Goal: Task Accomplishment & Management: Manage account settings

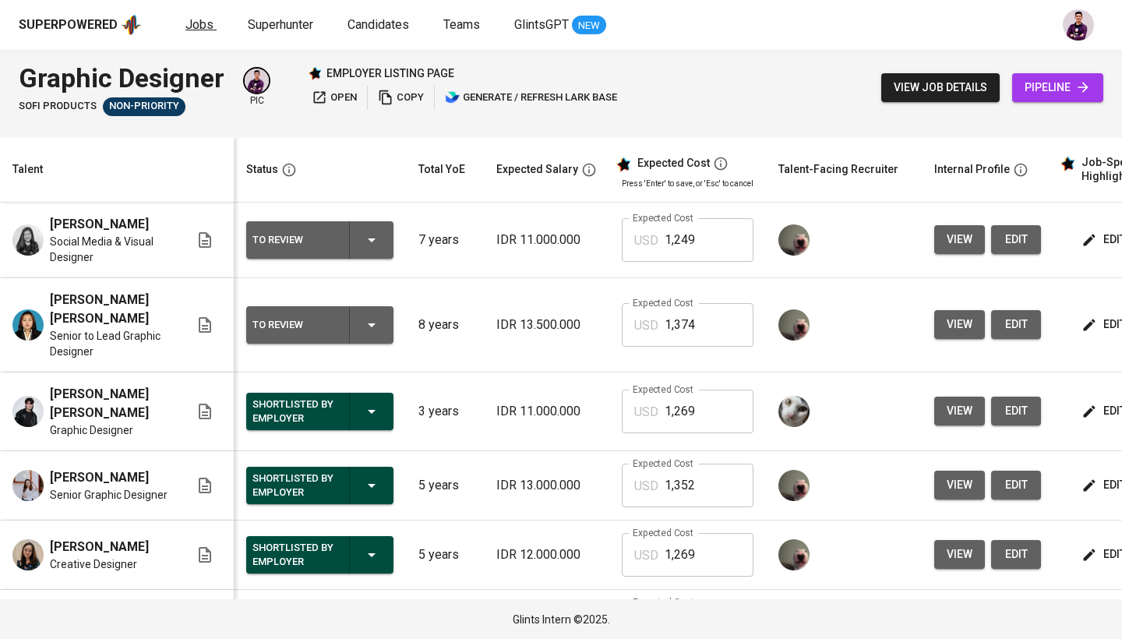
scroll to position [0, 194]
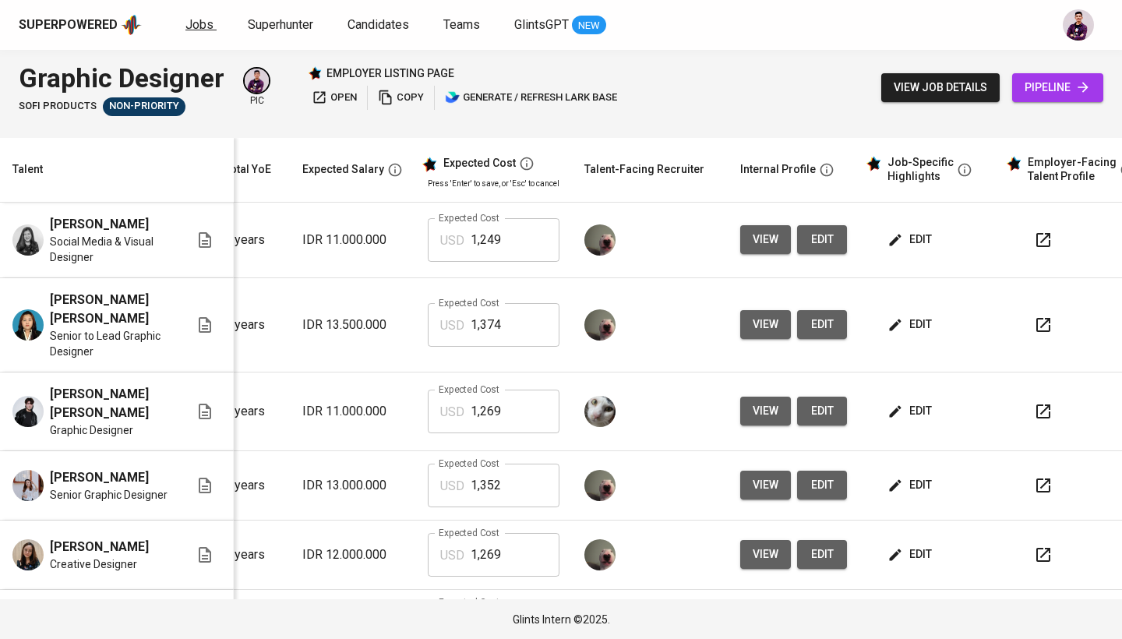
click at [196, 26] on span "Jobs" at bounding box center [199, 24] width 28 height 15
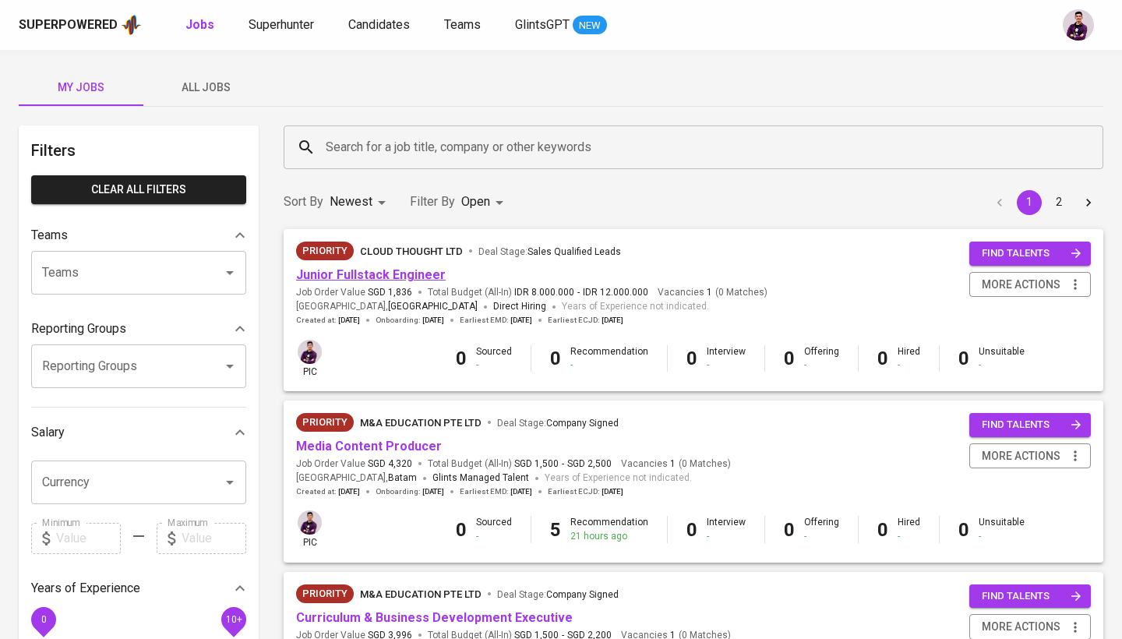
click at [396, 272] on link "Junior Fullstack Engineer" at bounding box center [371, 274] width 150 height 15
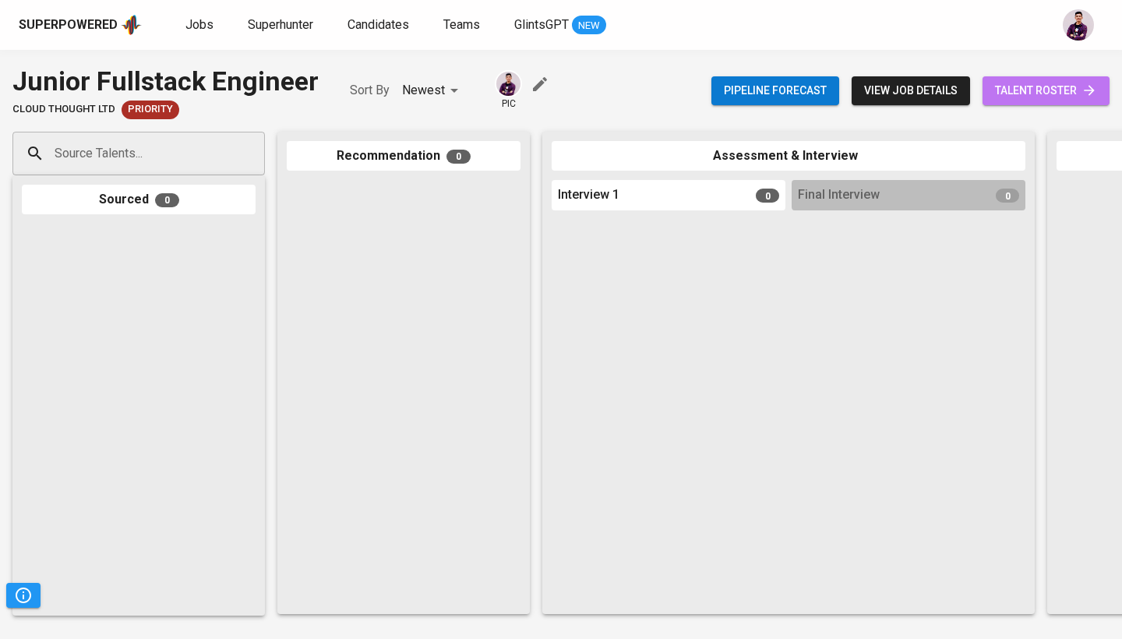
click at [1044, 90] on span "talent roster" at bounding box center [1046, 90] width 102 height 19
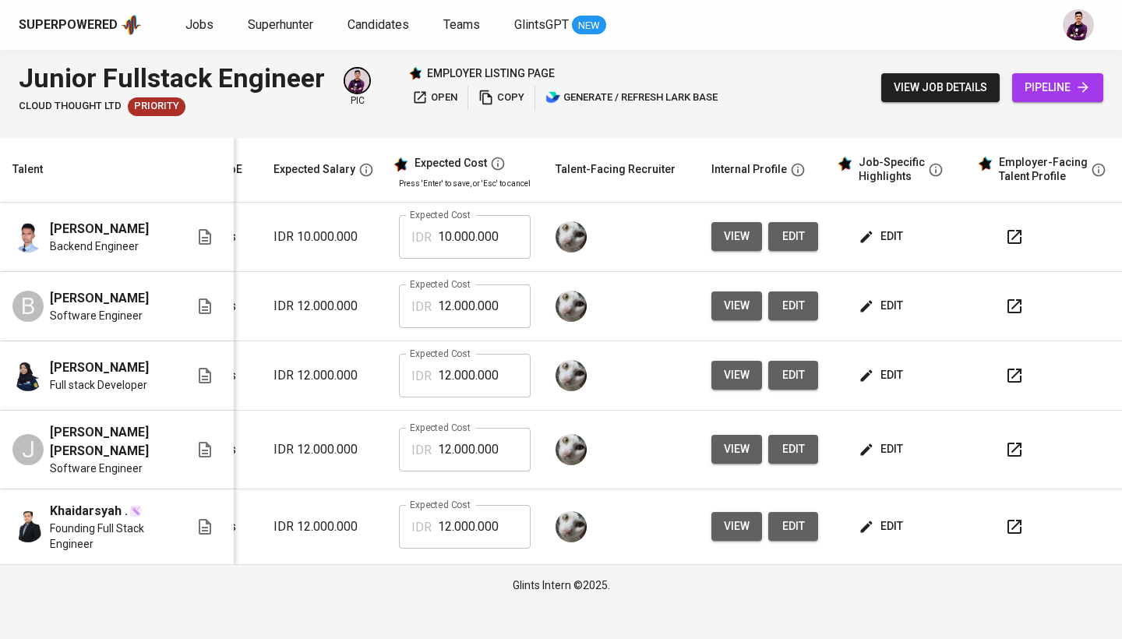
scroll to position [0, 212]
click at [440, 100] on span "open" at bounding box center [434, 98] width 45 height 18
click at [185, 27] on span "Jobs" at bounding box center [199, 24] width 28 height 15
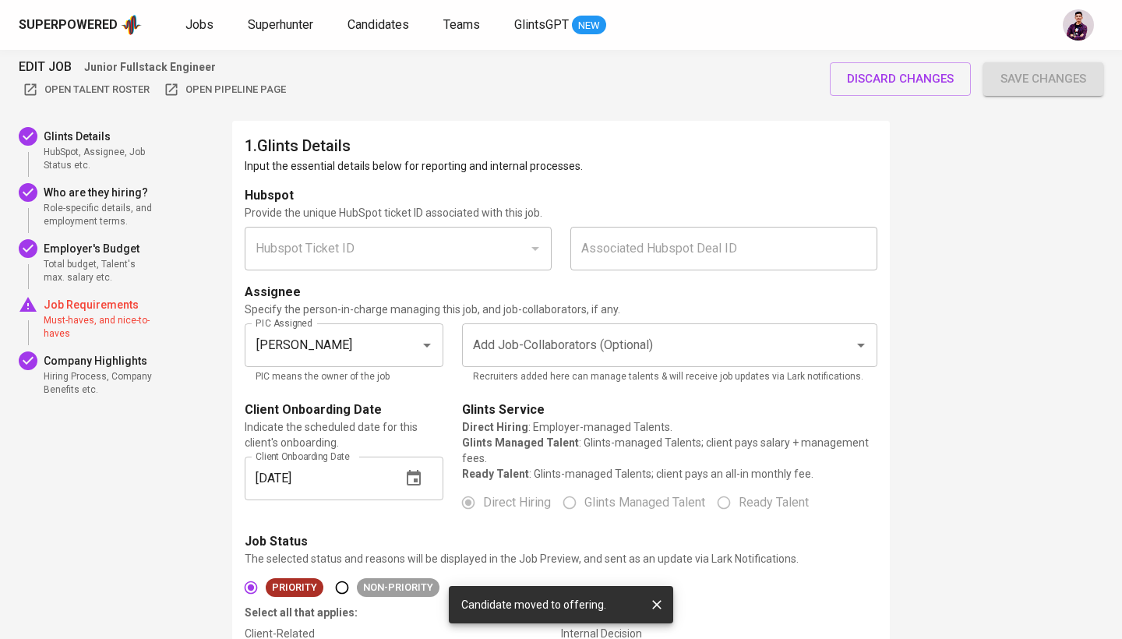
scroll to position [2203, 0]
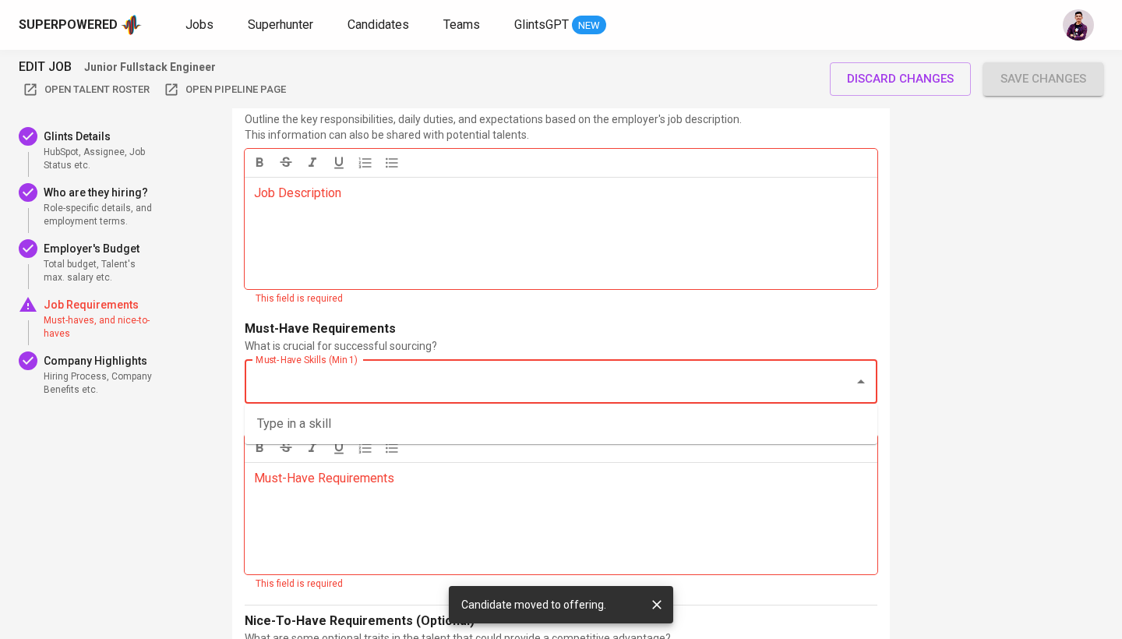
click at [638, 393] on input "Must-Have Skills (Min 1)" at bounding box center [539, 382] width 575 height 30
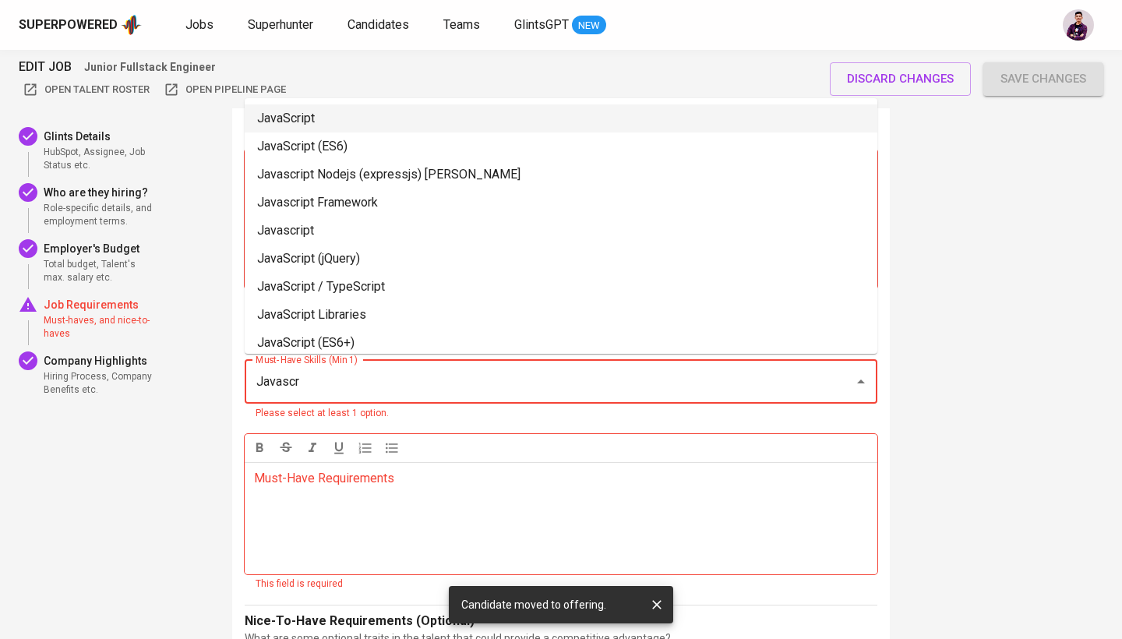
click at [481, 118] on li "JavaScript" at bounding box center [561, 118] width 632 height 28
type input "Javascr"
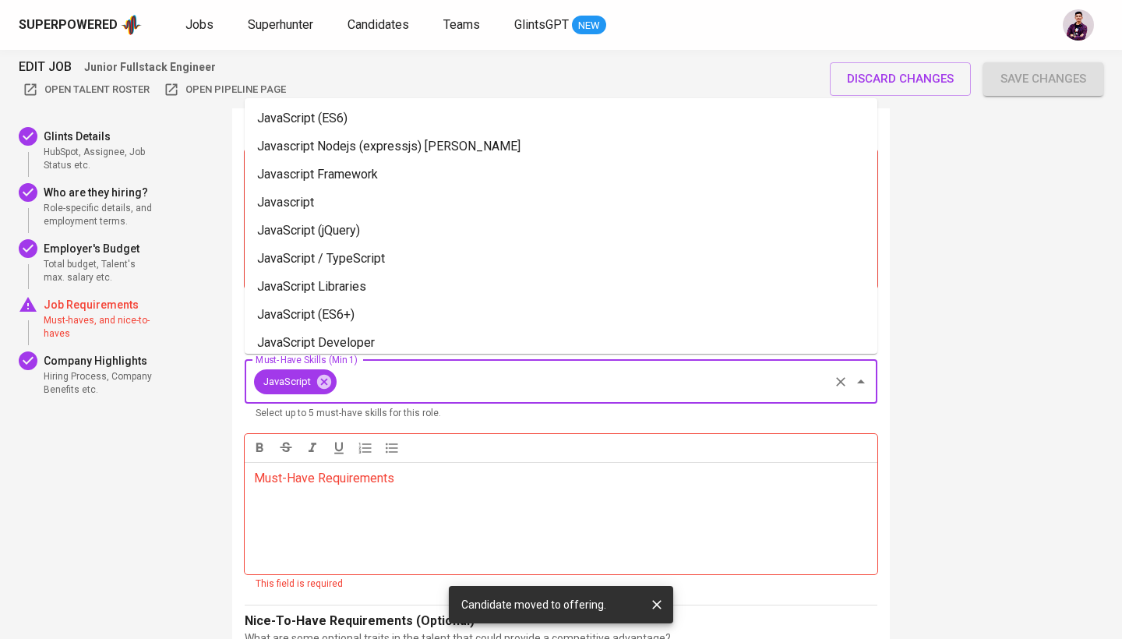
click at [442, 378] on input "Must-Have Skills (Min 1)" at bounding box center [583, 382] width 488 height 30
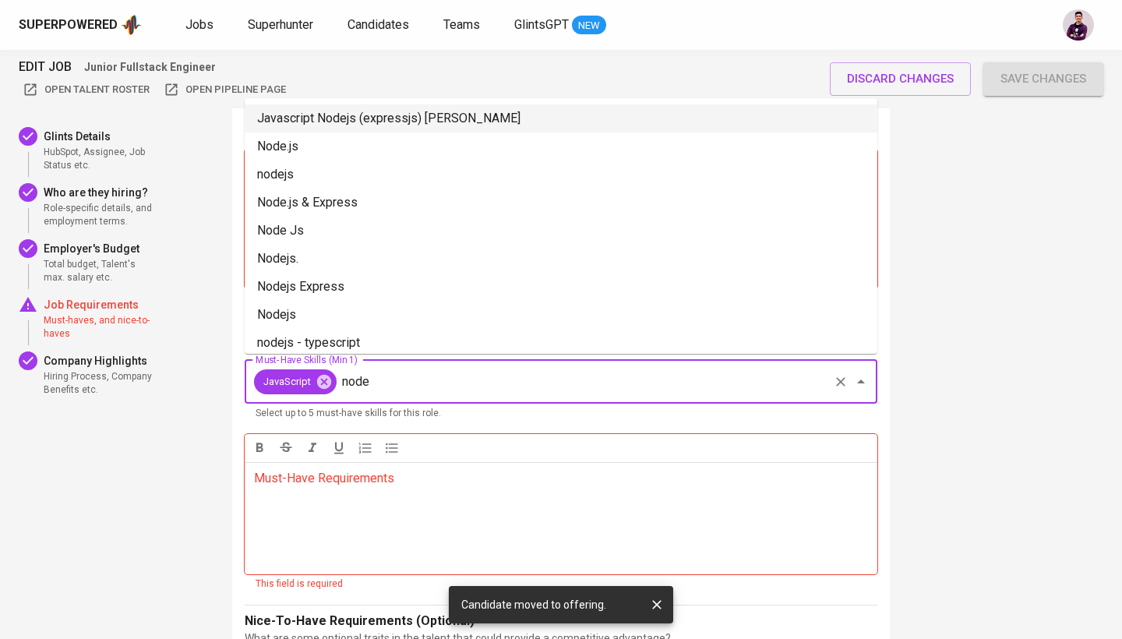
click at [477, 129] on li "Javascript Nodejs (expressjs) Sequelizejs Reactjs" at bounding box center [561, 118] width 632 height 28
type input "node"
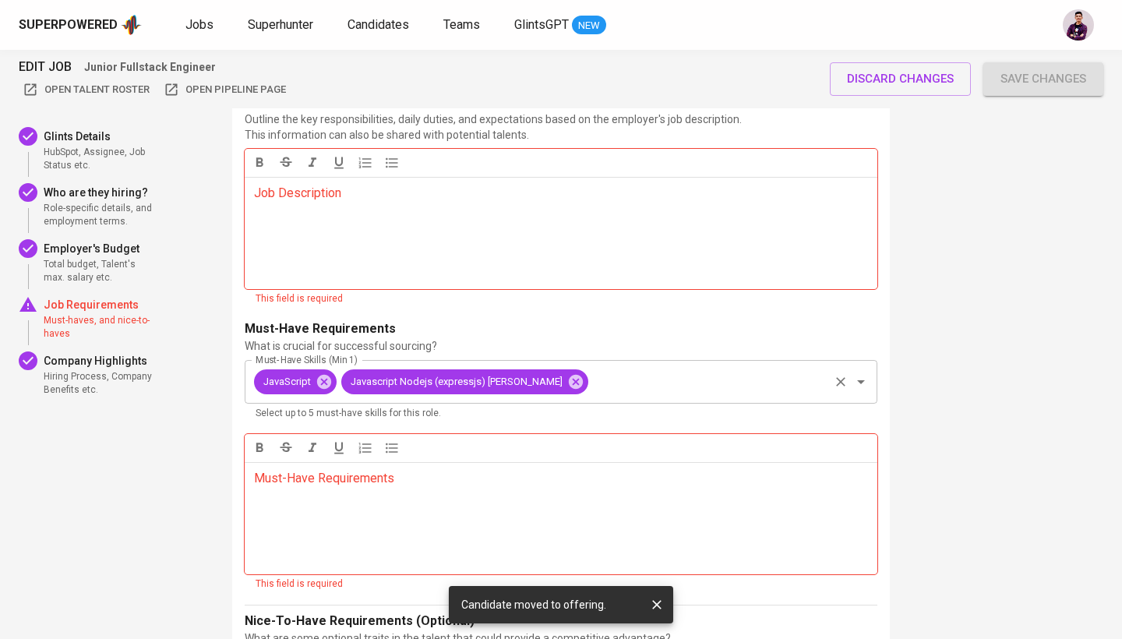
click at [664, 376] on input "Must-Have Skills (Min 1)" at bounding box center [708, 382] width 236 height 30
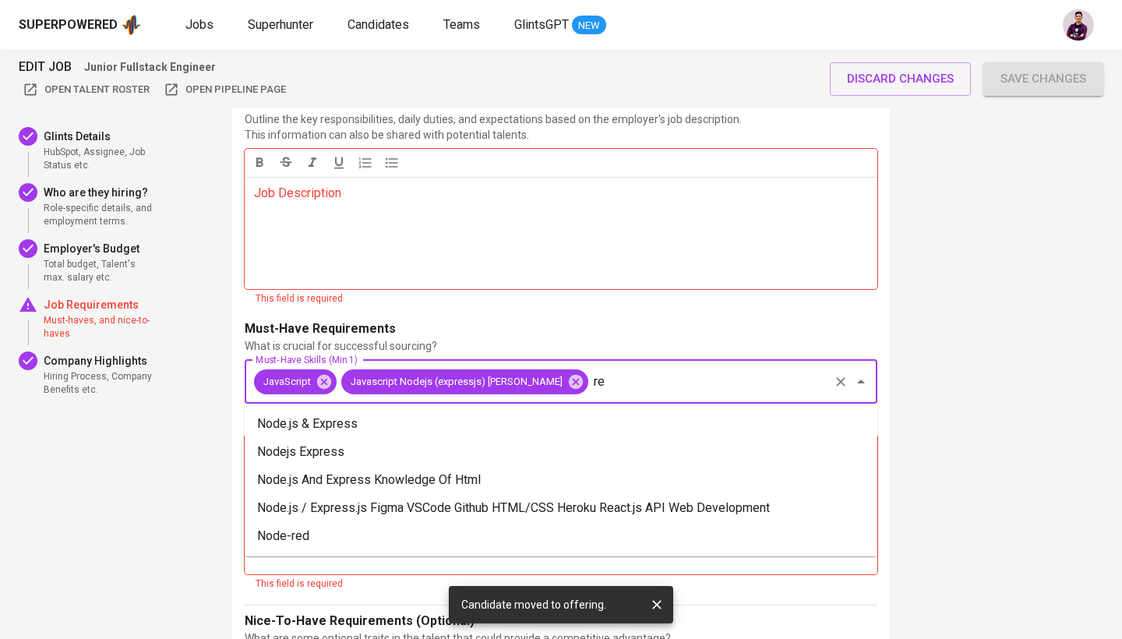
type input "r"
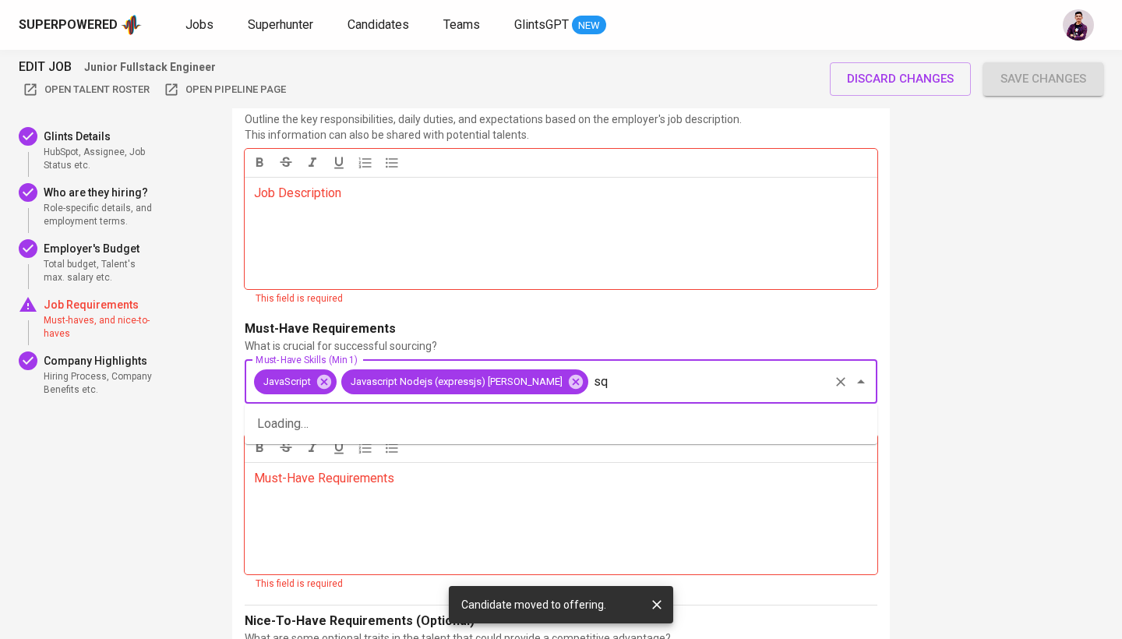
type input "sql"
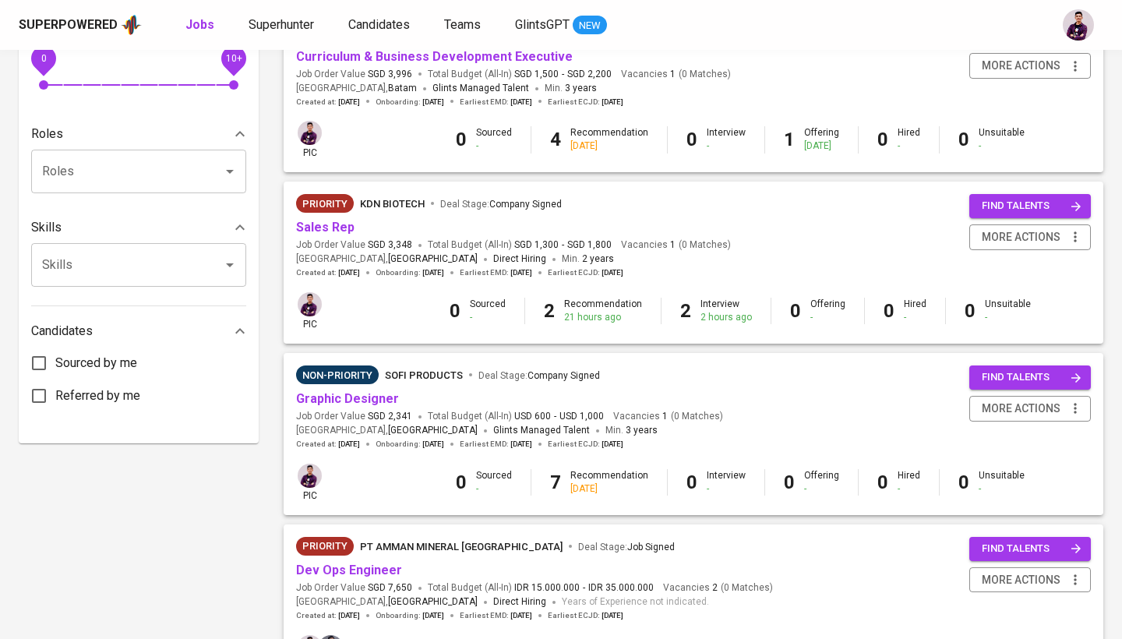
scroll to position [562, 0]
click at [343, 219] on link "Sales Rep" at bounding box center [325, 226] width 58 height 15
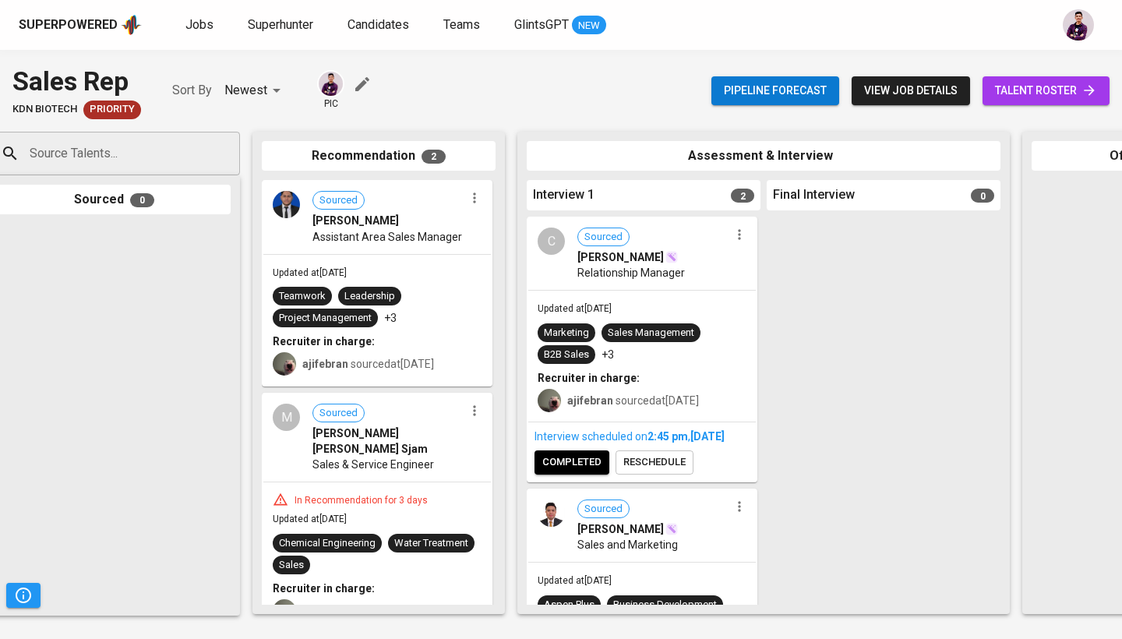
scroll to position [0, 27]
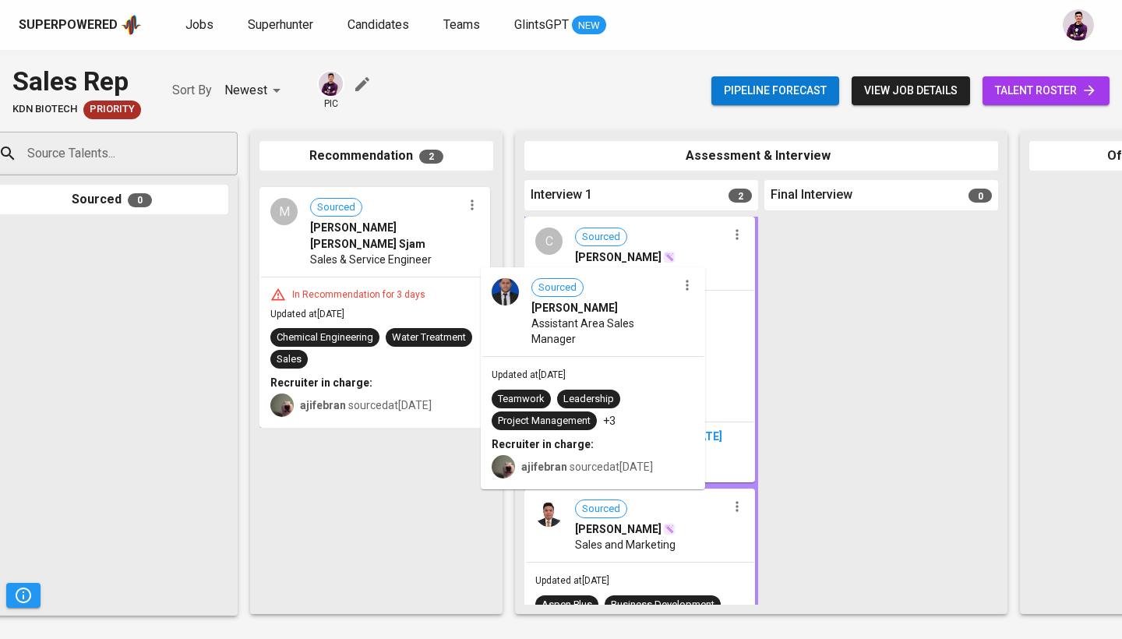
drag, startPoint x: 428, startPoint y: 288, endPoint x: 656, endPoint y: 377, distance: 244.2
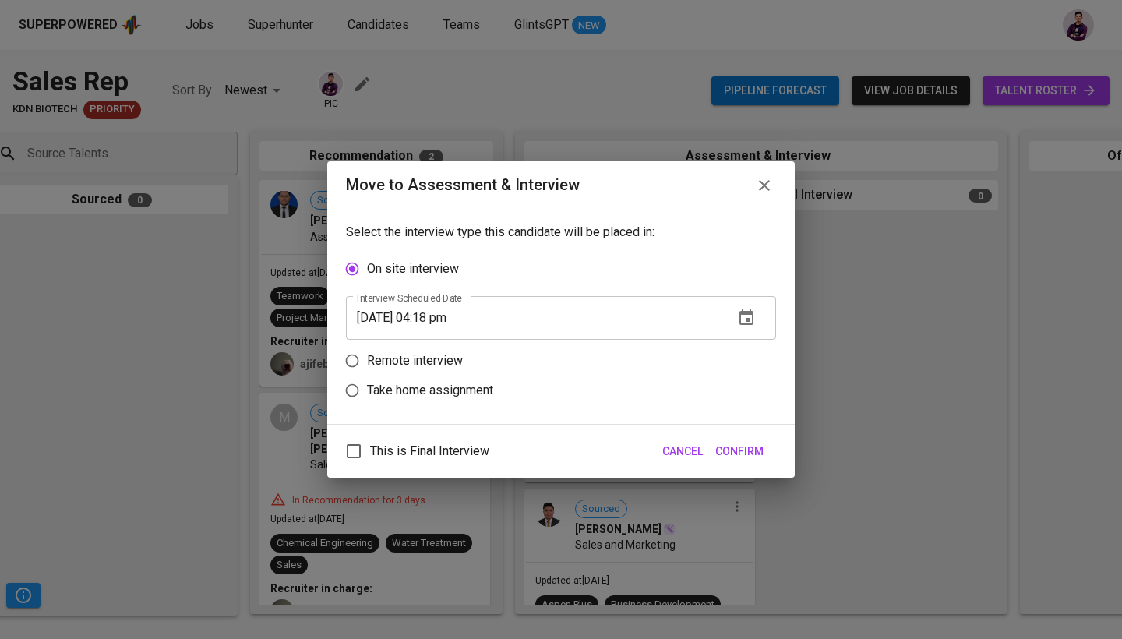
scroll to position [0, 26]
click at [442, 355] on p "Remote interview" at bounding box center [415, 360] width 96 height 19
click at [367, 355] on input "Remote interview" at bounding box center [352, 361] width 30 height 30
radio input "true"
click at [551, 349] on div "10/09/2025 04:18 pm Interview scheduled Date" at bounding box center [561, 348] width 430 height 44
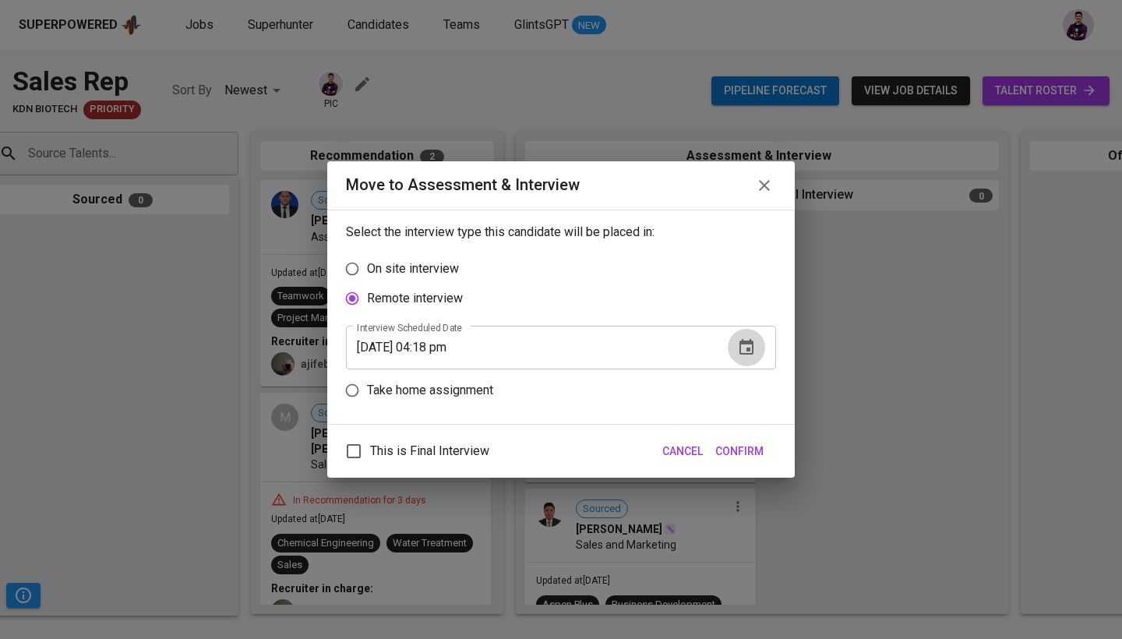
click at [551, 349] on button "button" at bounding box center [746, 347] width 37 height 37
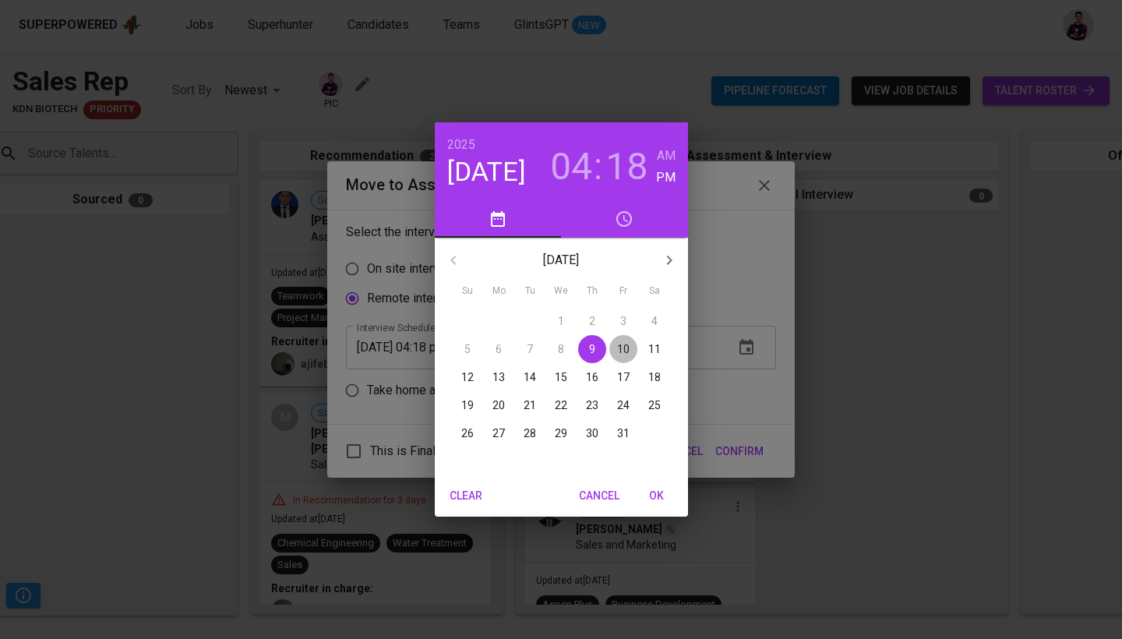
click at [551, 348] on p "10" at bounding box center [623, 349] width 12 height 16
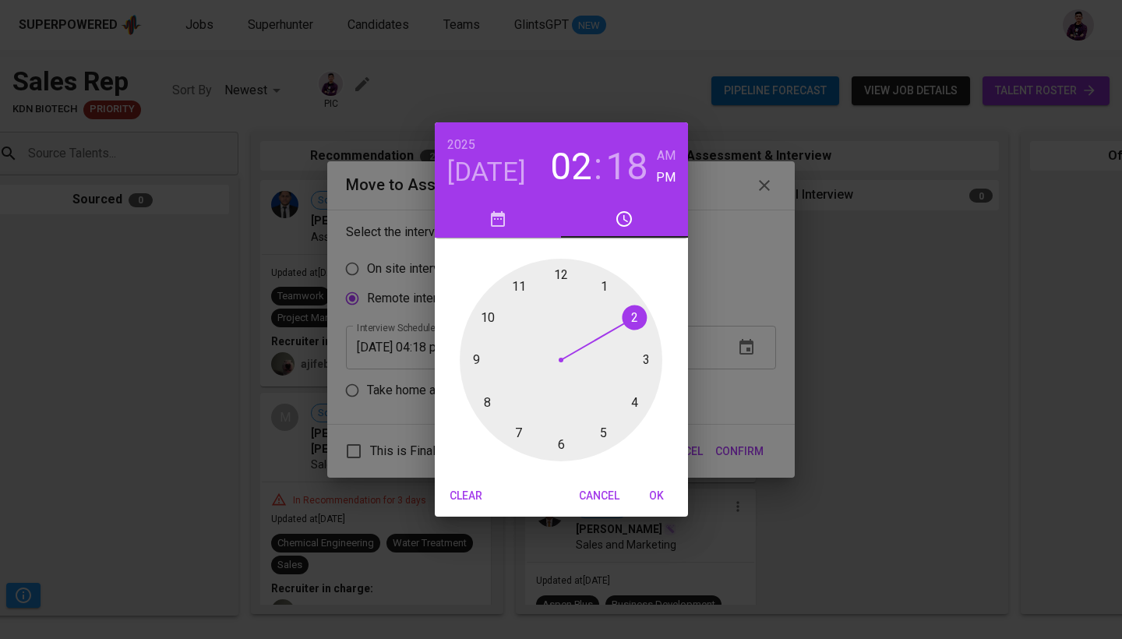
drag, startPoint x: 629, startPoint y: 395, endPoint x: 615, endPoint y: 313, distance: 83.0
click at [551, 313] on div at bounding box center [561, 360] width 203 height 203
drag, startPoint x: 642, startPoint y: 381, endPoint x: 554, endPoint y: 267, distance: 143.8
click at [551, 267] on div at bounding box center [561, 360] width 203 height 203
type input "10/10/2025 02:59 pm"
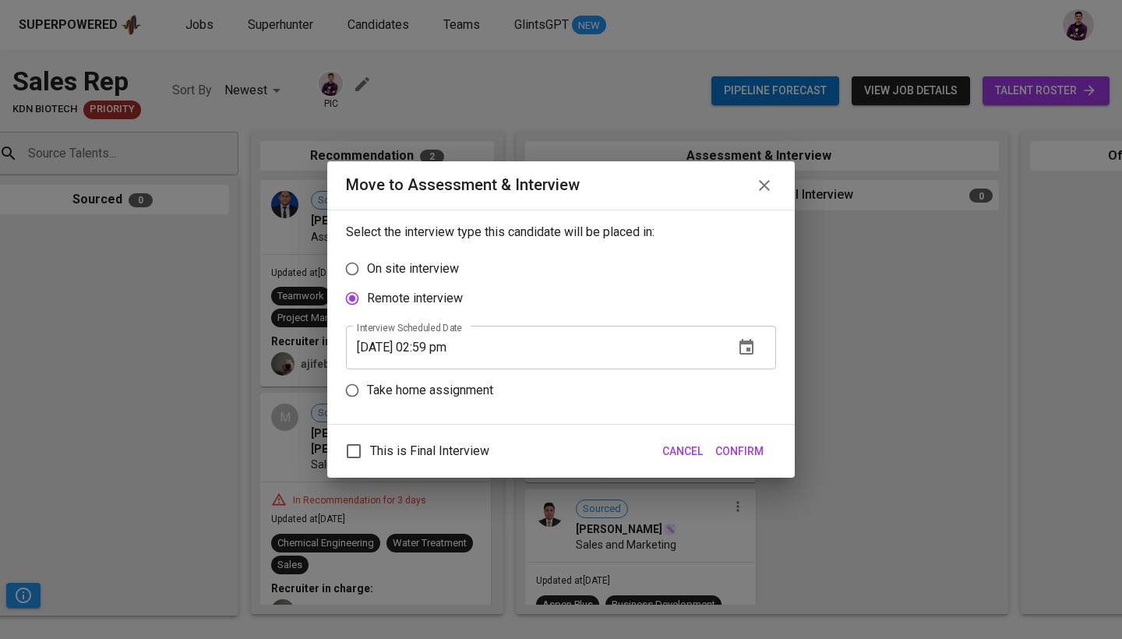
click at [551, 267] on label "On site interview" at bounding box center [550, 269] width 426 height 30
click at [367, 267] on input "On site interview" at bounding box center [352, 269] width 30 height 30
radio input "true"
click at [458, 358] on p "Remote interview" at bounding box center [415, 360] width 96 height 19
click at [367, 358] on input "Remote interview" at bounding box center [352, 361] width 30 height 30
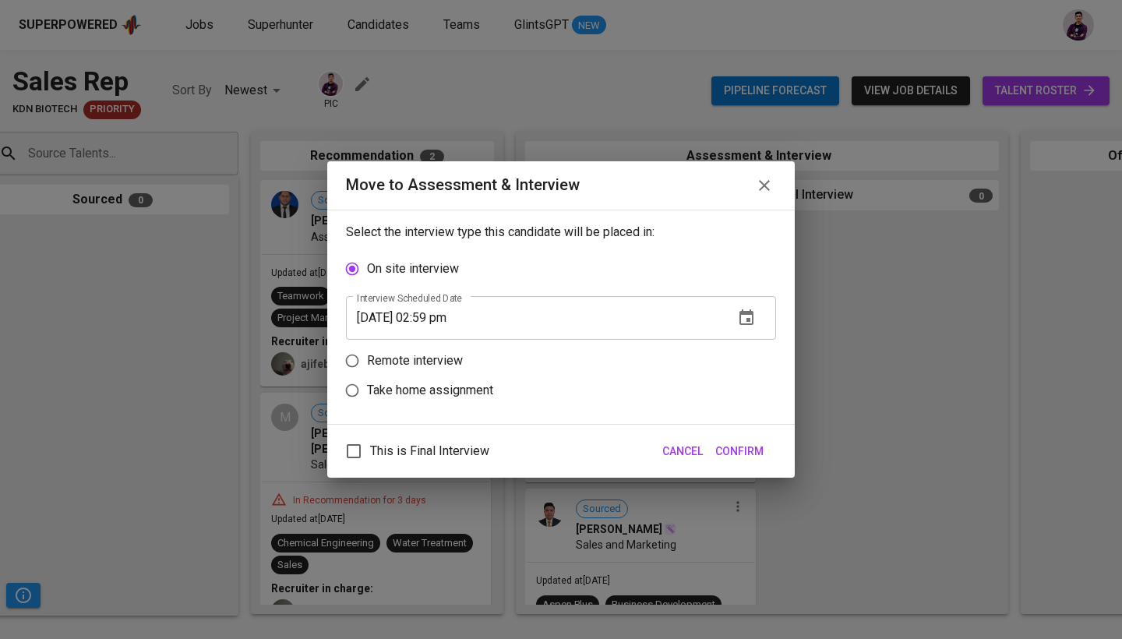
radio input "true"
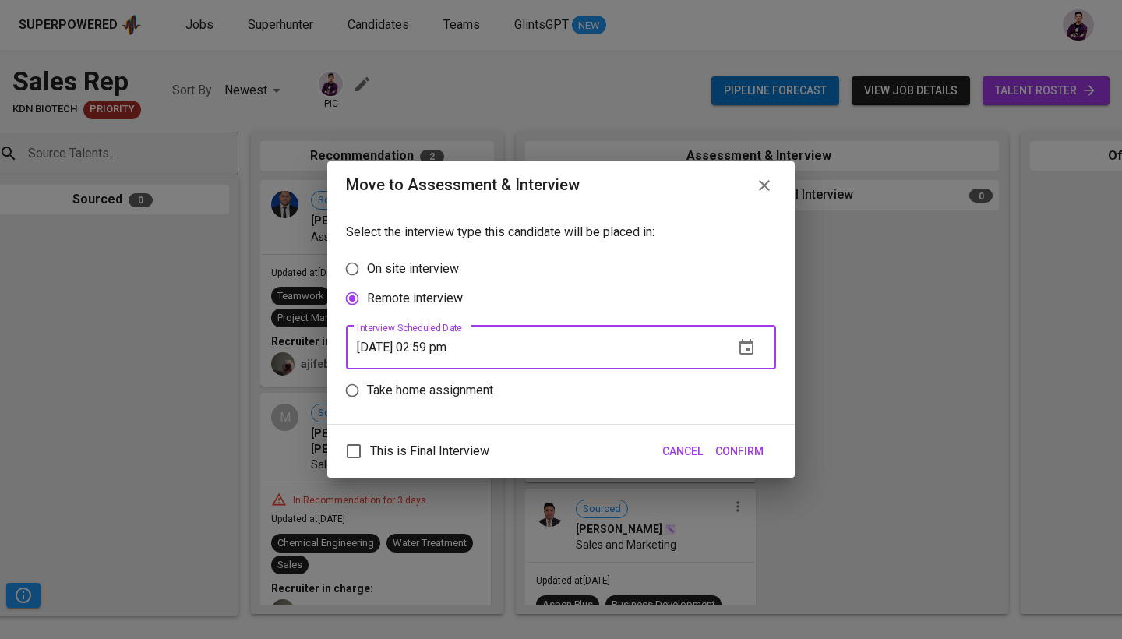
click at [453, 347] on input "10/10/2025 02:59 pm" at bounding box center [533, 348] width 375 height 44
click at [460, 354] on input "10/10/2025 02:59 pm" at bounding box center [533, 348] width 375 height 44
click at [457, 353] on input "10/10/2025 02:59 pm" at bounding box center [533, 348] width 375 height 44
type input "10/10/2025 02:00 pm"
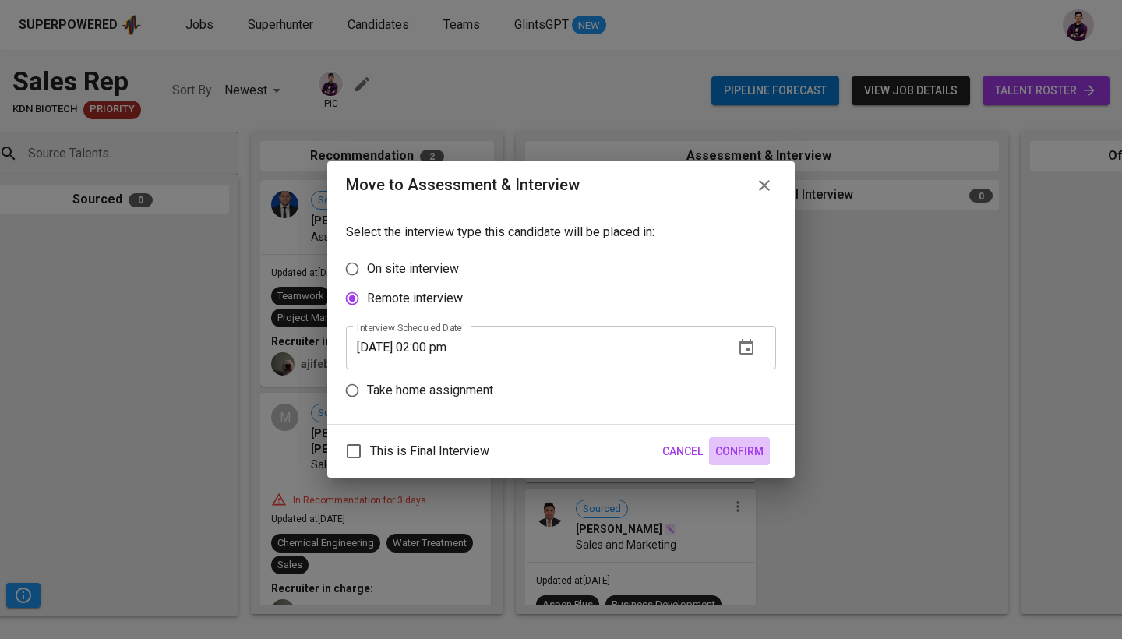
click at [551, 453] on span "Confirm" at bounding box center [739, 451] width 48 height 19
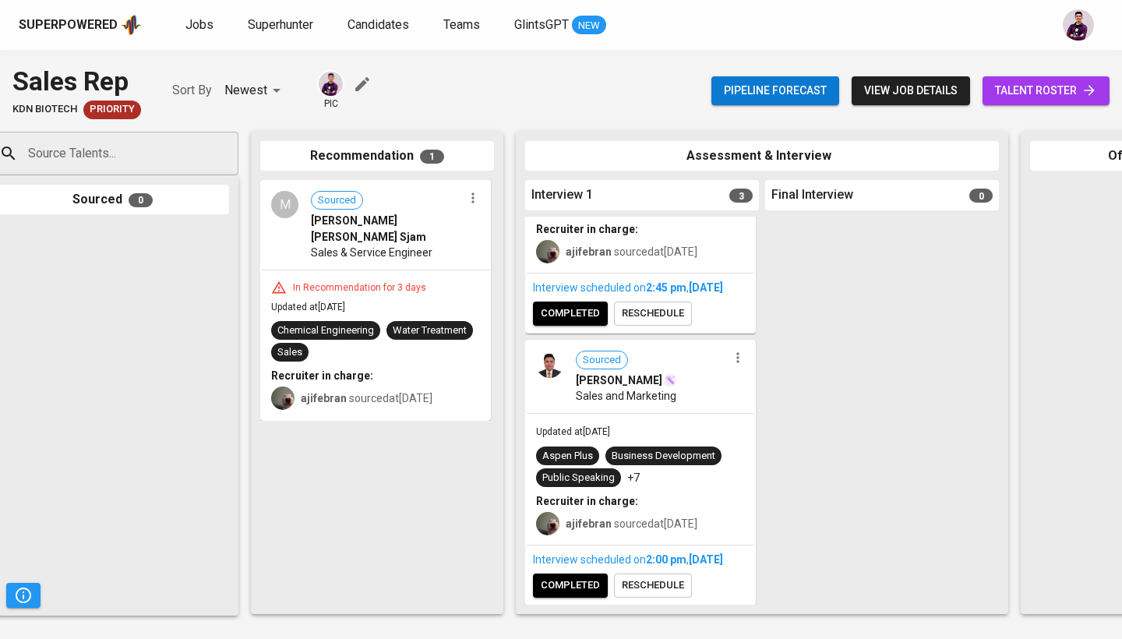
scroll to position [471, 0]
click at [187, 26] on span "Jobs" at bounding box center [199, 24] width 28 height 15
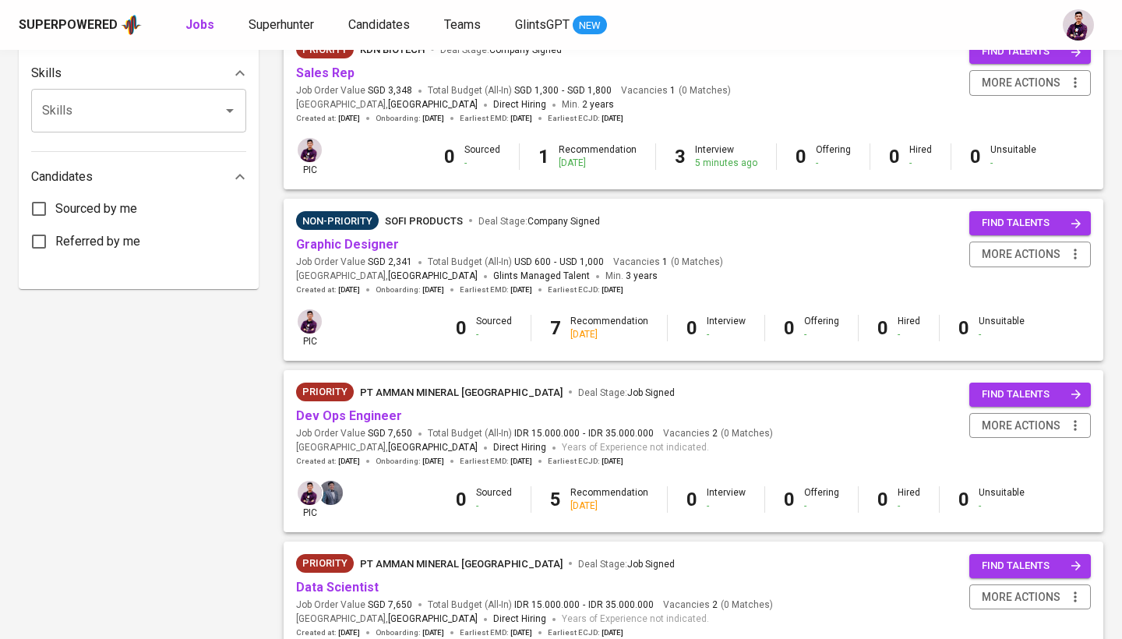
scroll to position [712, 0]
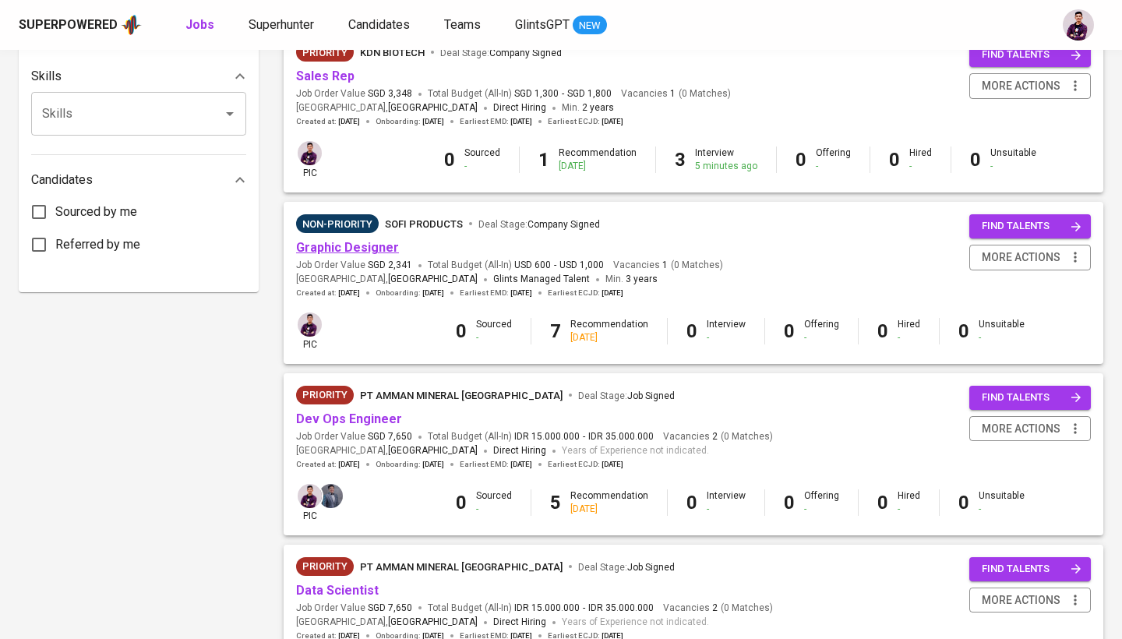
click at [355, 241] on link "Graphic Designer" at bounding box center [347, 247] width 103 height 15
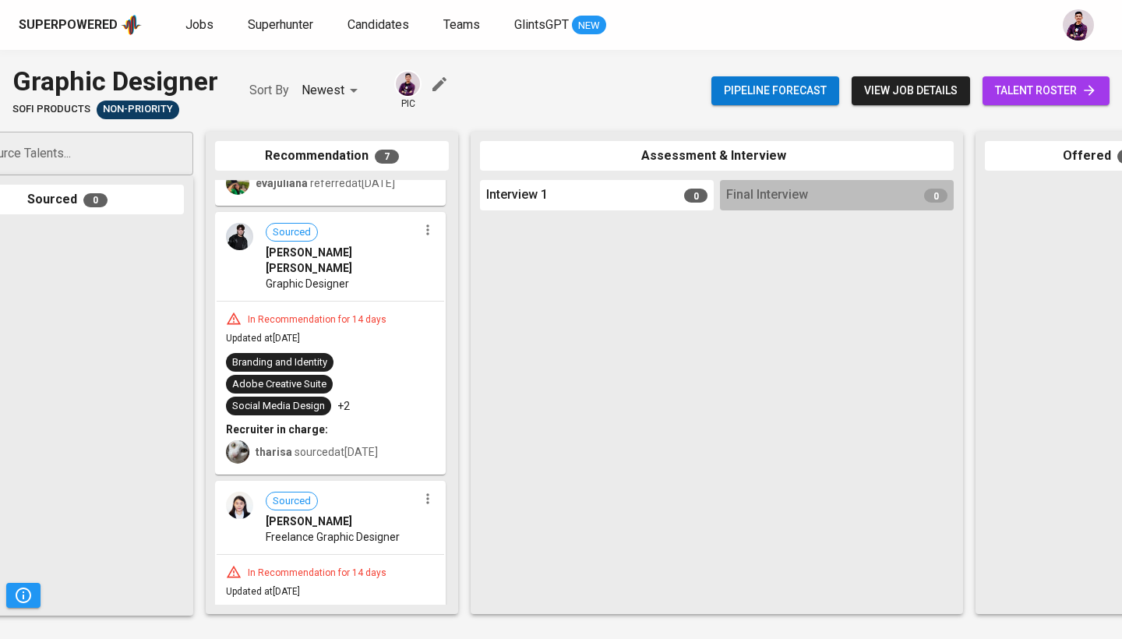
scroll to position [201, 0]
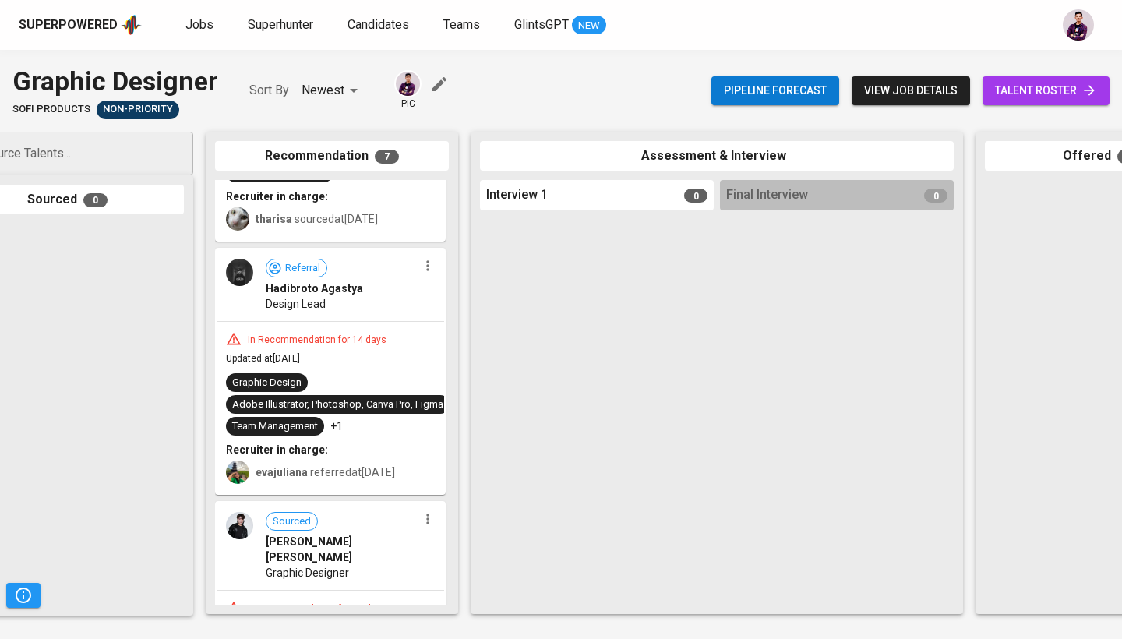
click at [551, 100] on link "talent roster" at bounding box center [1045, 90] width 127 height 29
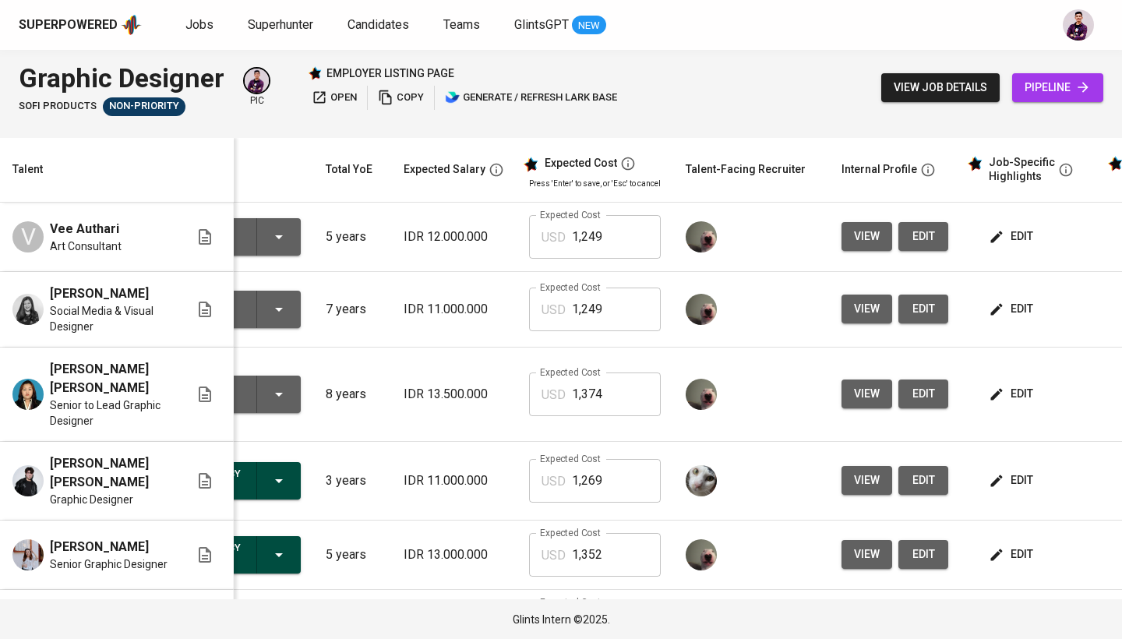
scroll to position [0, 32]
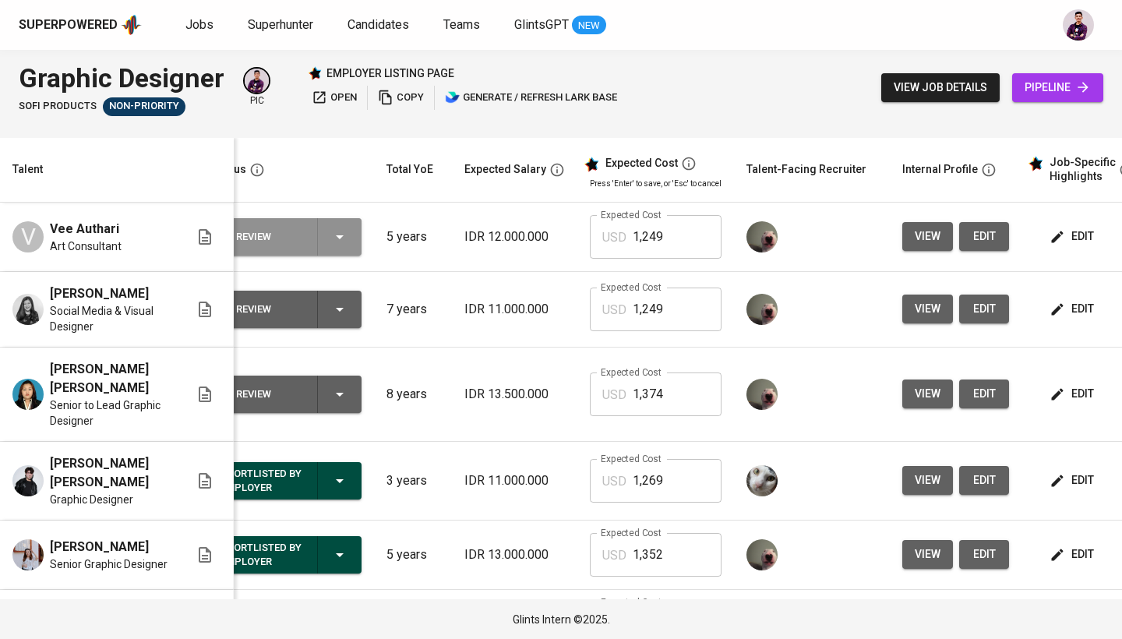
click at [341, 238] on icon "button" at bounding box center [339, 236] width 19 height 19
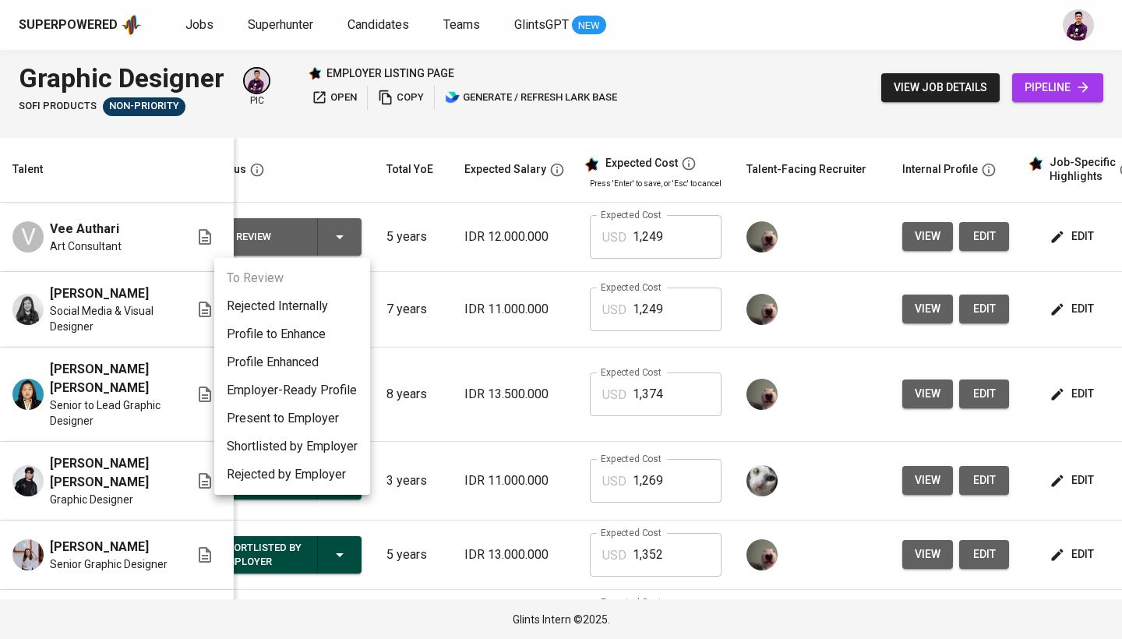
click at [320, 430] on li "Present to Employer" at bounding box center [292, 418] width 156 height 28
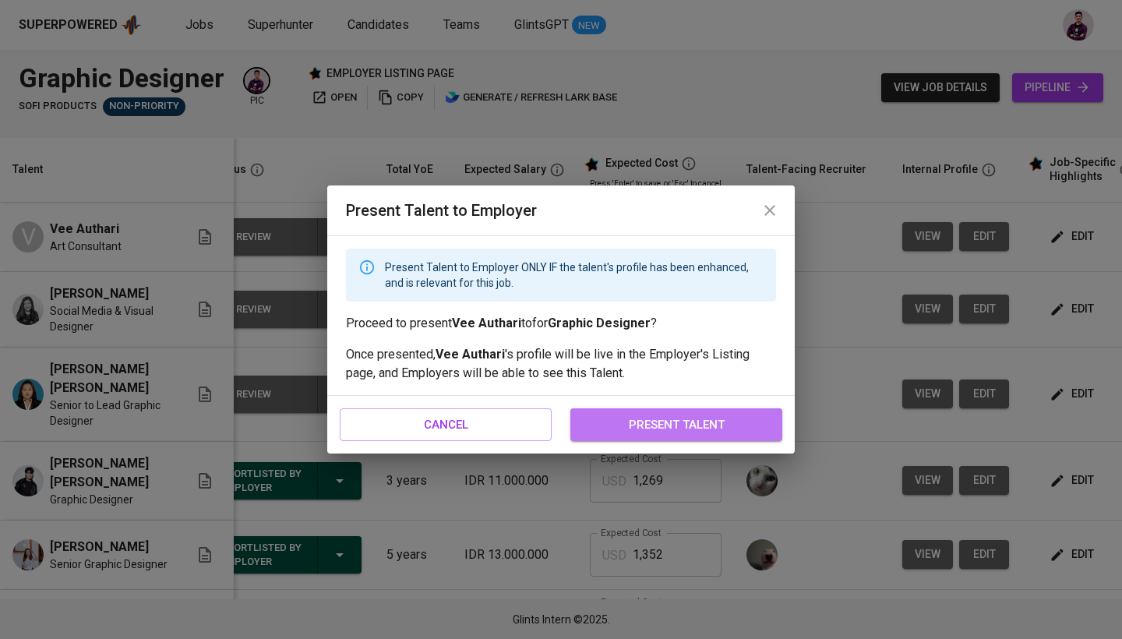
click at [551, 421] on span "present talent" at bounding box center [676, 424] width 178 height 20
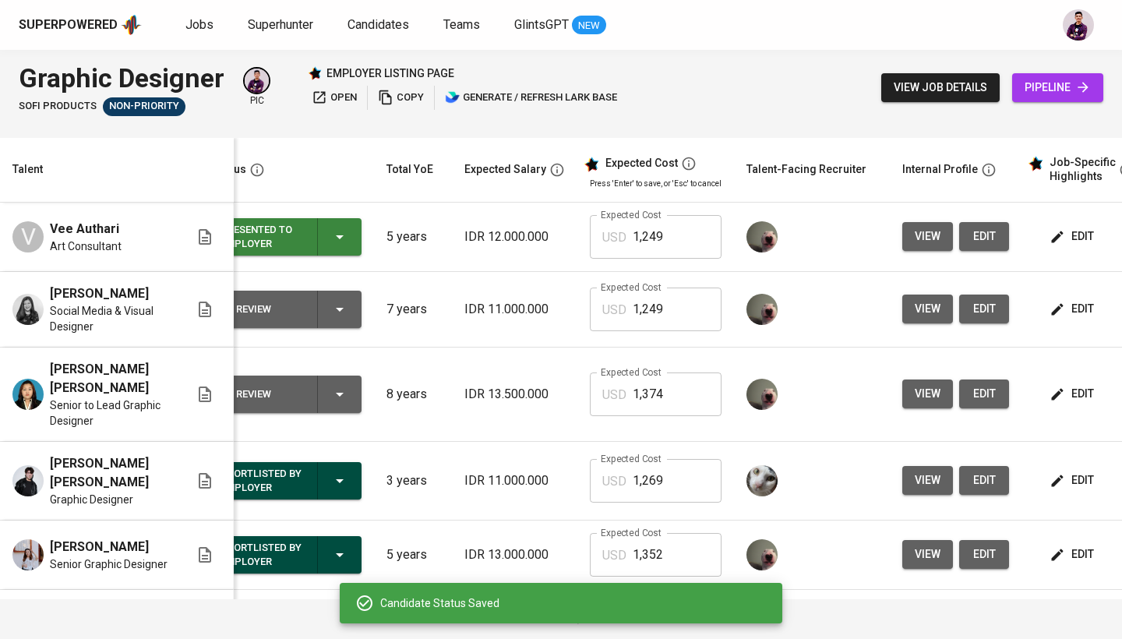
click at [352, 306] on div "To Review" at bounding box center [287, 309] width 135 height 37
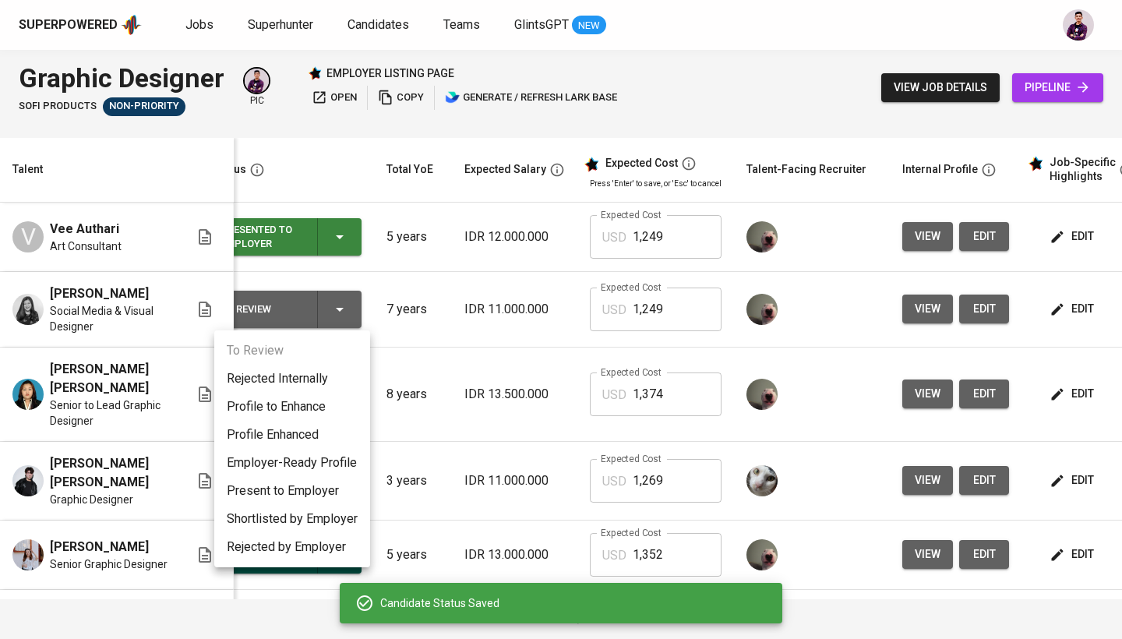
click at [322, 491] on li "Present to Employer" at bounding box center [292, 491] width 156 height 28
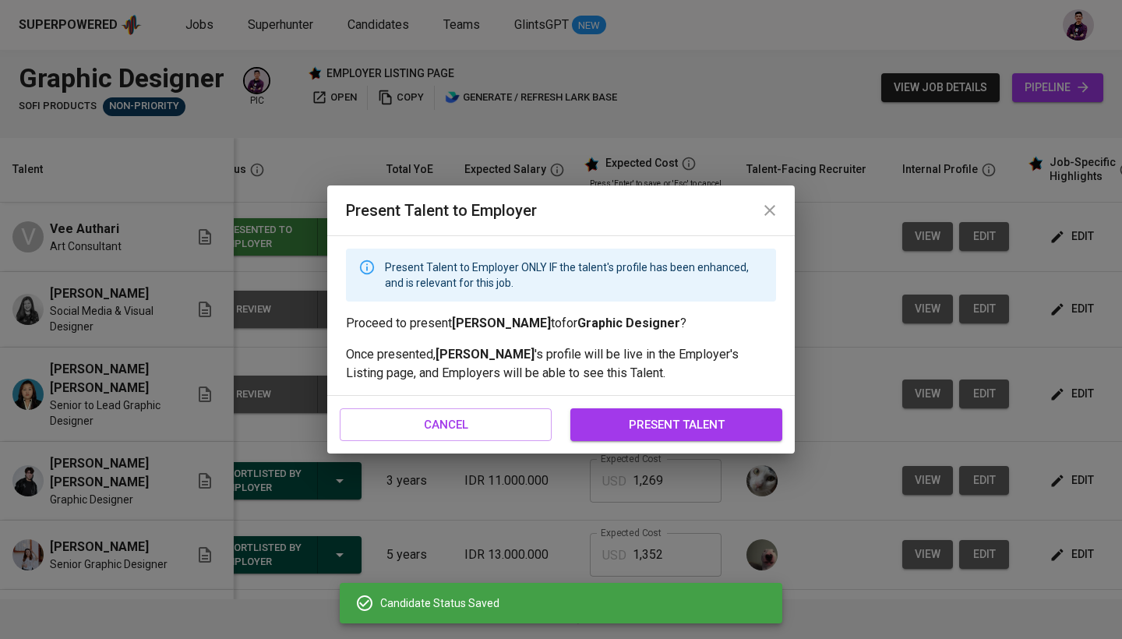
click at [551, 417] on span "present talent" at bounding box center [676, 424] width 178 height 20
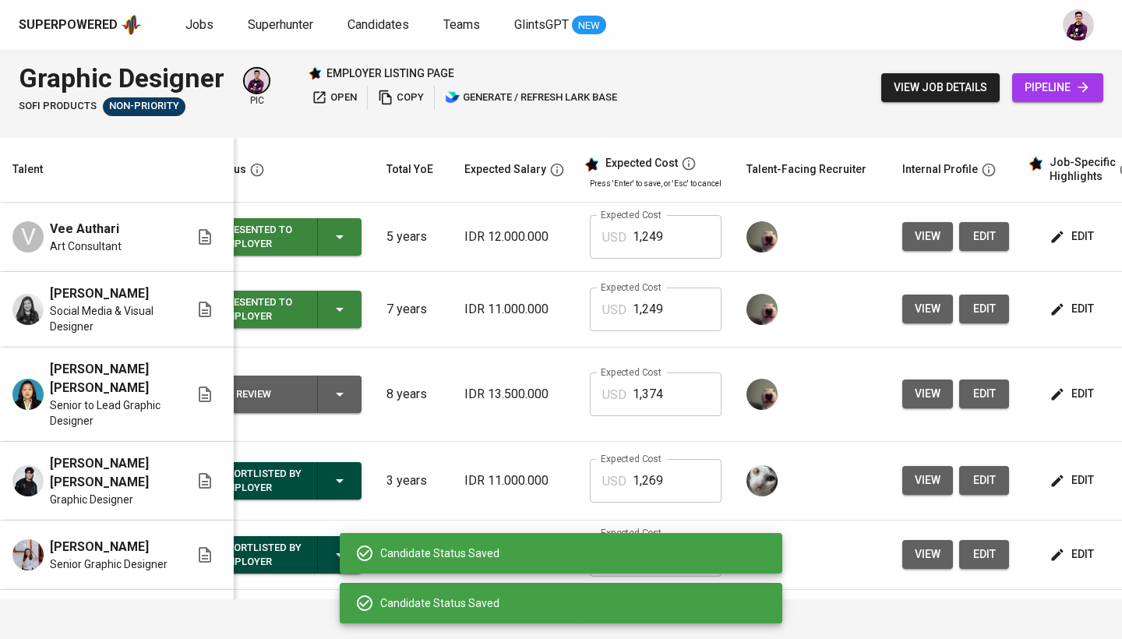
click at [346, 395] on div "To Review" at bounding box center [287, 393] width 135 height 37
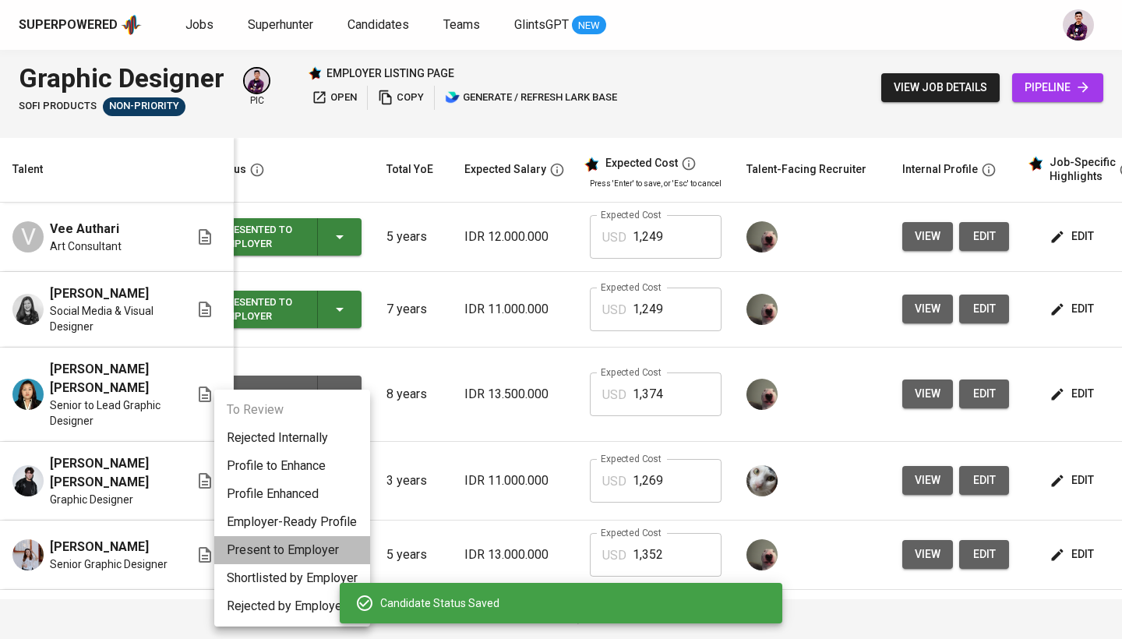
click at [340, 517] on li "Present to Employer" at bounding box center [292, 550] width 156 height 28
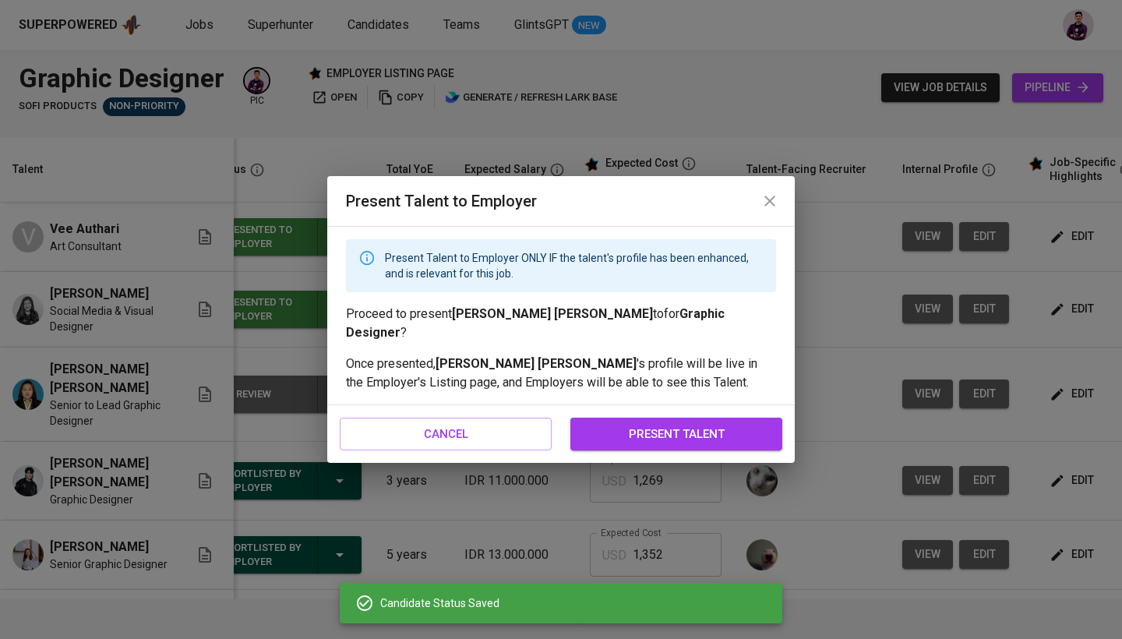
click at [551, 425] on span "present talent" at bounding box center [676, 434] width 178 height 20
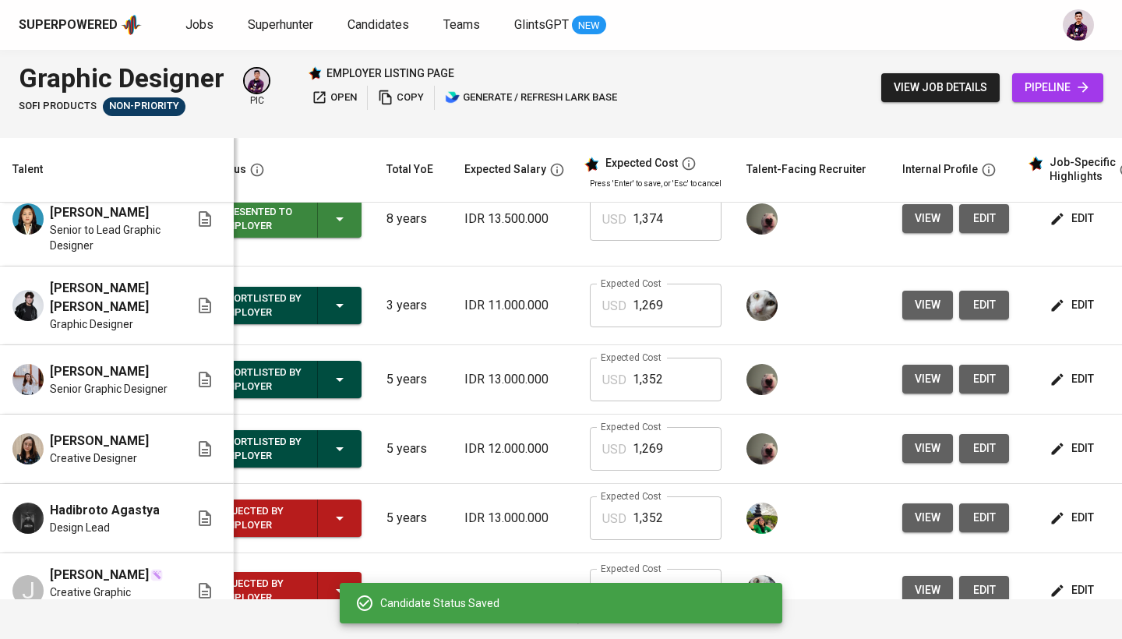
scroll to position [196, 32]
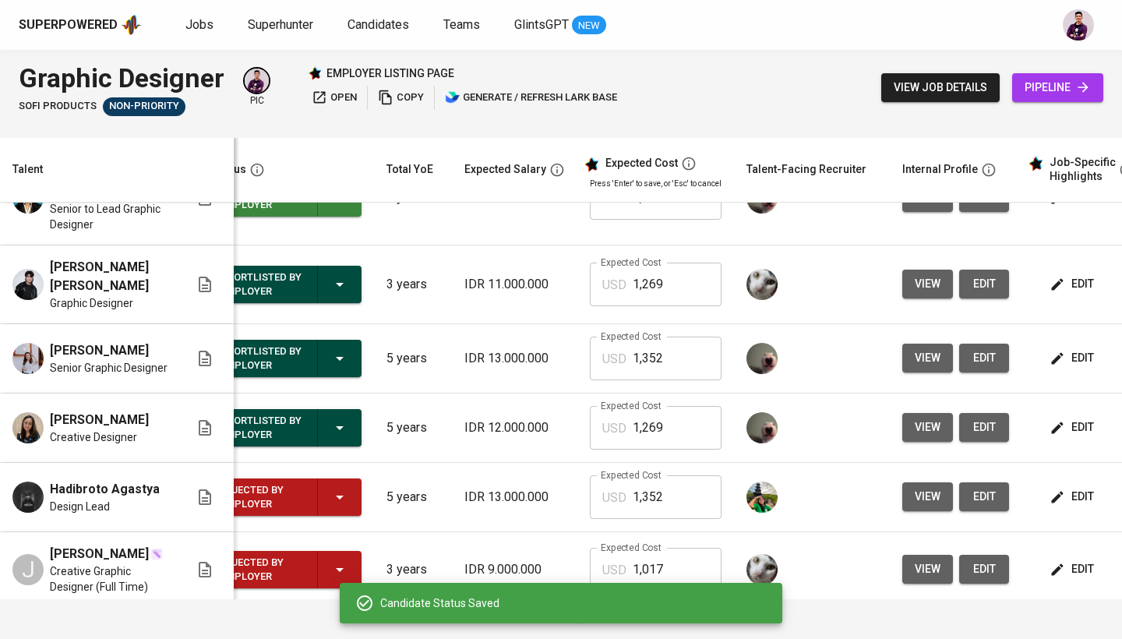
click at [341, 275] on icon "button" at bounding box center [339, 284] width 19 height 19
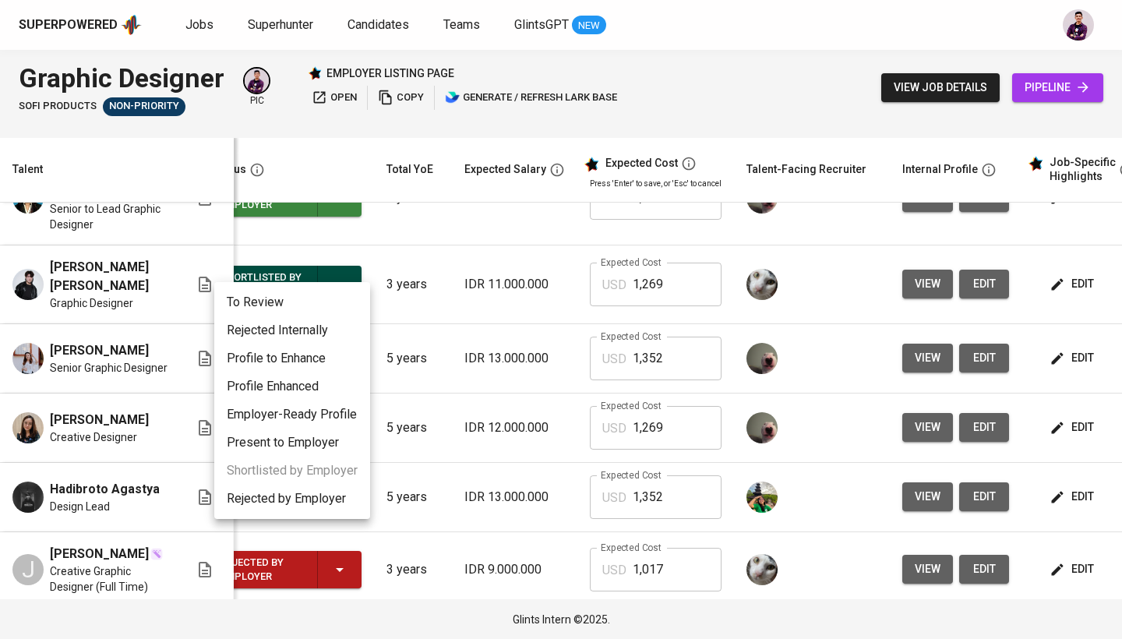
click at [331, 333] on li "Rejected Internally" at bounding box center [292, 330] width 156 height 28
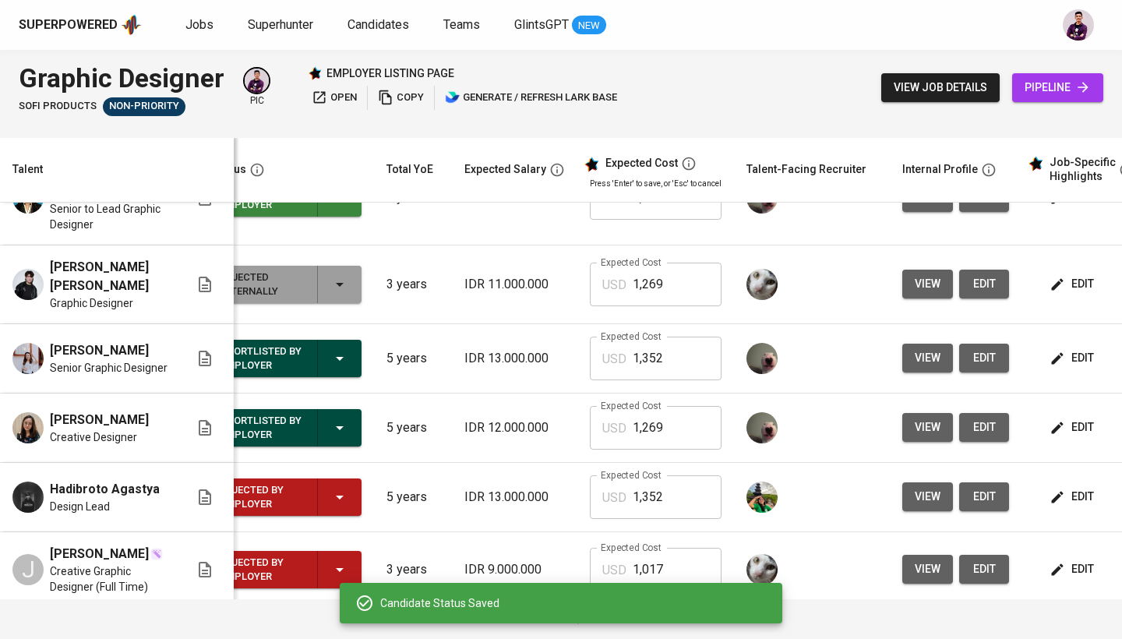
click at [341, 357] on icon "button" at bounding box center [340, 359] width 8 height 4
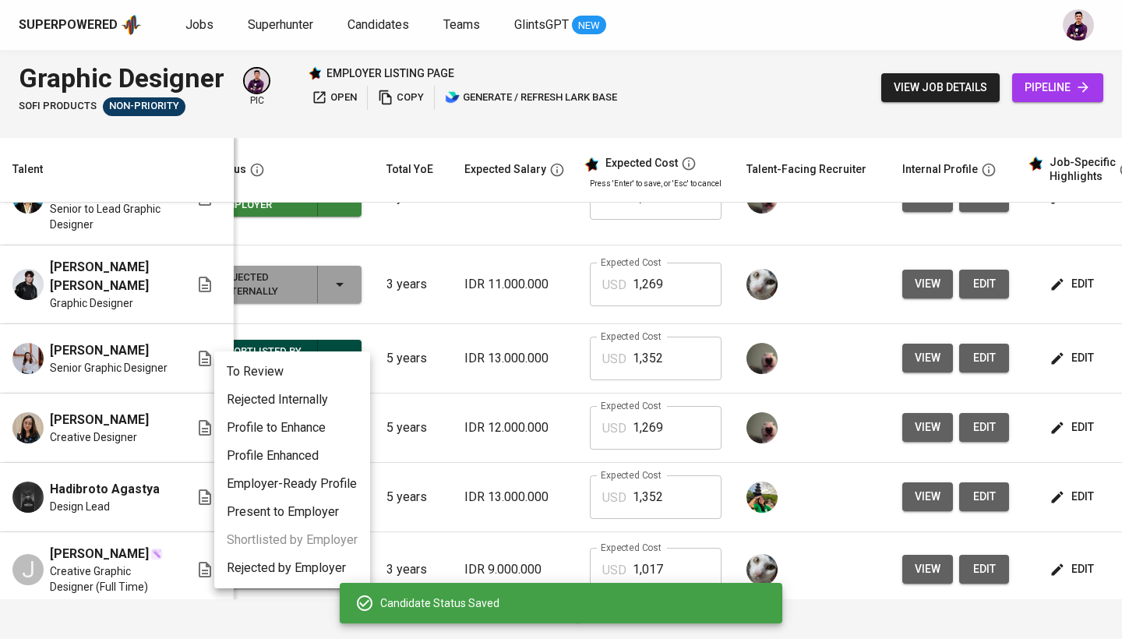
click at [331, 407] on li "Rejected Internally" at bounding box center [292, 400] width 156 height 28
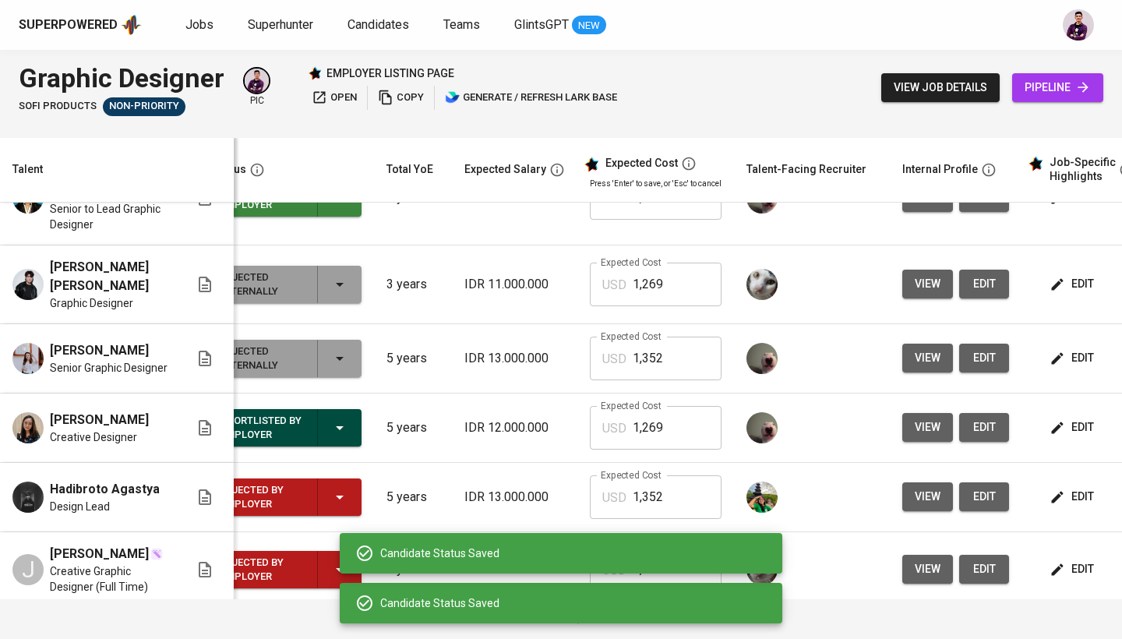
click at [333, 409] on div "Shortlisted by Employer" at bounding box center [287, 427] width 135 height 37
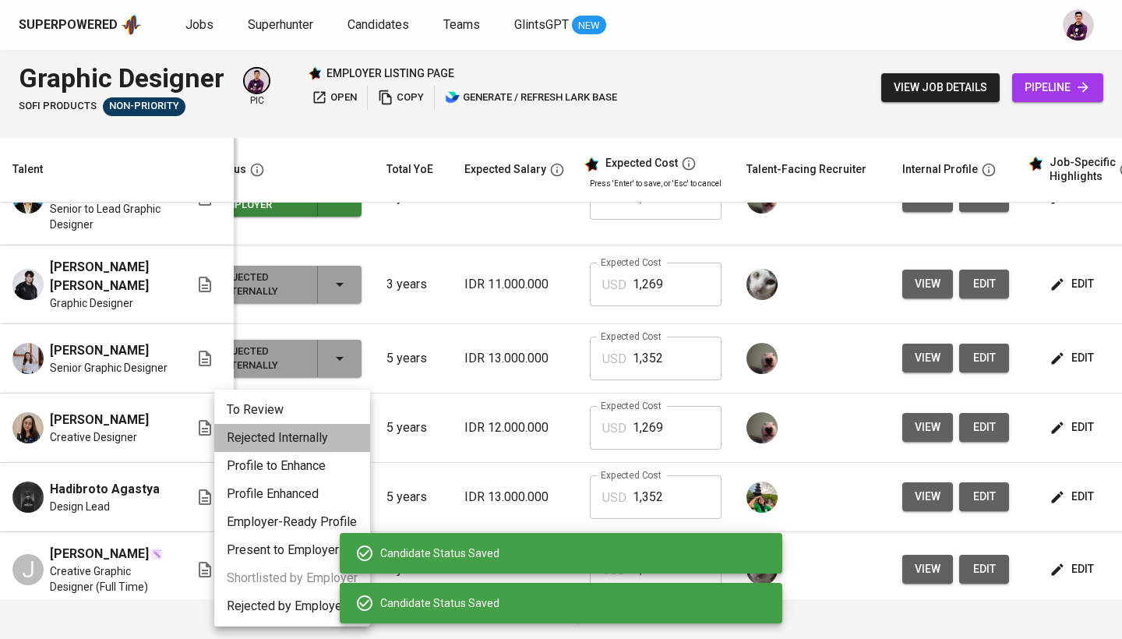
click at [328, 449] on li "Rejected Internally" at bounding box center [292, 438] width 156 height 28
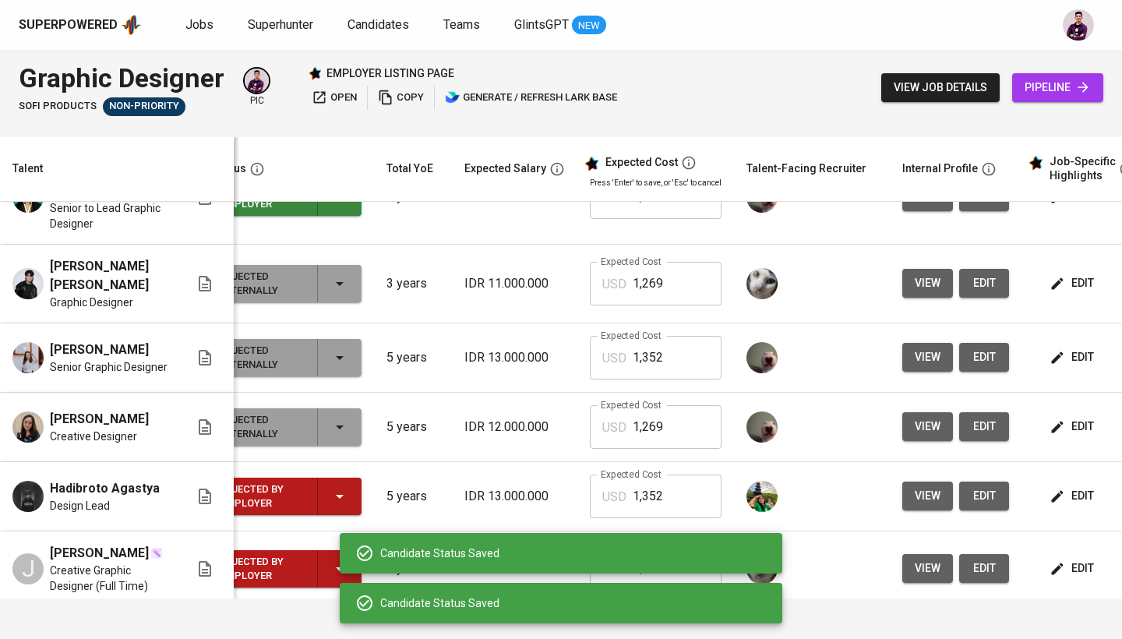
scroll to position [0, 0]
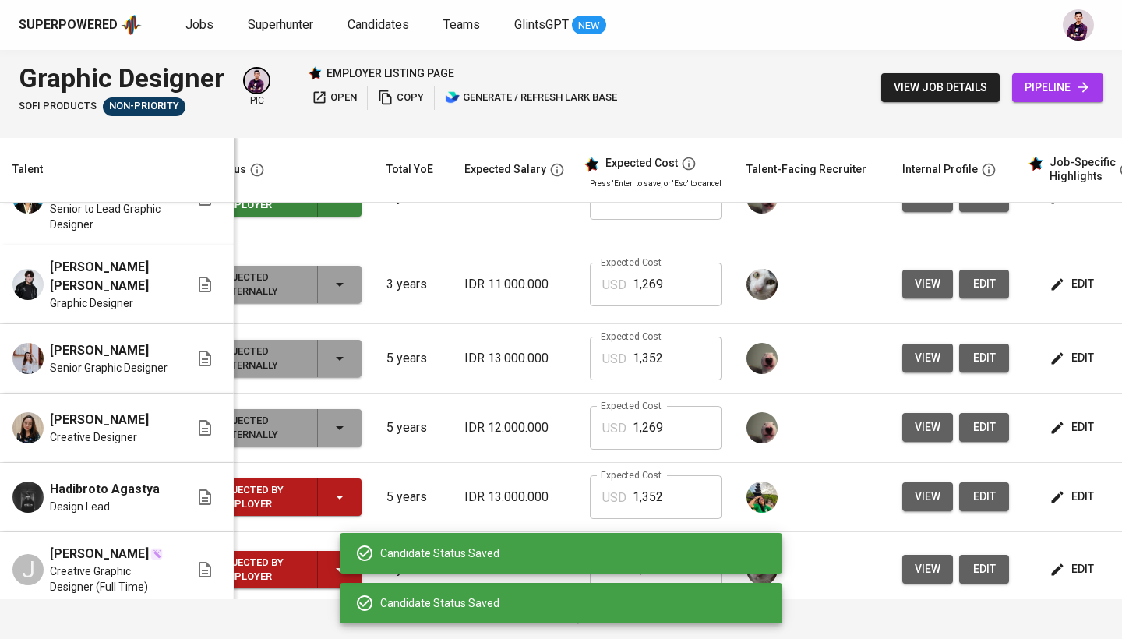
click at [340, 488] on icon "button" at bounding box center [339, 497] width 19 height 19
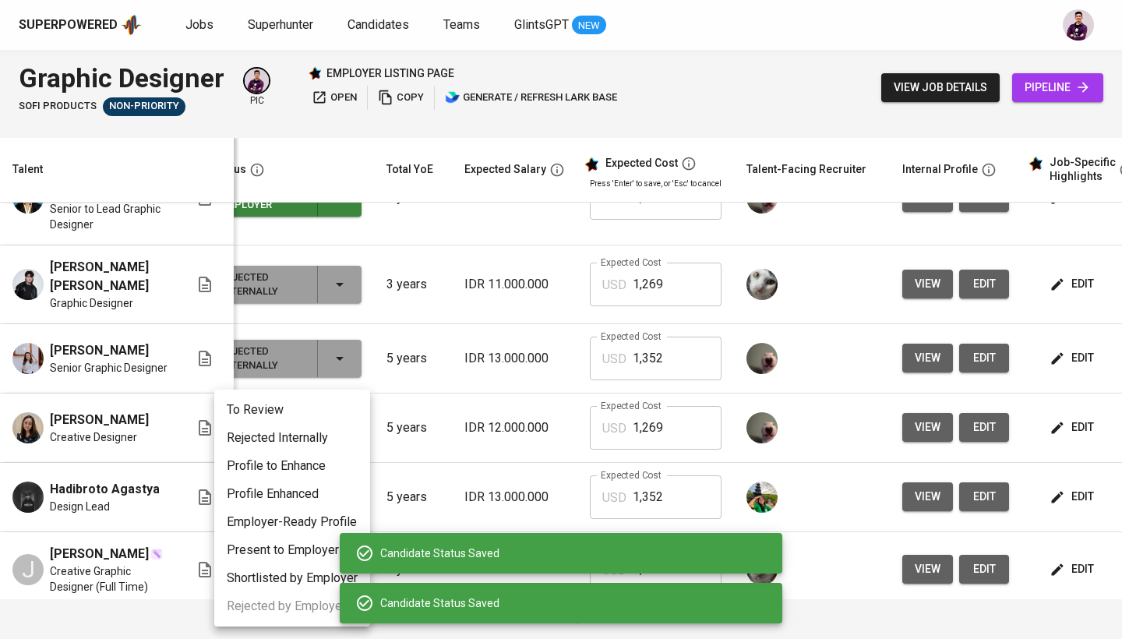
click at [334, 442] on li "Rejected Internally" at bounding box center [292, 438] width 156 height 28
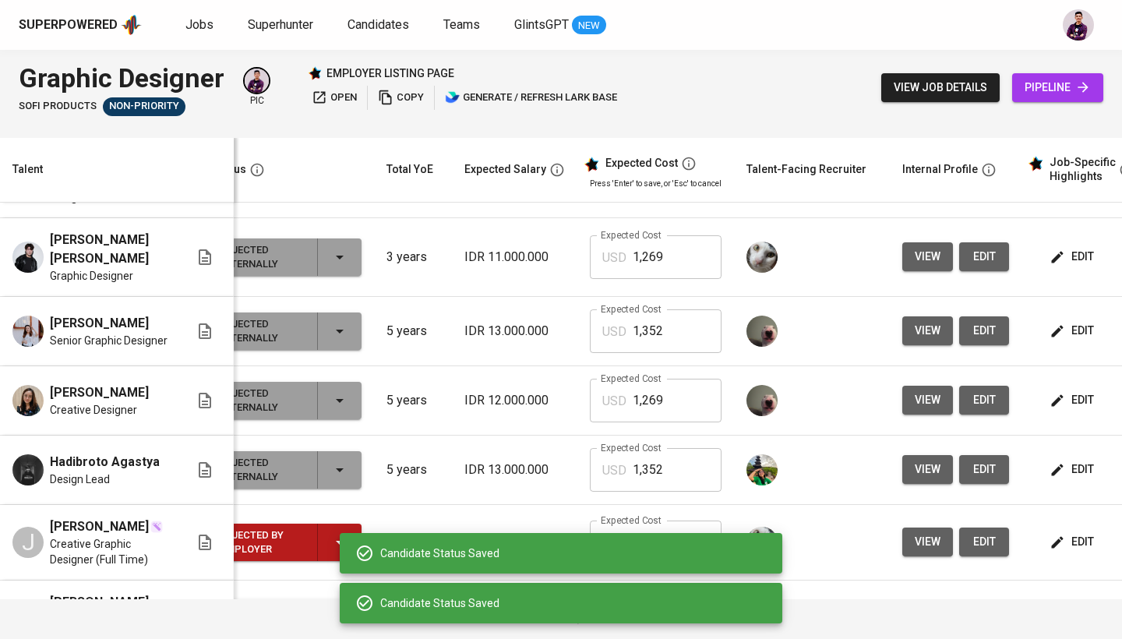
scroll to position [326, 32]
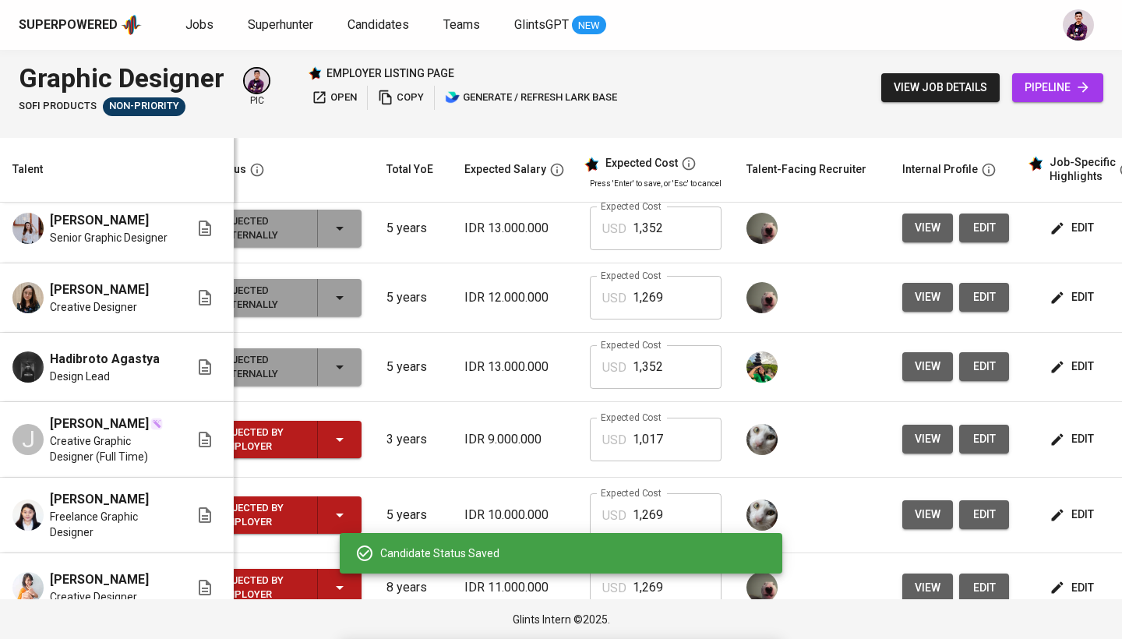
click at [351, 421] on div "Rejected by Employer" at bounding box center [287, 439] width 135 height 37
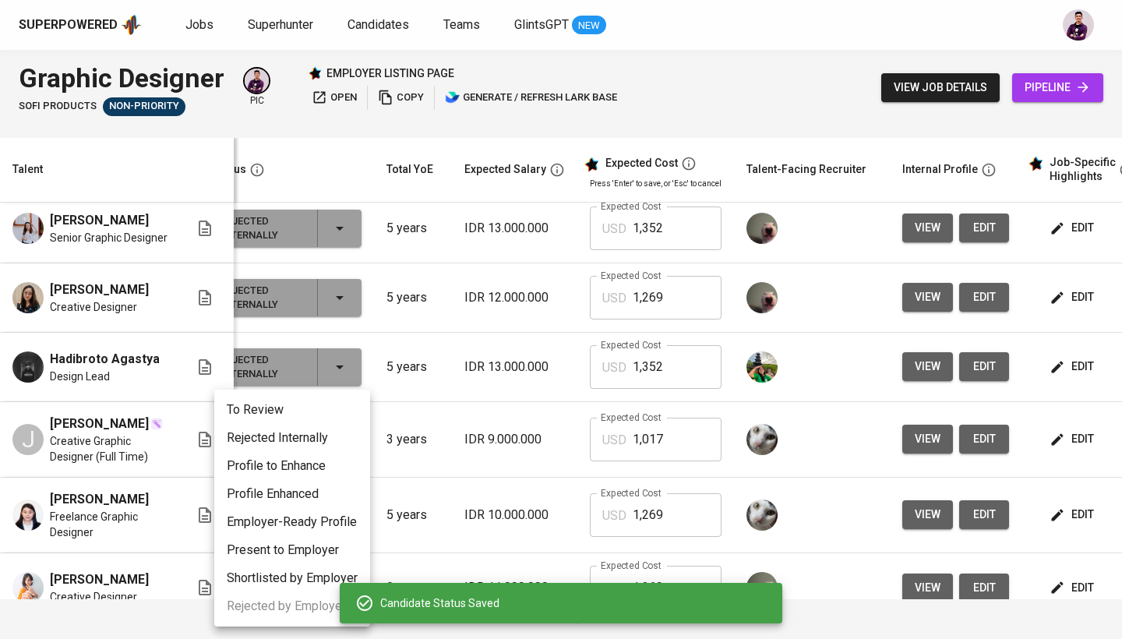
click at [338, 434] on li "Rejected Internally" at bounding box center [292, 438] width 156 height 28
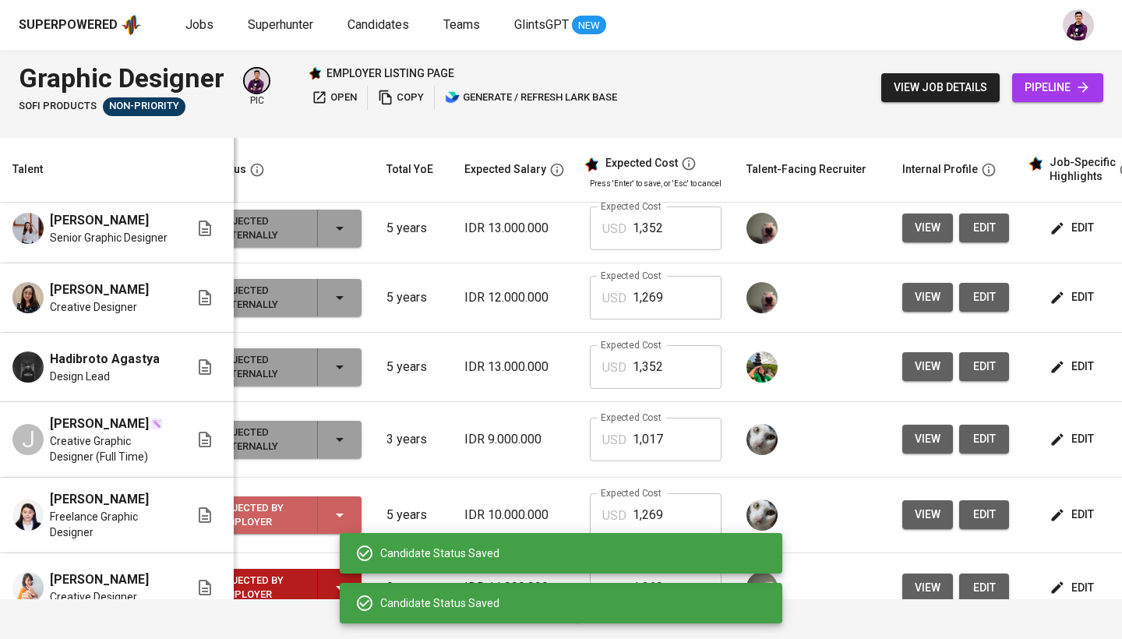
click at [346, 496] on div "Rejected by Employer" at bounding box center [287, 514] width 135 height 37
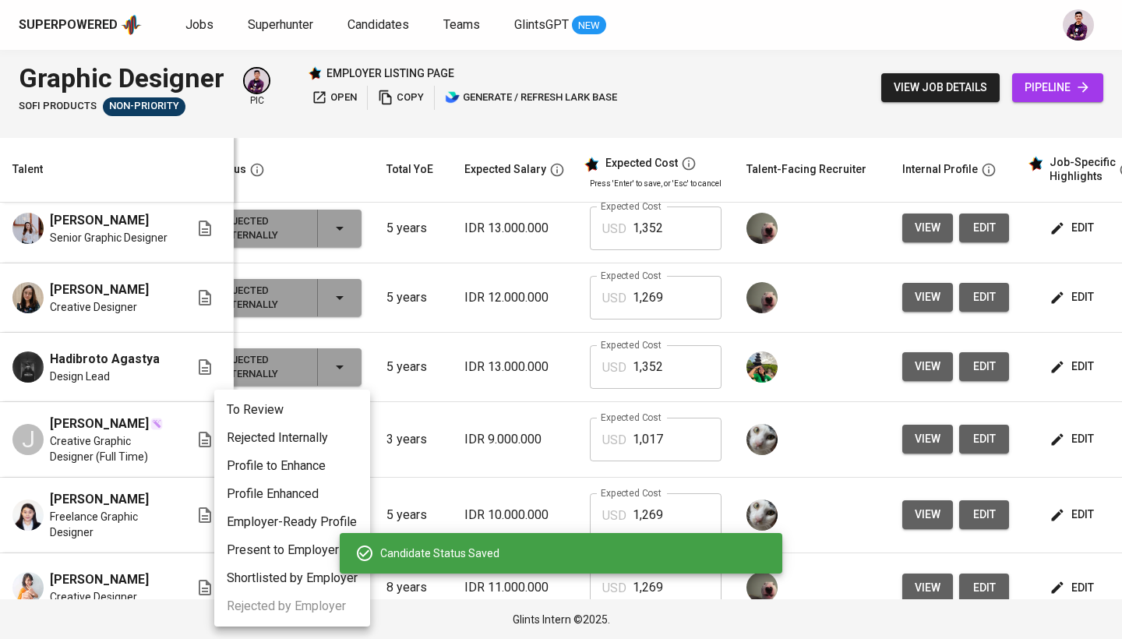
click at [340, 435] on li "Rejected Internally" at bounding box center [292, 438] width 156 height 28
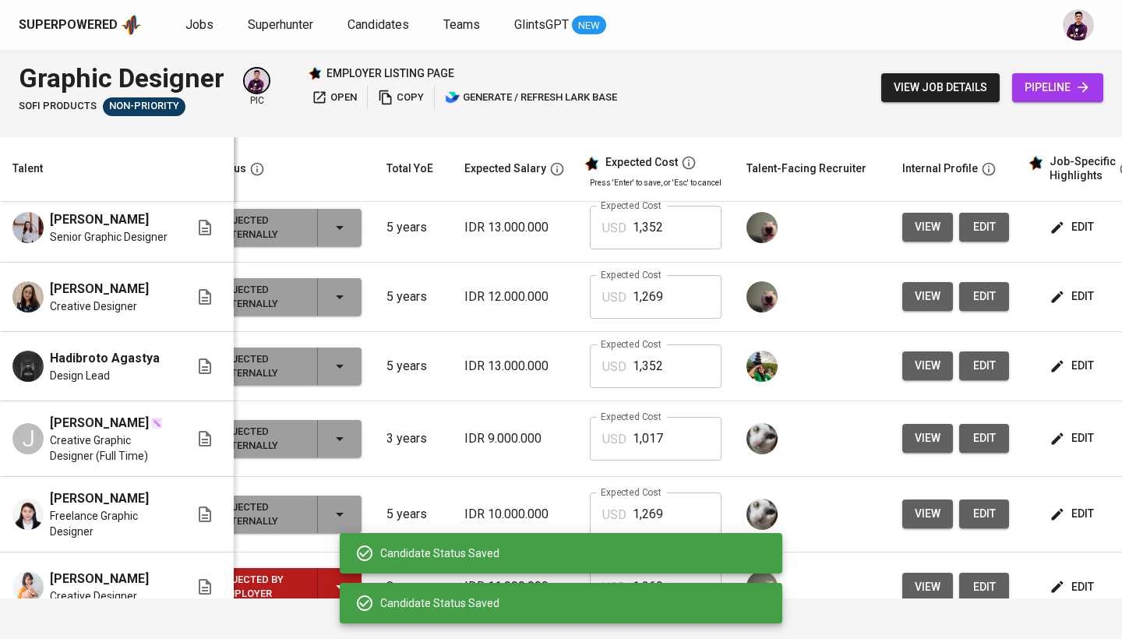
scroll to position [0, 0]
click at [329, 517] on div "Rejected by Employer" at bounding box center [287, 587] width 135 height 37
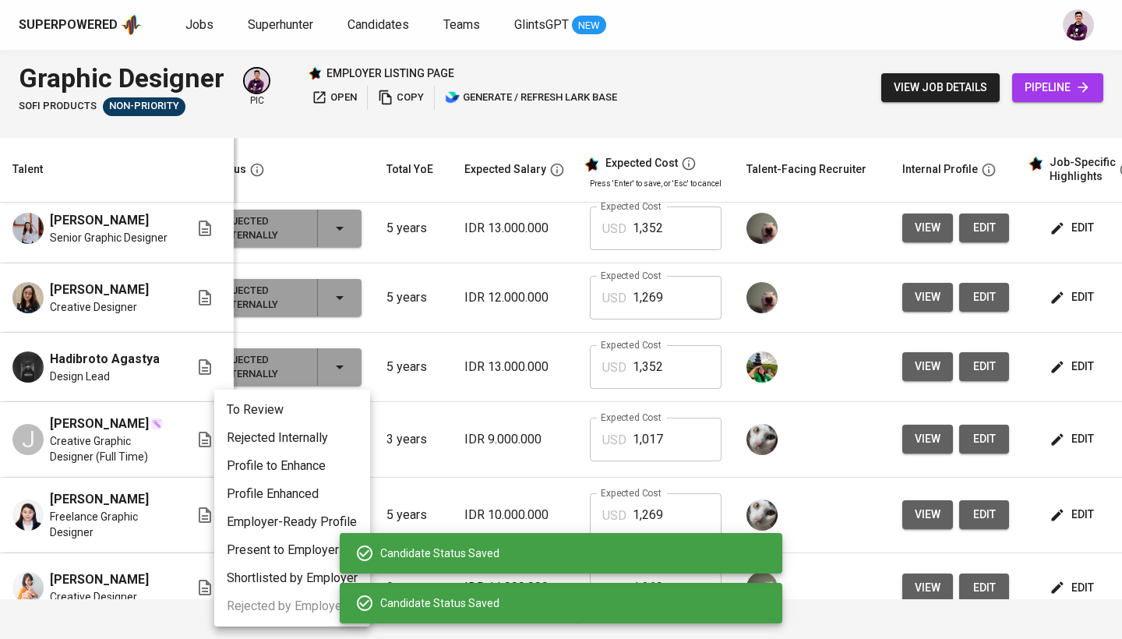
click at [326, 439] on li "Rejected Internally" at bounding box center [292, 438] width 156 height 28
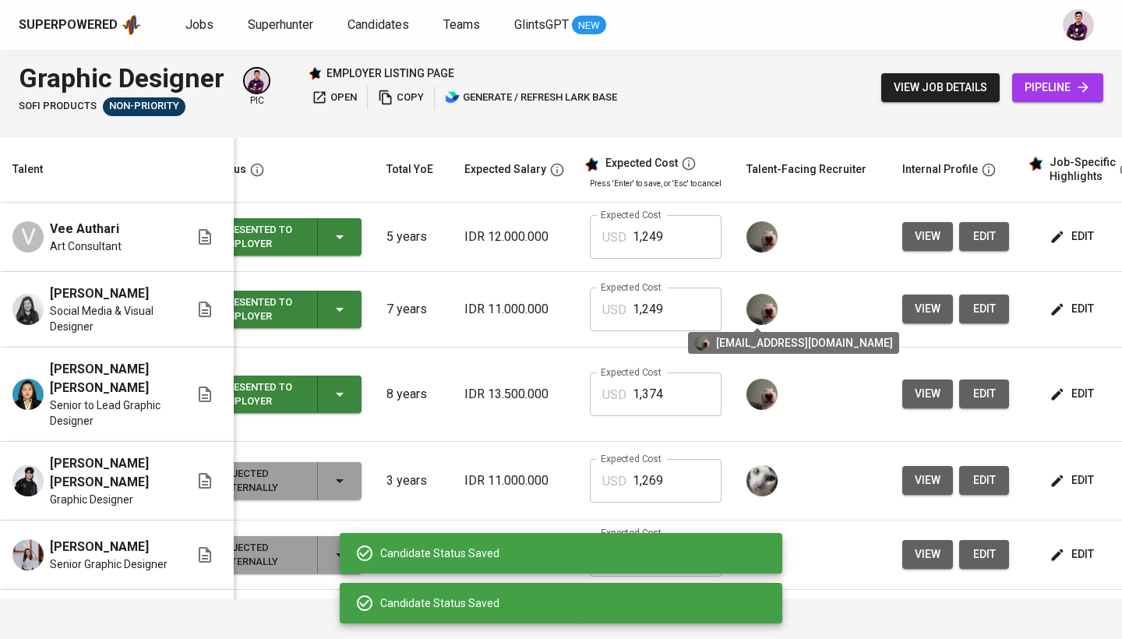
scroll to position [0, 32]
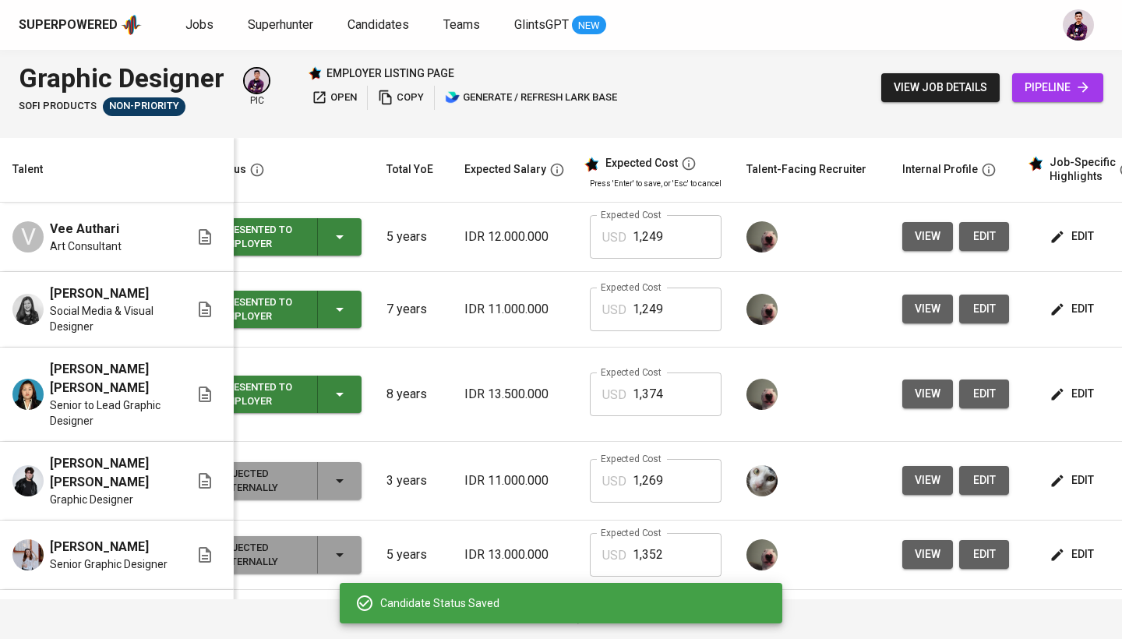
click at [551, 232] on span "edit" at bounding box center [1072, 236] width 41 height 19
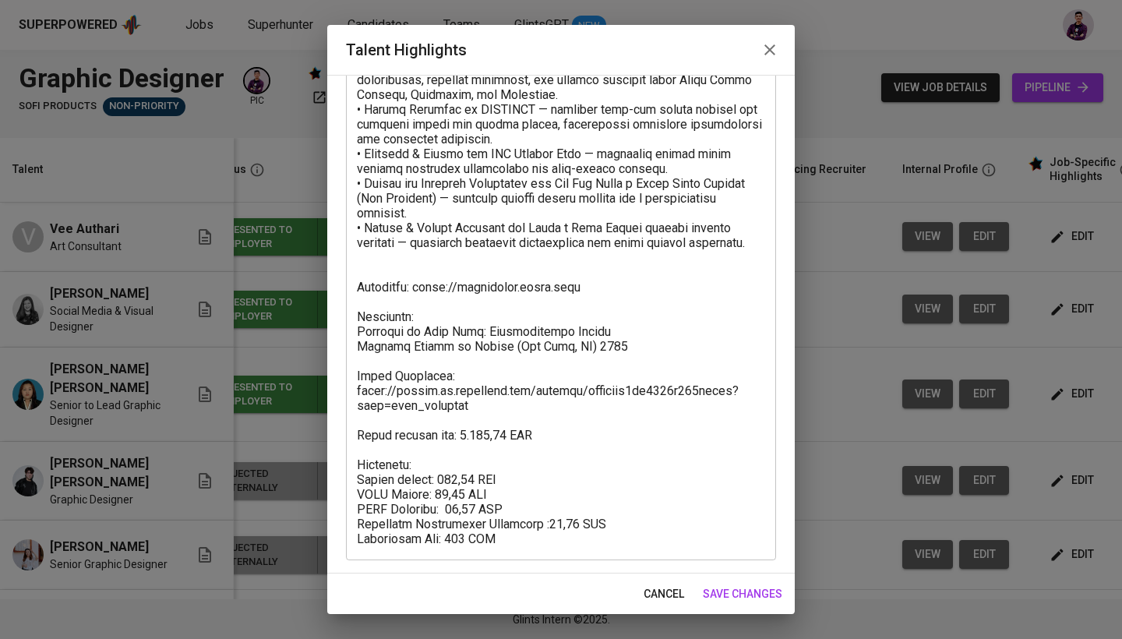
scroll to position [312, 0]
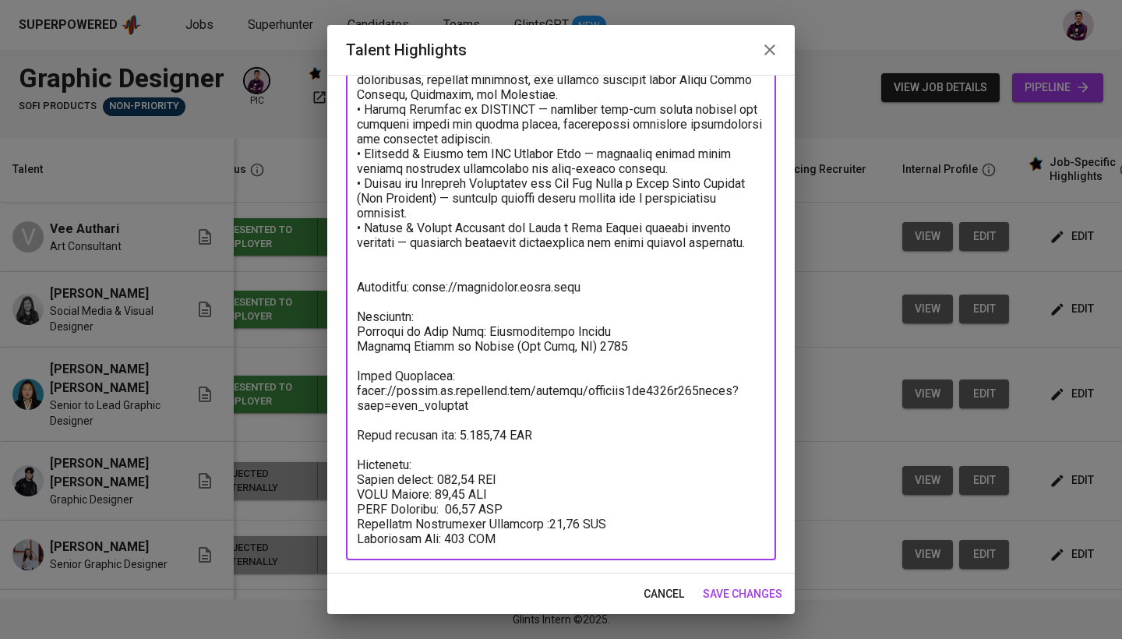
drag, startPoint x: 473, startPoint y: 407, endPoint x: 352, endPoint y: 382, distance: 123.3
click at [352, 382] on div "x Talent Highlights" at bounding box center [561, 205] width 430 height 710
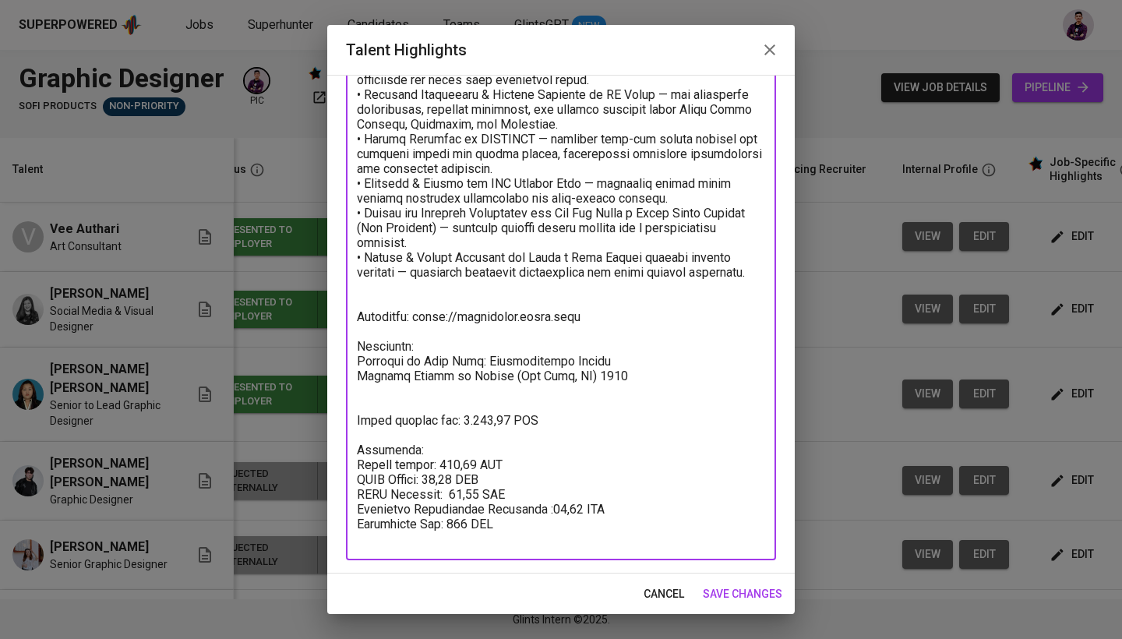
scroll to position [268, 0]
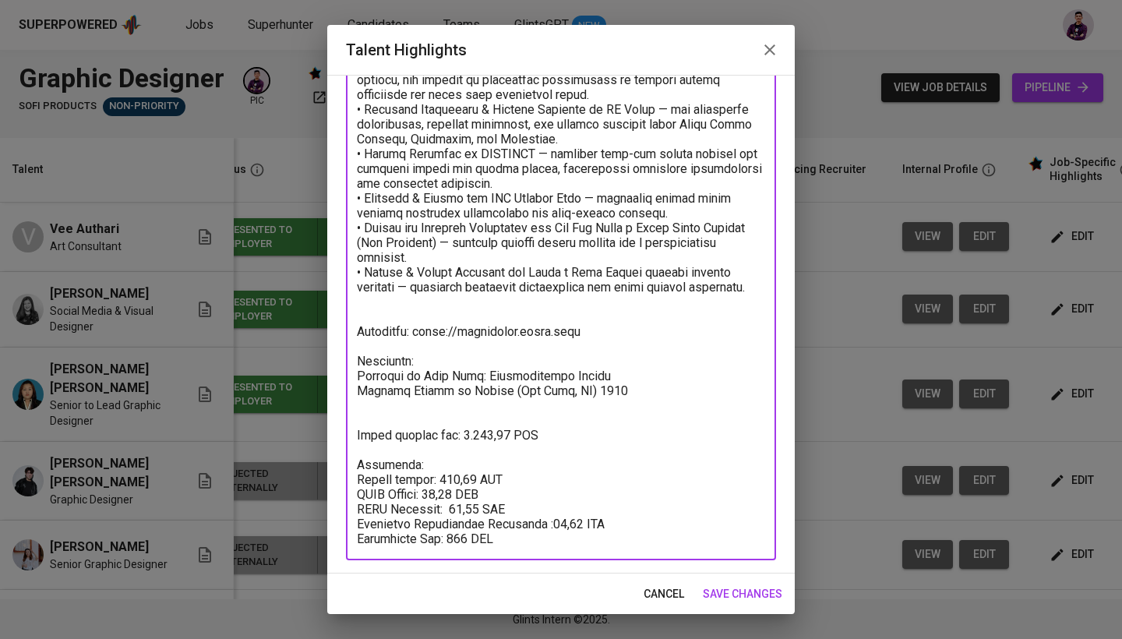
click at [379, 453] on textarea at bounding box center [561, 228] width 408 height 636
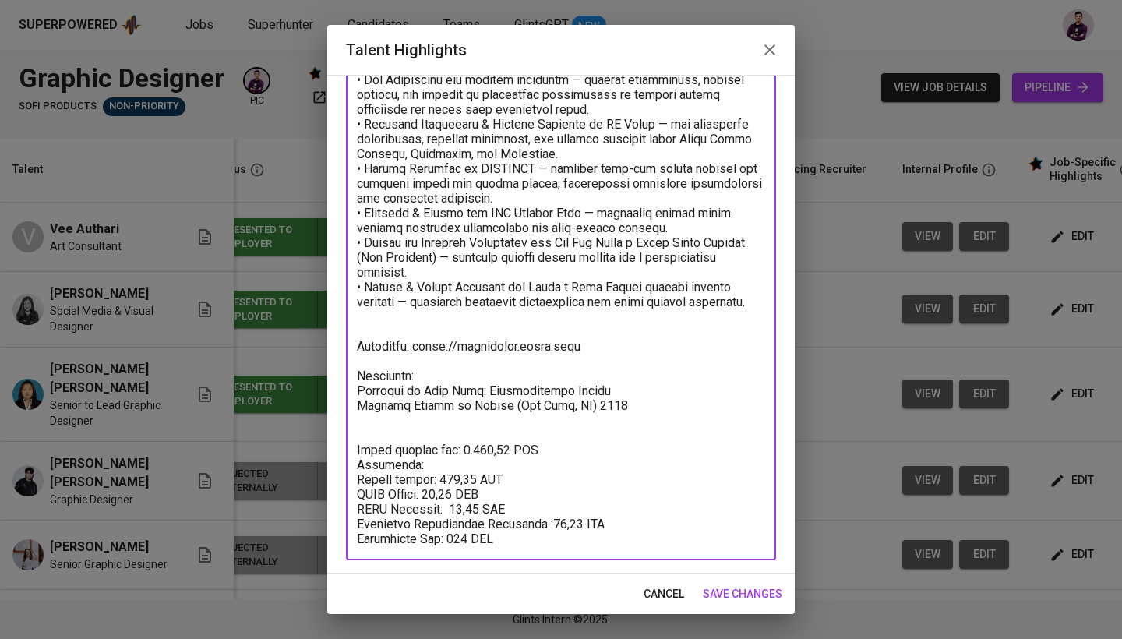
scroll to position [253, 0]
click at [431, 433] on textarea at bounding box center [561, 235] width 408 height 622
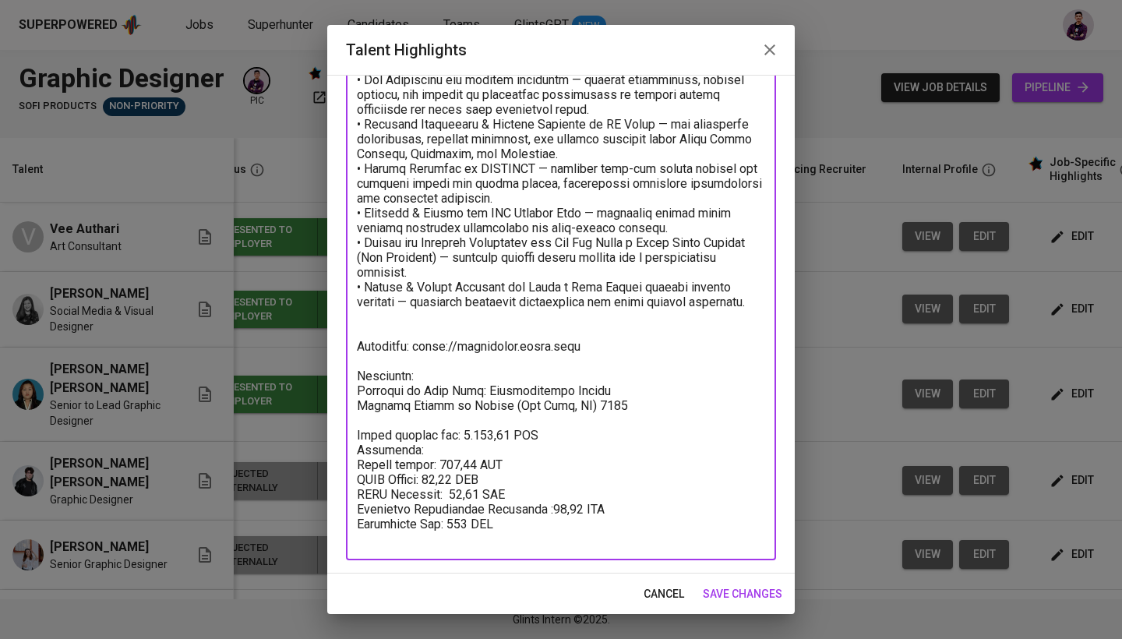
scroll to position [0, 0]
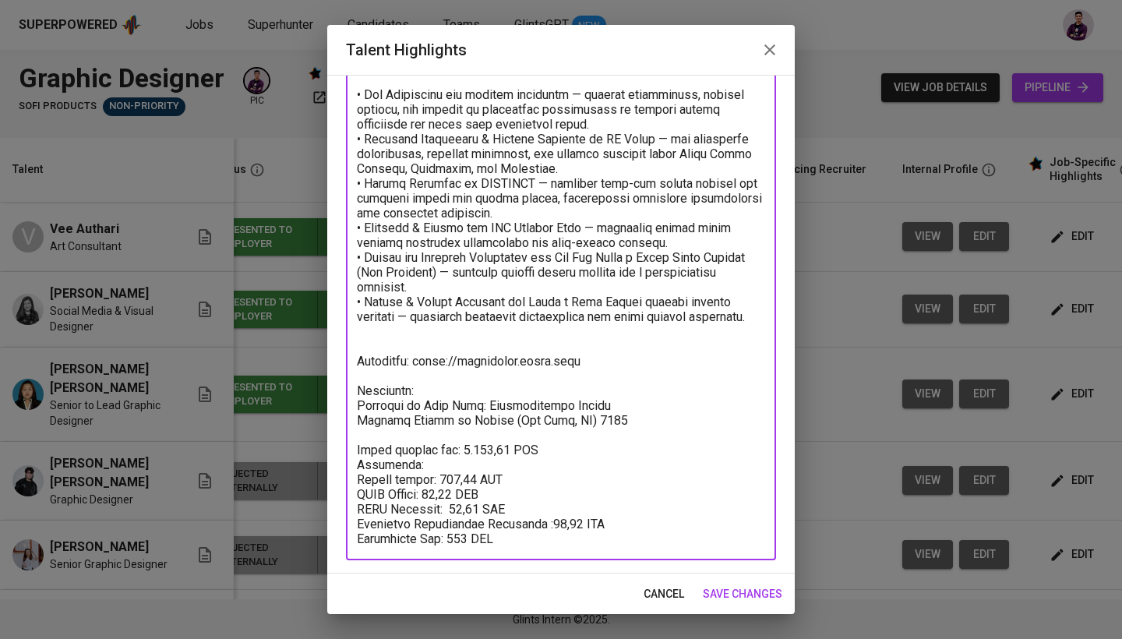
click at [398, 350] on textarea at bounding box center [561, 242] width 408 height 607
type textarea "Vee Authari is a multidisciplinary Graphic designer and art consultant speciali…"
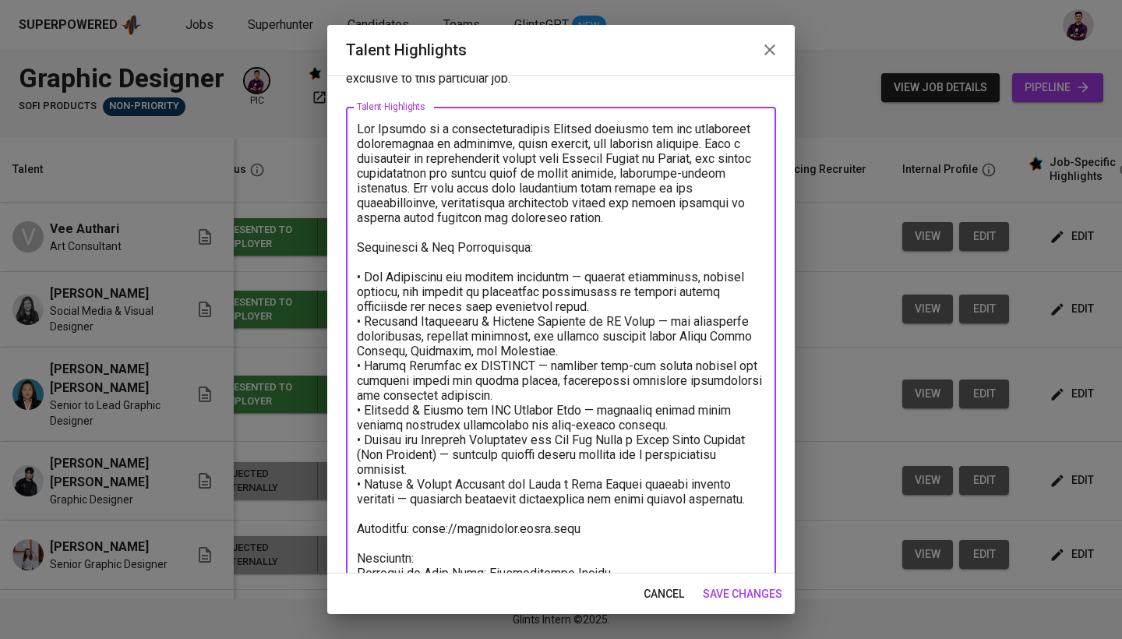
scroll to position [55, 0]
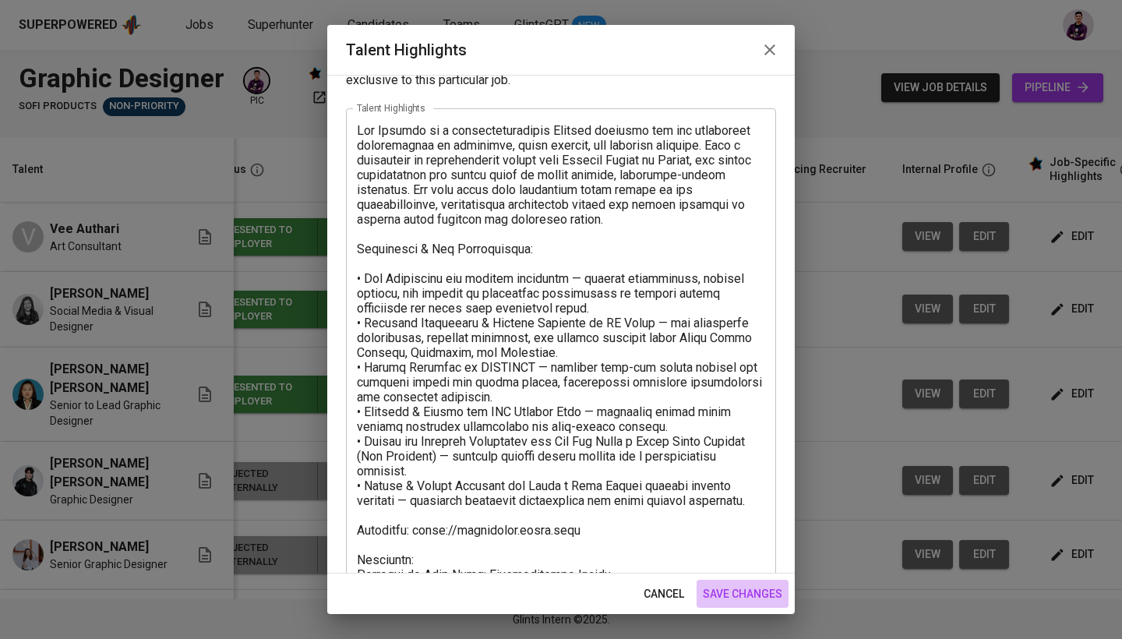
click at [551, 517] on button "save changes" at bounding box center [742, 594] width 92 height 29
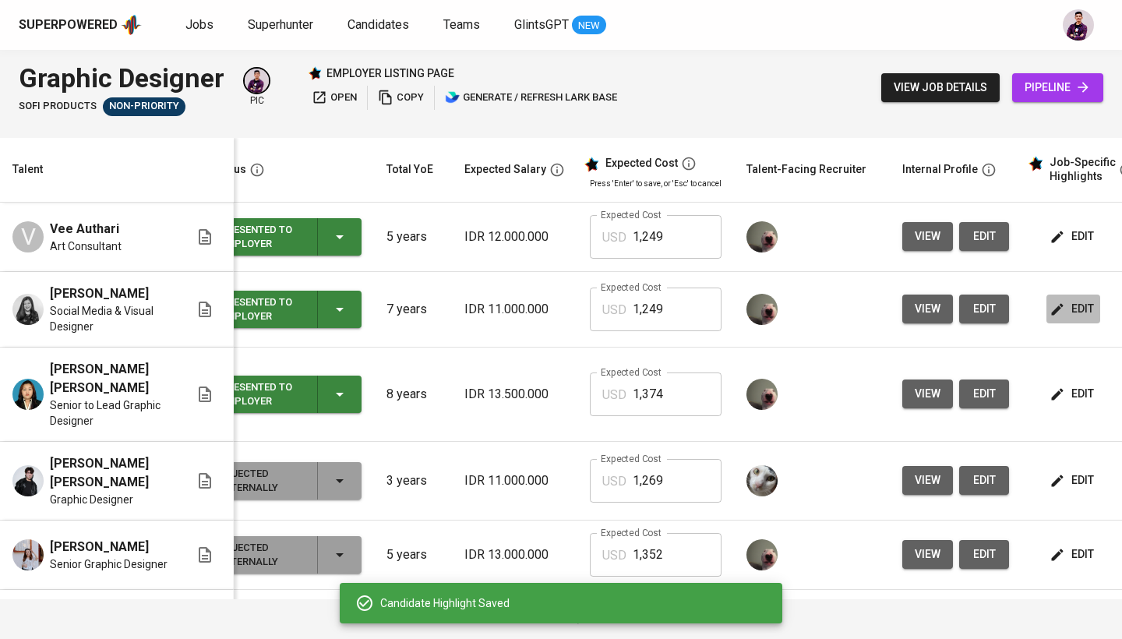
click at [551, 306] on span "edit" at bounding box center [1072, 308] width 41 height 19
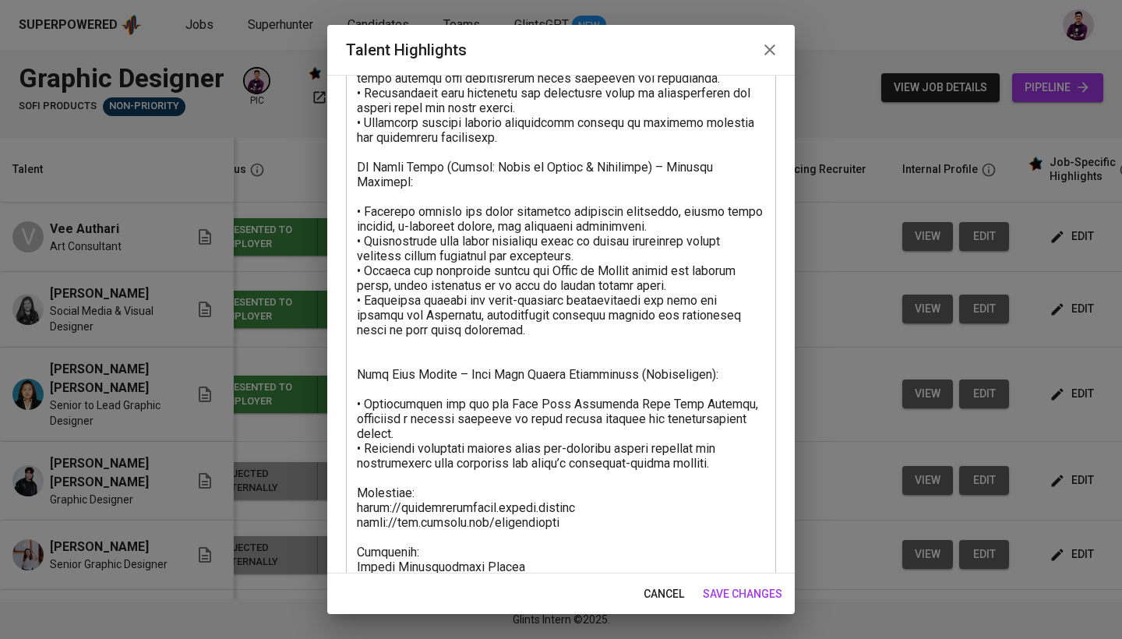
scroll to position [341, 0]
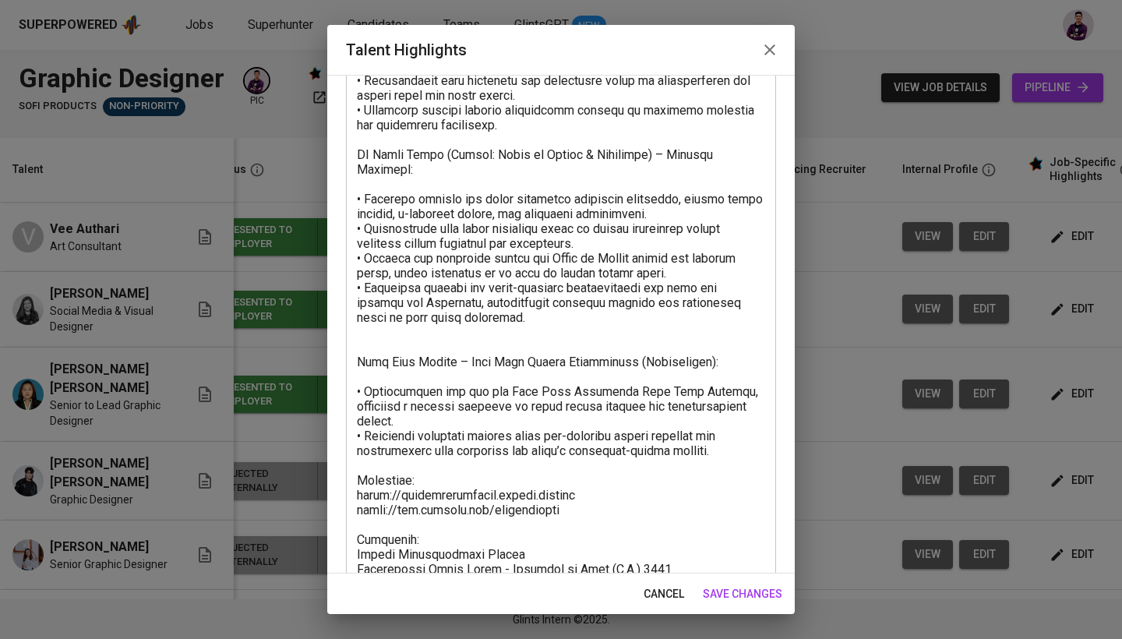
click at [477, 326] on textarea at bounding box center [561, 295] width 408 height 918
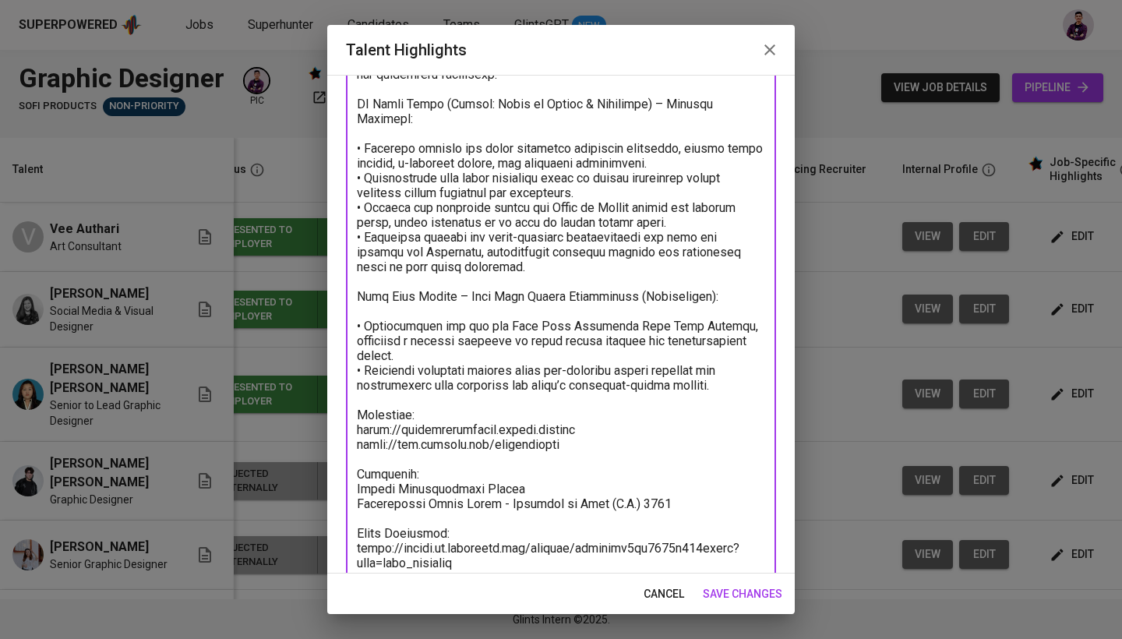
scroll to position [393, 0]
drag, startPoint x: 584, startPoint y: 411, endPoint x: 344, endPoint y: 416, distance: 240.0
click at [344, 416] on div "Enhance the Talent's profile by adding highlights relevant to this job - accomp…" at bounding box center [560, 324] width 467 height 499
click at [551, 414] on textarea at bounding box center [561, 235] width 408 height 903
drag, startPoint x: 607, startPoint y: 414, endPoint x: 361, endPoint y: 417, distance: 246.2
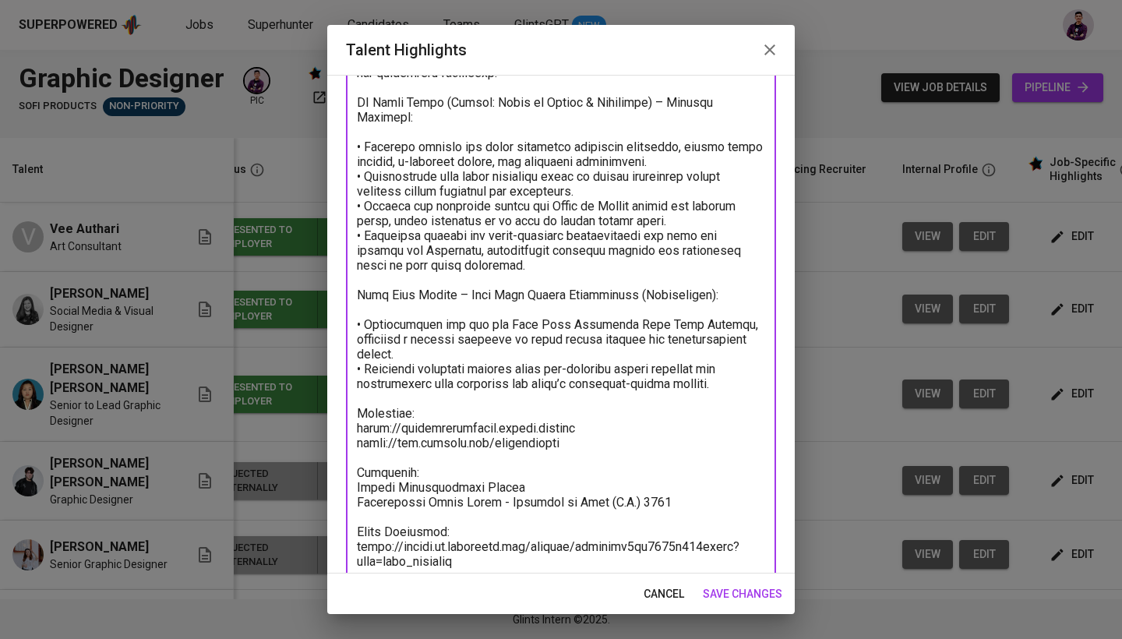
click at [361, 417] on textarea at bounding box center [561, 235] width 408 height 903
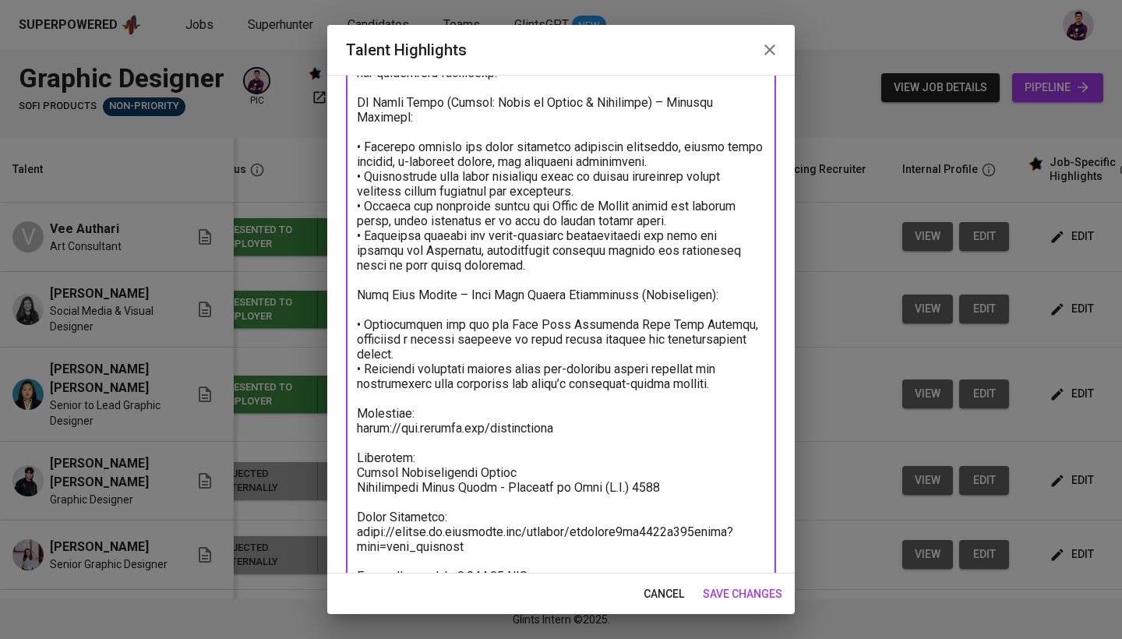
click at [551, 417] on textarea at bounding box center [561, 228] width 408 height 888
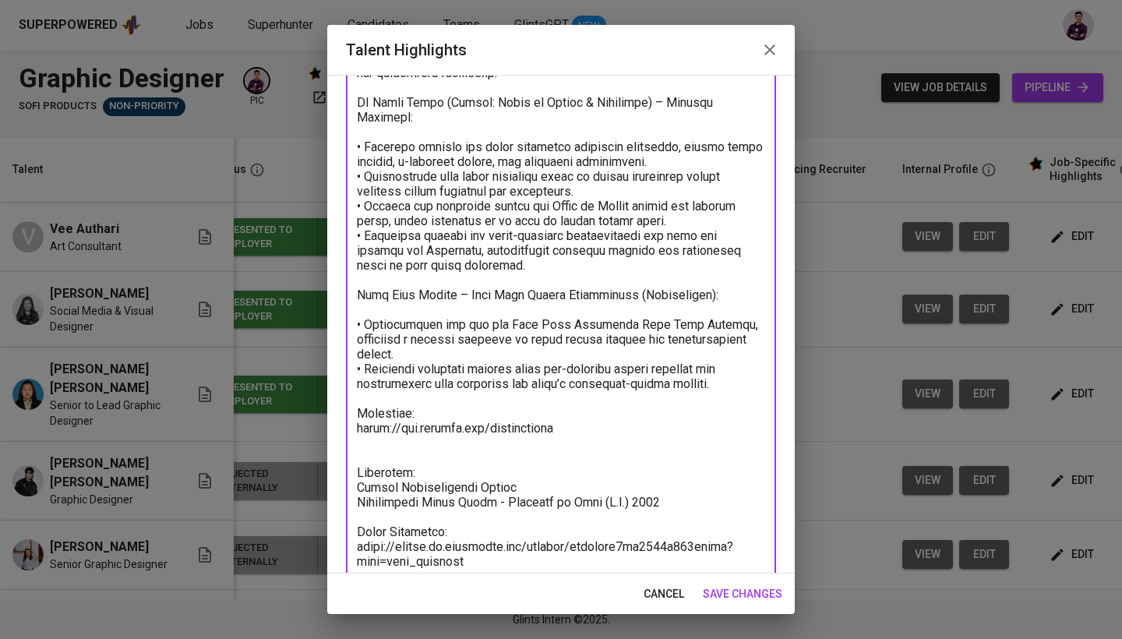
paste textarea "https://designedbymonica.framer.website"
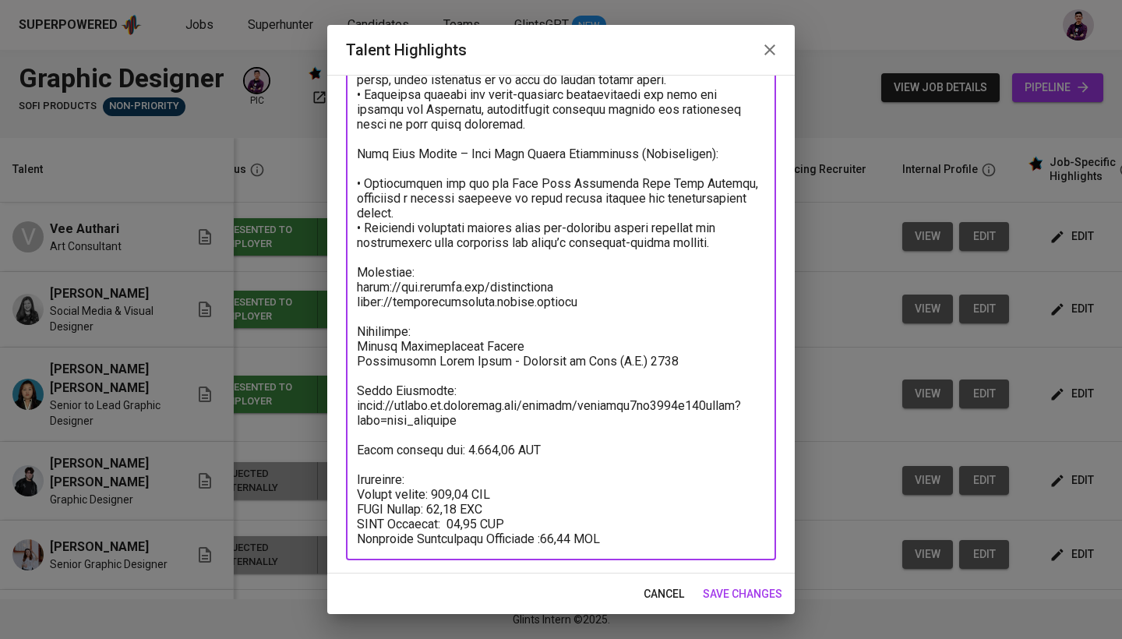
scroll to position [534, 0]
drag, startPoint x: 487, startPoint y: 403, endPoint x: 322, endPoint y: 377, distance: 167.2
click at [322, 377] on div "Talent Highlights Enhance the Talent's profile by adding highlights relevant to…" at bounding box center [561, 319] width 1122 height 639
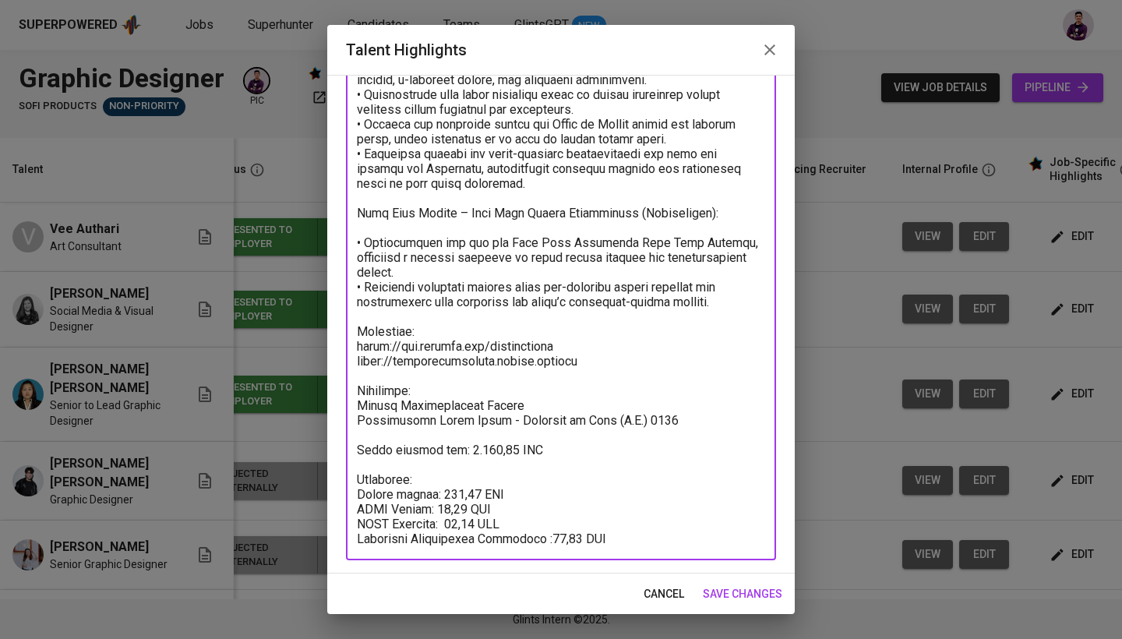
scroll to position [475, 0]
click at [404, 444] on textarea at bounding box center [561, 124] width 408 height 844
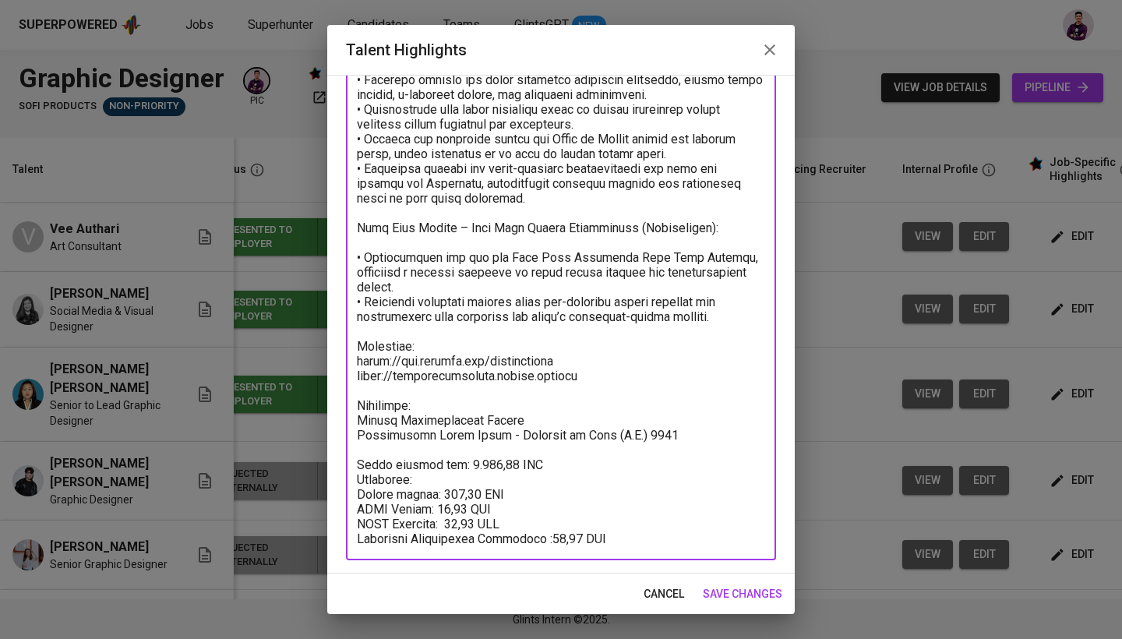
type textarea "Summary: A creative and adaptable Graphic Designer with over five years of expe…"
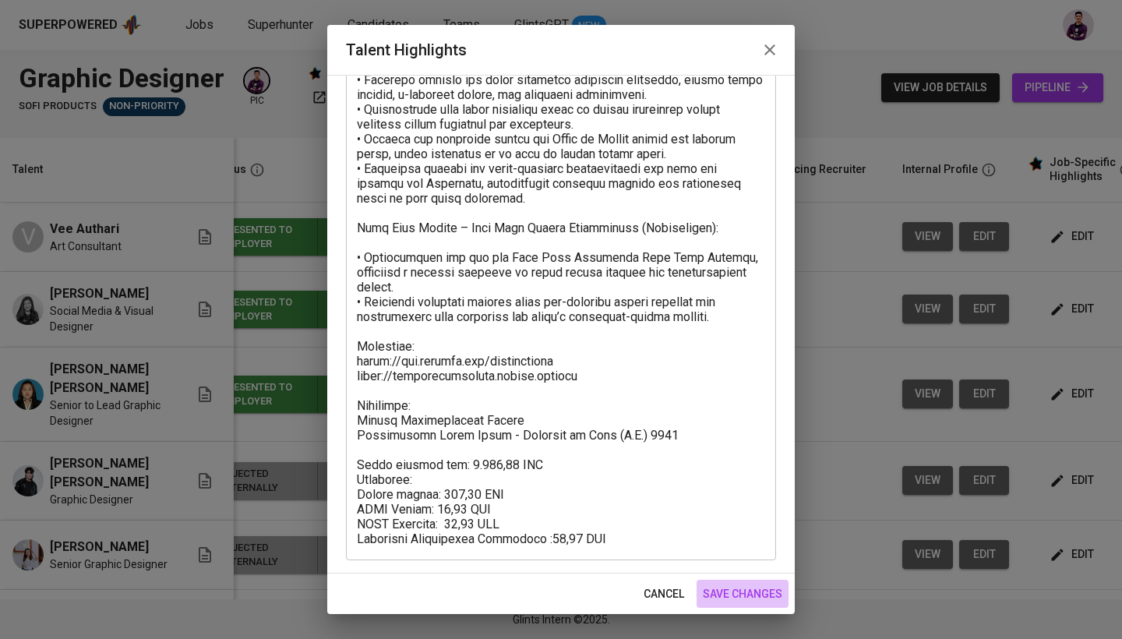
click at [551, 517] on span "save changes" at bounding box center [742, 593] width 79 height 19
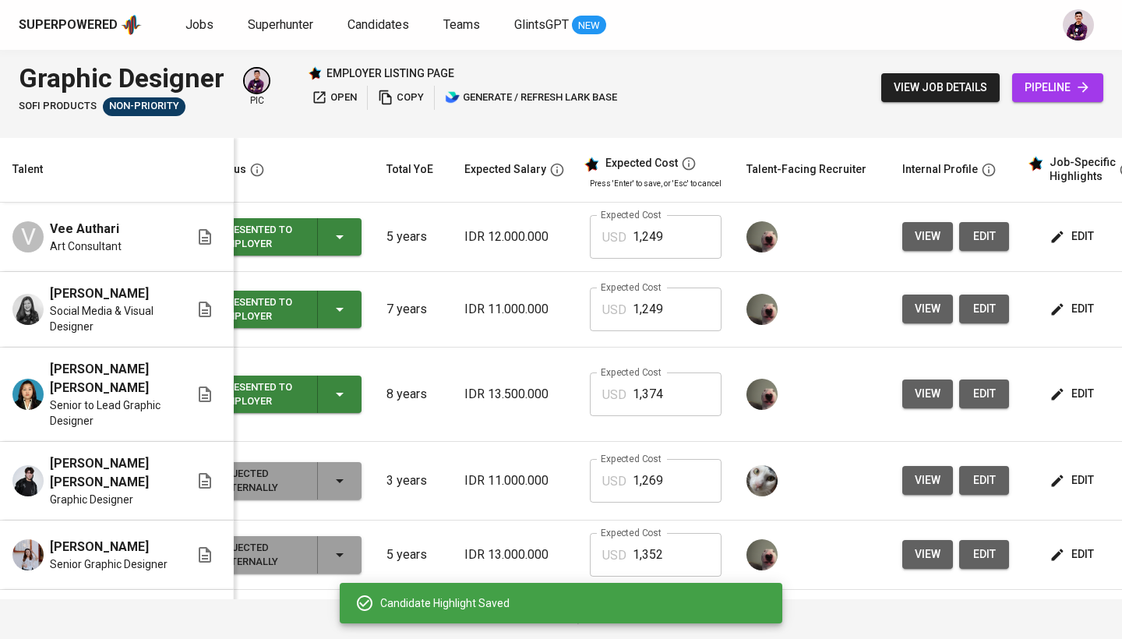
click at [551, 384] on span "edit" at bounding box center [1072, 393] width 41 height 19
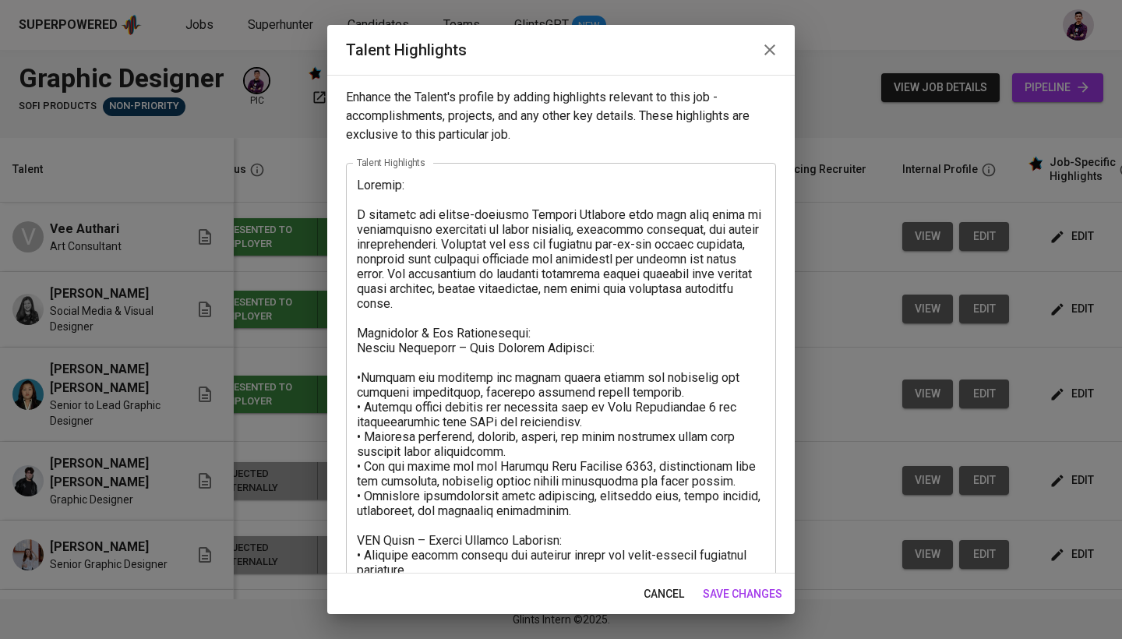
scroll to position [0, 0]
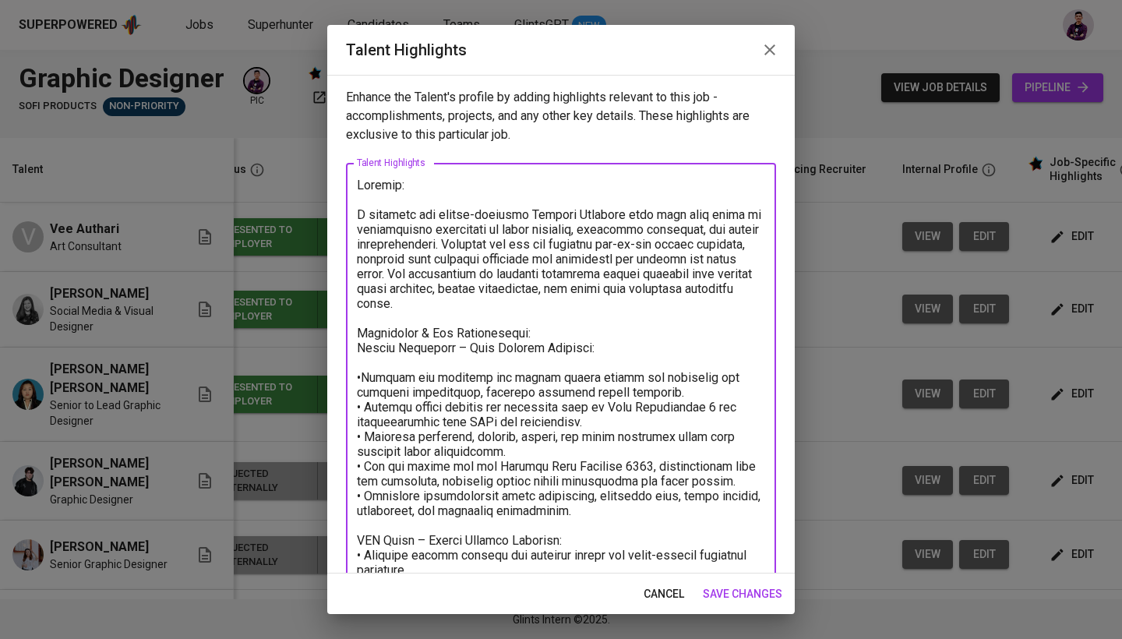
drag, startPoint x: 435, startPoint y: 181, endPoint x: 307, endPoint y: 202, distance: 130.2
click at [306, 203] on div "Talent Highlights Enhance the Talent's profile by adding highlights relevant to…" at bounding box center [561, 319] width 1122 height 639
click at [414, 181] on textarea at bounding box center [561, 570] width 408 height 784
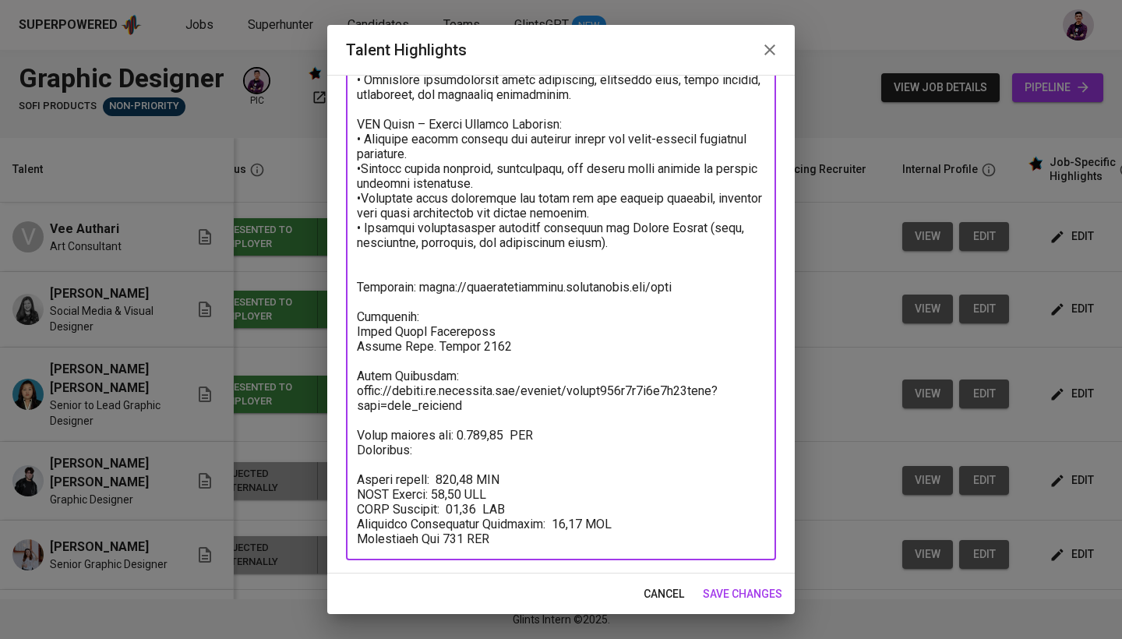
scroll to position [386, 0]
click at [403, 468] on textarea at bounding box center [561, 168] width 408 height 755
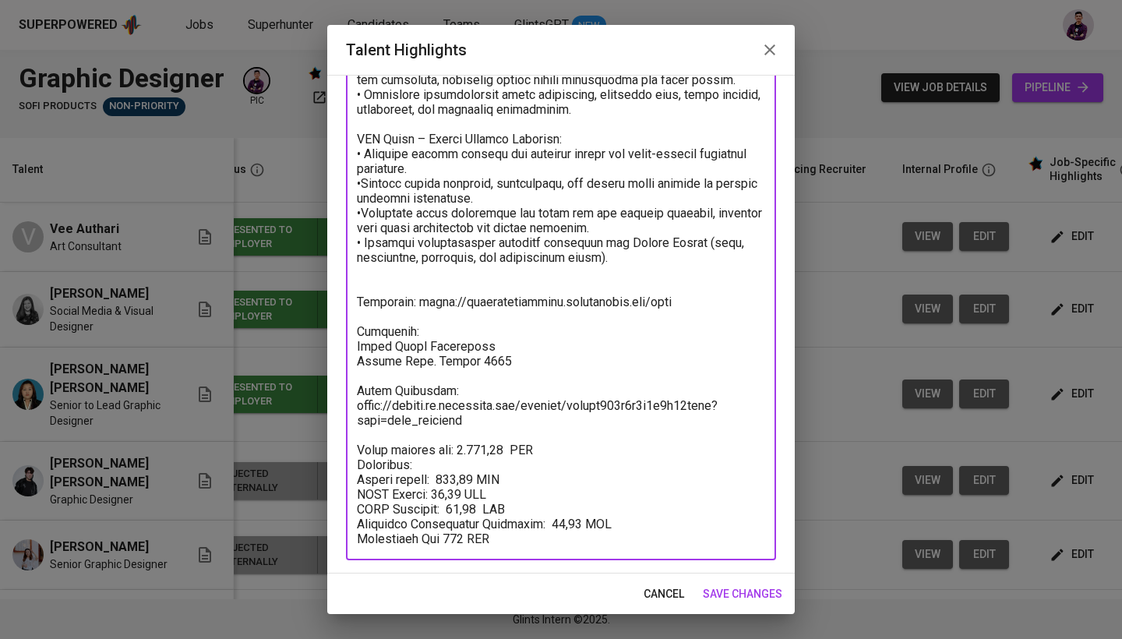
scroll to position [372, 0]
drag, startPoint x: 473, startPoint y: 418, endPoint x: 359, endPoint y: 385, distance: 118.6
click at [359, 385] on textarea at bounding box center [561, 176] width 408 height 740
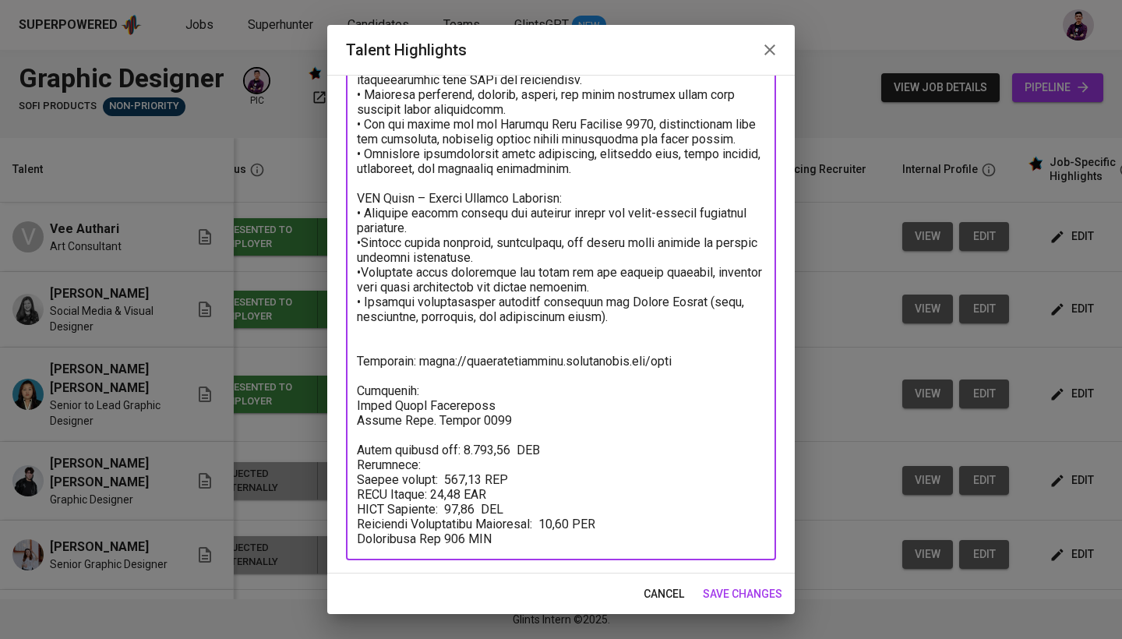
scroll to position [312, 0]
click at [449, 329] on textarea at bounding box center [561, 205] width 408 height 681
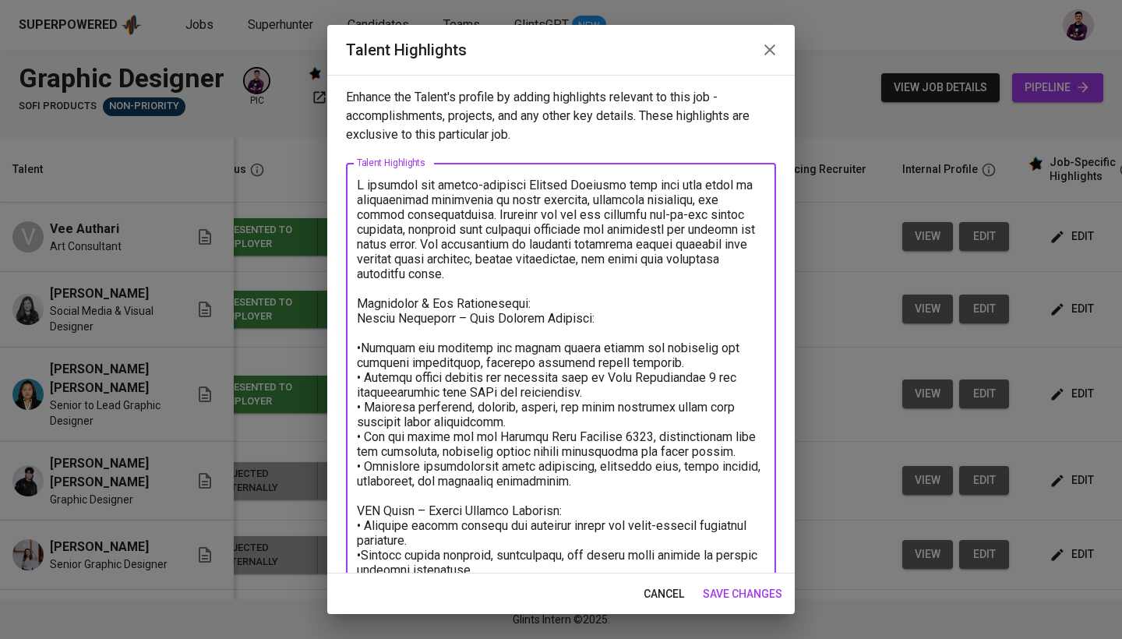
scroll to position [0, 0]
type textarea "A creative and detail-oriented Graphic Designer with over nine years of profess…"
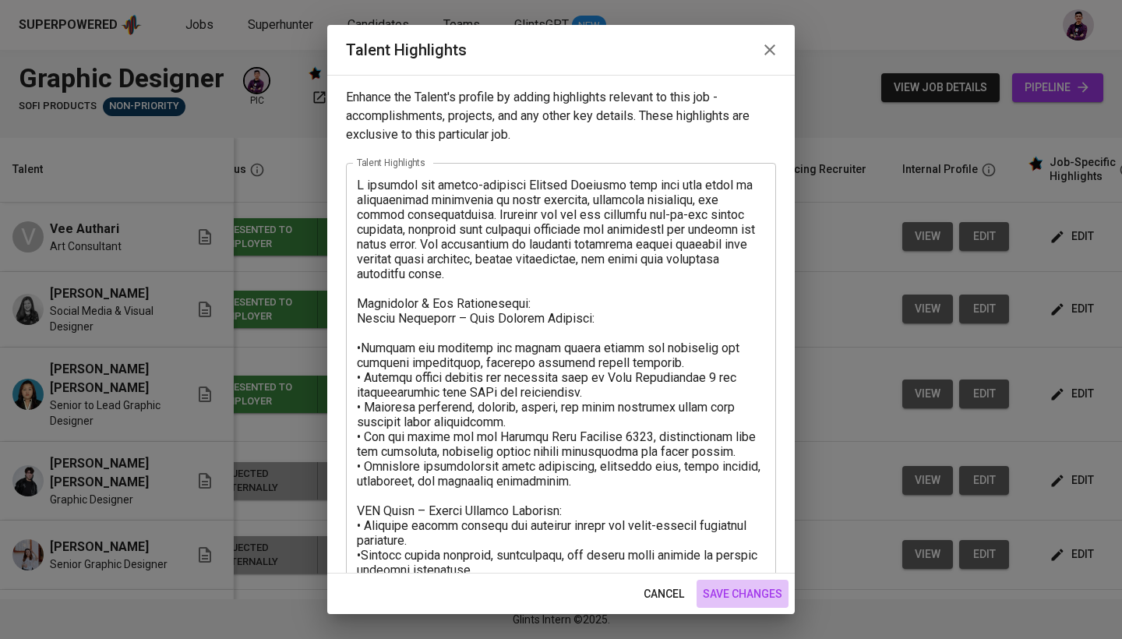
click at [551, 517] on span "save changes" at bounding box center [742, 593] width 79 height 19
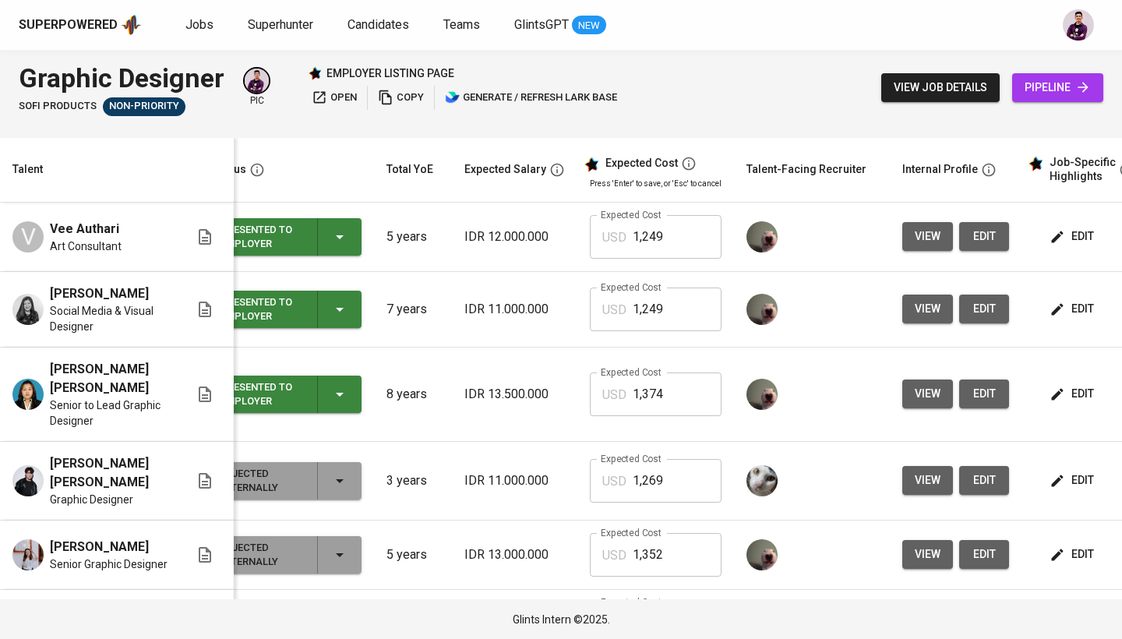
click at [330, 101] on span "open" at bounding box center [334, 98] width 45 height 18
click at [551, 90] on span "pipeline" at bounding box center [1057, 87] width 66 height 19
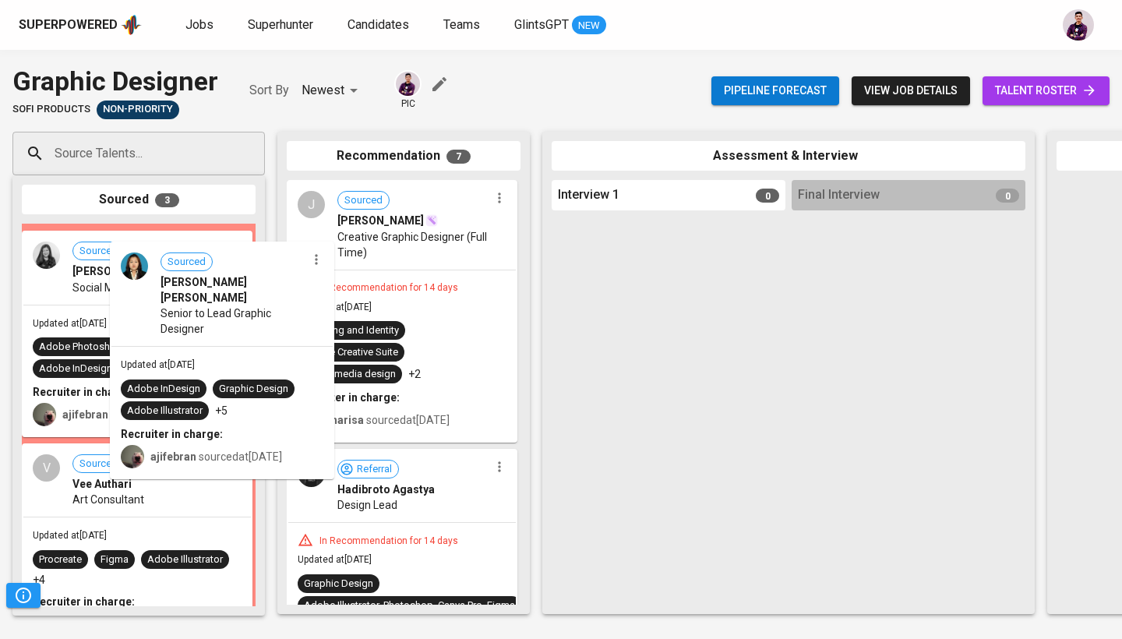
drag, startPoint x: 121, startPoint y: 260, endPoint x: 168, endPoint y: 270, distance: 48.4
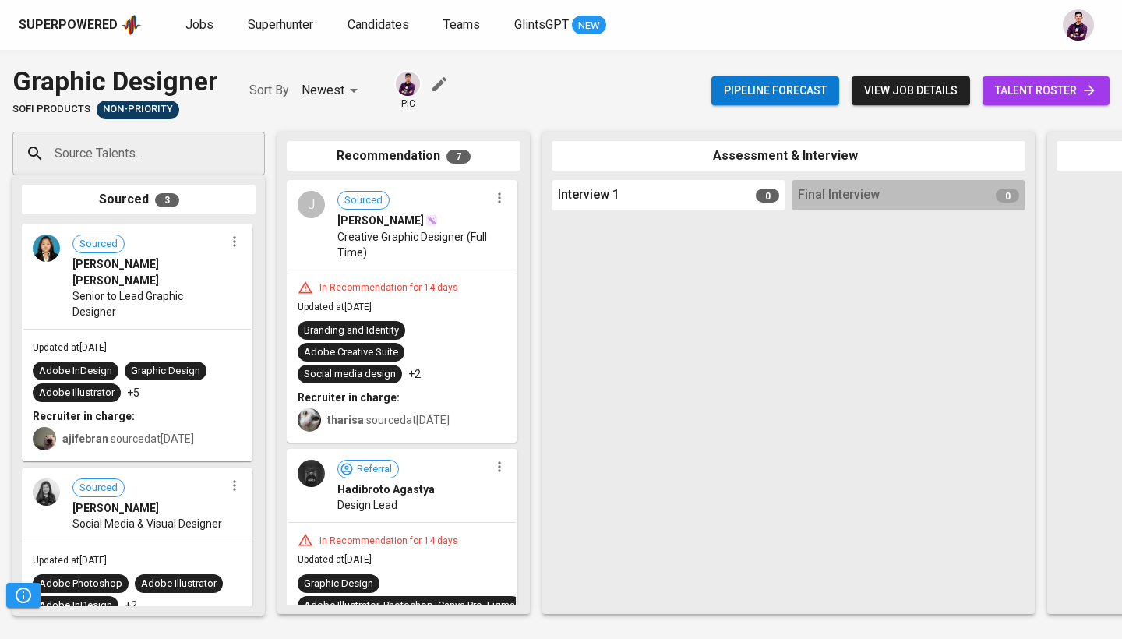
click at [493, 199] on icon "button" at bounding box center [500, 198] width 16 height 16
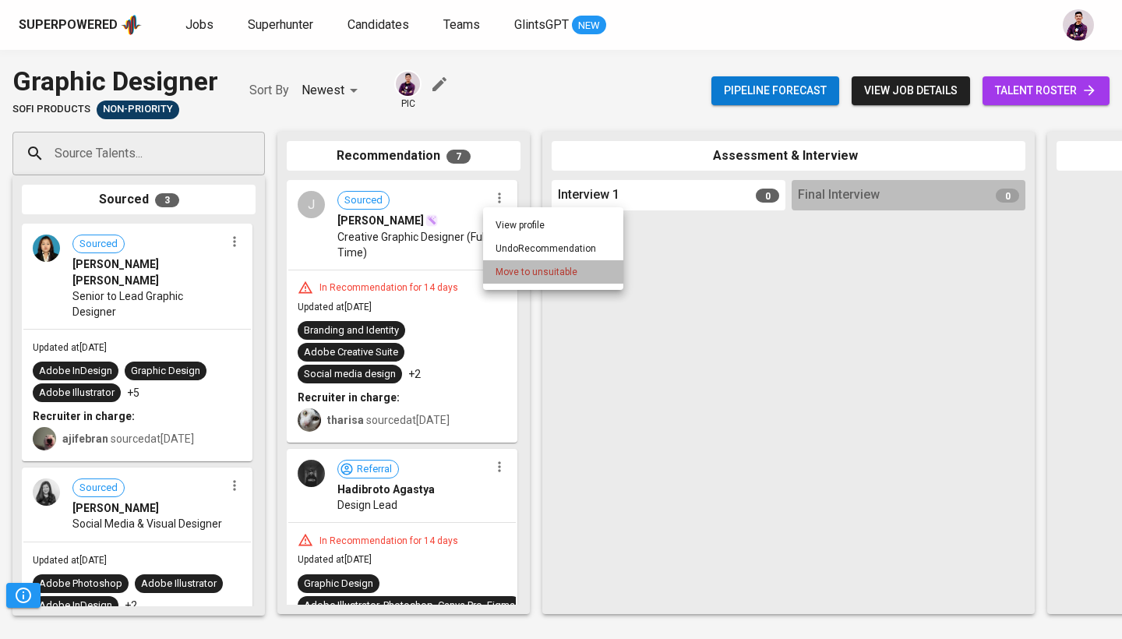
click at [506, 277] on span "Move to unsuitable" at bounding box center [536, 272] width 82 height 14
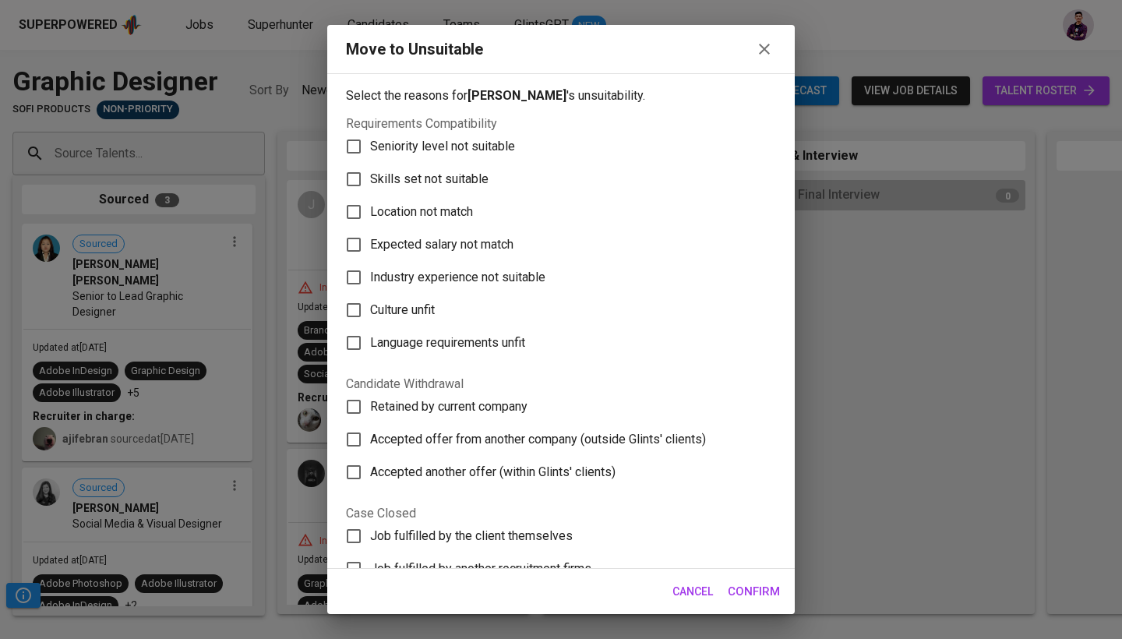
click at [456, 274] on span "Industry experience not suitable" at bounding box center [457, 277] width 175 height 19
click at [370, 274] on input "Industry experience not suitable" at bounding box center [353, 277] width 33 height 33
checkbox input "true"
click at [551, 517] on button "Confirm" at bounding box center [753, 591] width 69 height 33
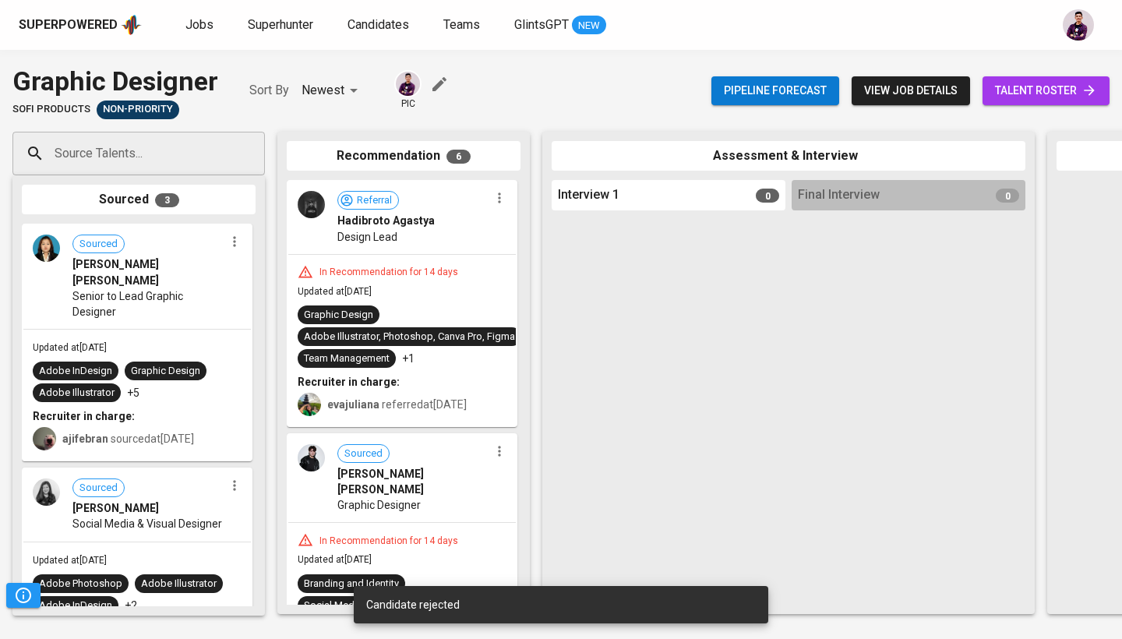
click at [492, 192] on icon "button" at bounding box center [500, 198] width 16 height 16
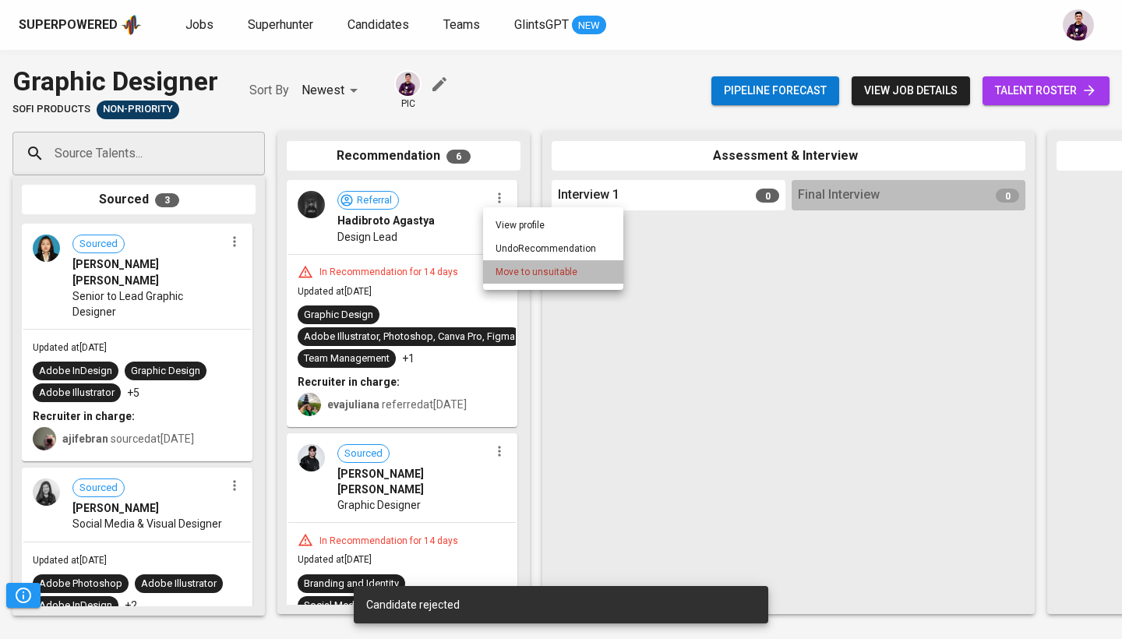
click at [496, 275] on span "Move to unsuitable" at bounding box center [536, 272] width 82 height 14
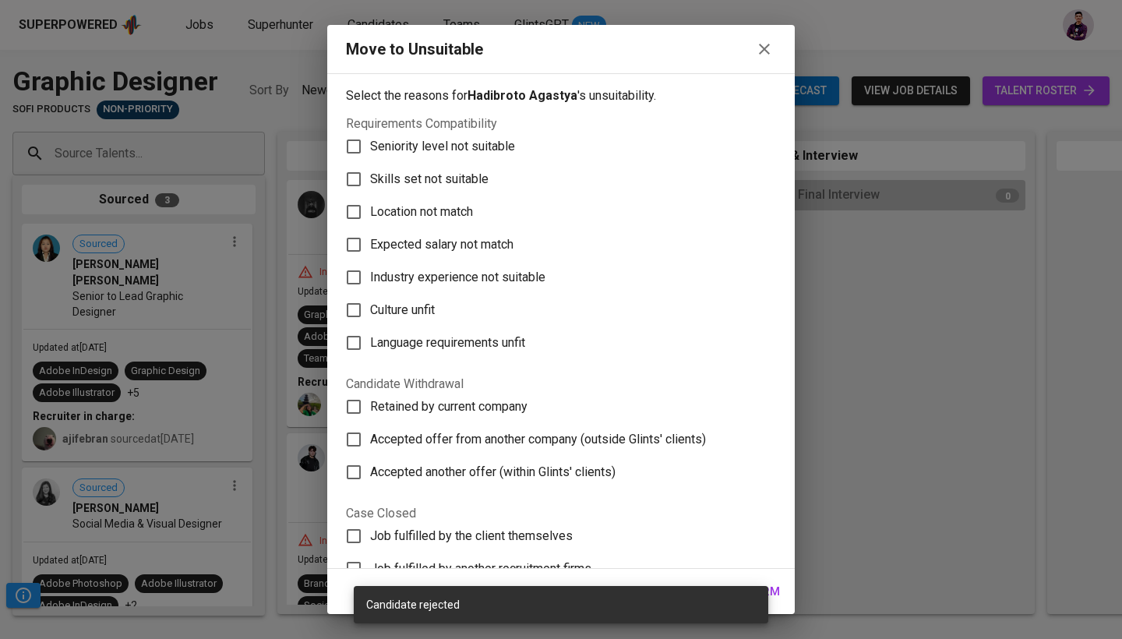
click at [460, 177] on span "Skills set not suitable" at bounding box center [429, 179] width 118 height 19
click at [370, 177] on input "Skills set not suitable" at bounding box center [353, 179] width 33 height 33
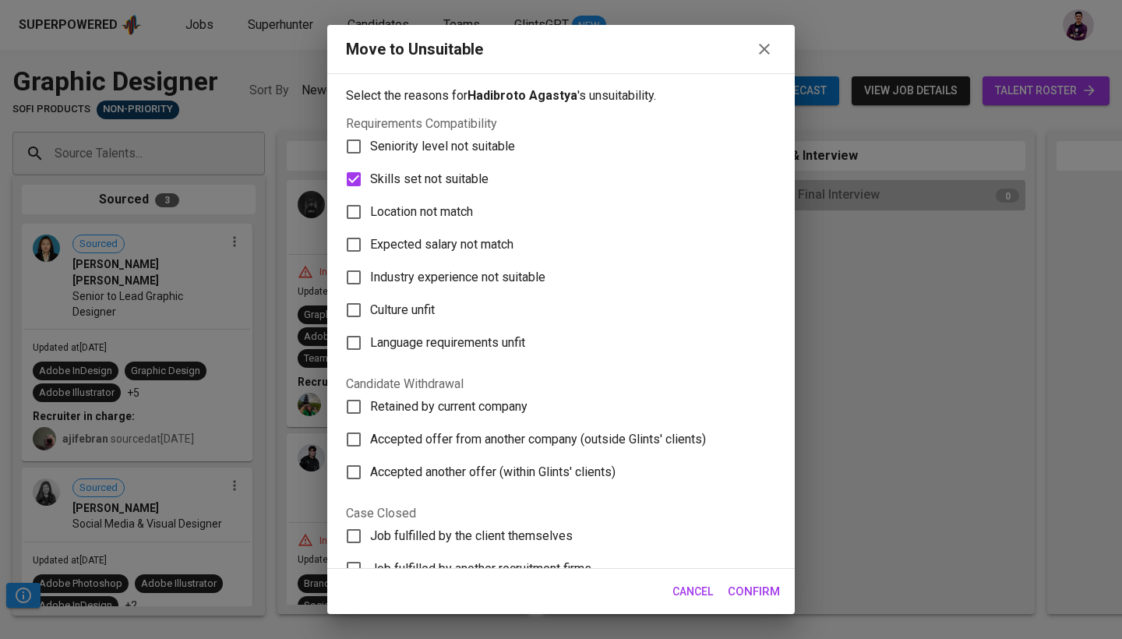
click at [449, 177] on span "Skills set not suitable" at bounding box center [429, 179] width 118 height 19
click at [370, 177] on input "Skills set not suitable" at bounding box center [353, 179] width 33 height 33
checkbox input "false"
click at [450, 146] on span "Seniority level not suitable" at bounding box center [442, 146] width 145 height 19
click at [370, 146] on input "Seniority level not suitable" at bounding box center [353, 146] width 33 height 33
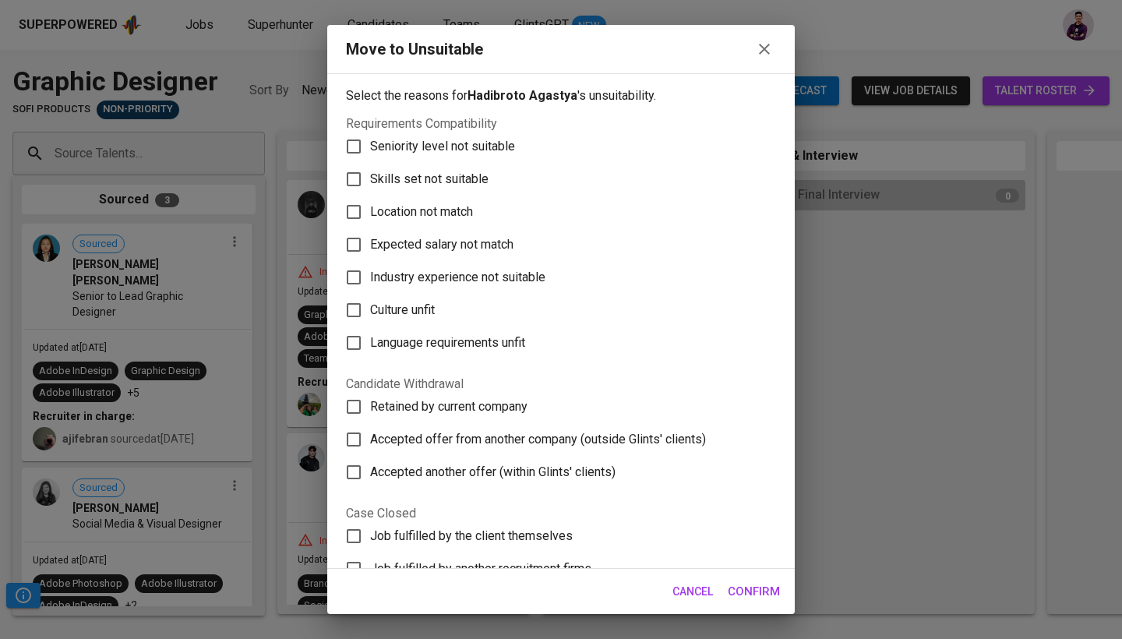
checkbox input "true"
click at [551, 517] on button "Confirm" at bounding box center [753, 591] width 69 height 33
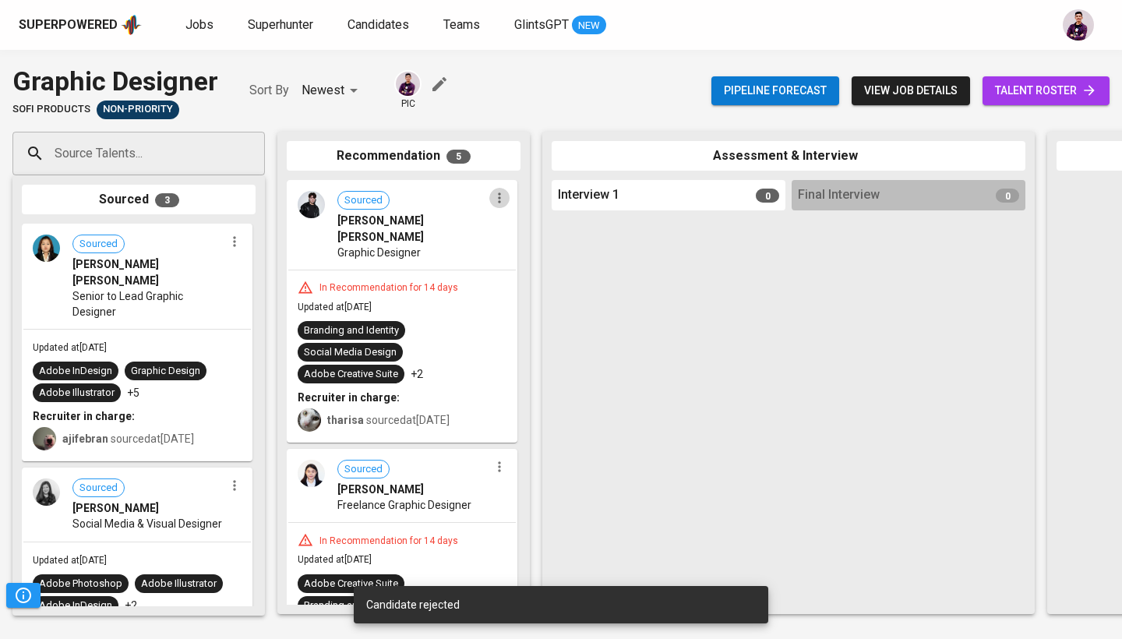
click at [498, 198] on icon "button" at bounding box center [499, 198] width 2 height 10
click at [509, 270] on span "Move to unsuitable" at bounding box center [536, 272] width 82 height 14
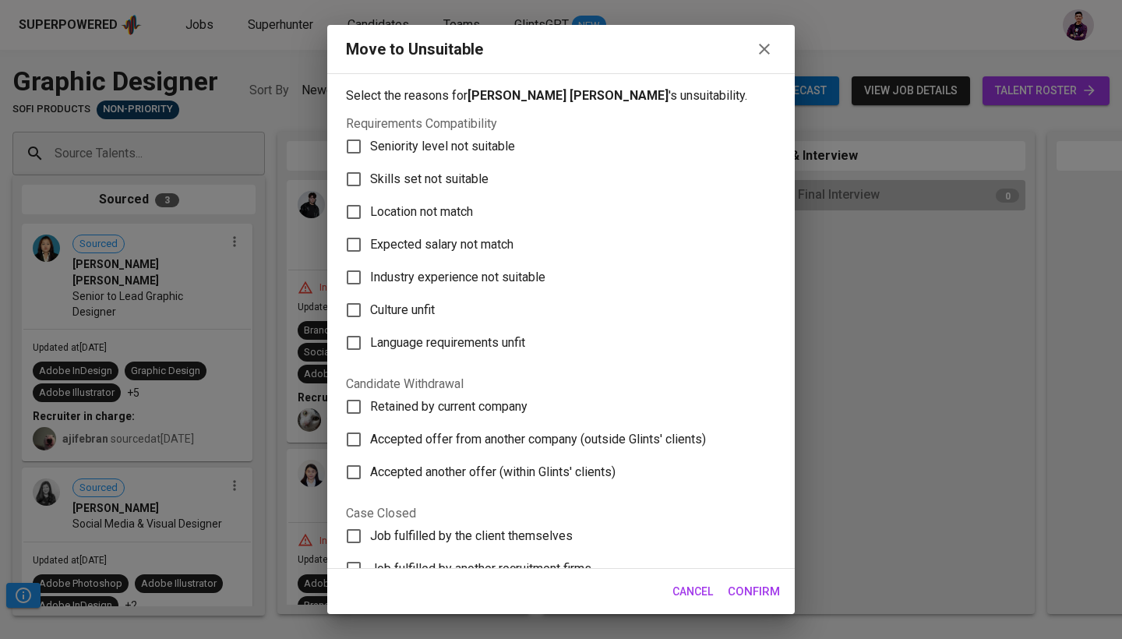
click at [480, 148] on span "Seniority level not suitable" at bounding box center [442, 146] width 145 height 19
click at [370, 148] on input "Seniority level not suitable" at bounding box center [353, 146] width 33 height 33
checkbox input "true"
click at [551, 517] on span "Confirm" at bounding box center [754, 591] width 52 height 20
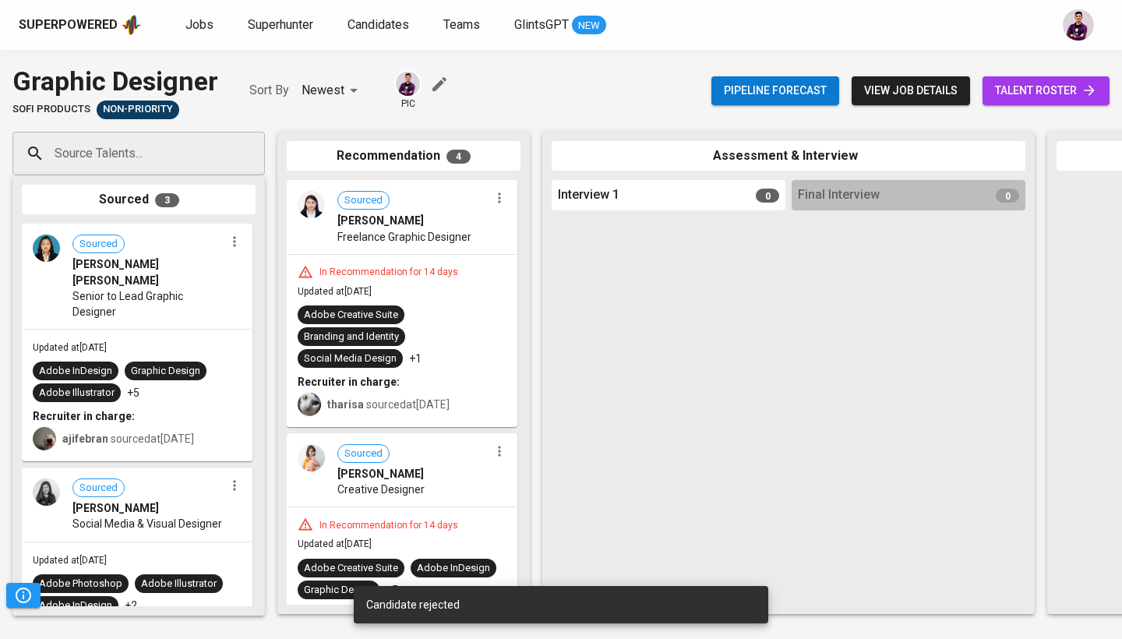
click at [498, 202] on icon "button" at bounding box center [499, 198] width 2 height 10
click at [527, 275] on span "Move to unsuitable" at bounding box center [536, 272] width 82 height 14
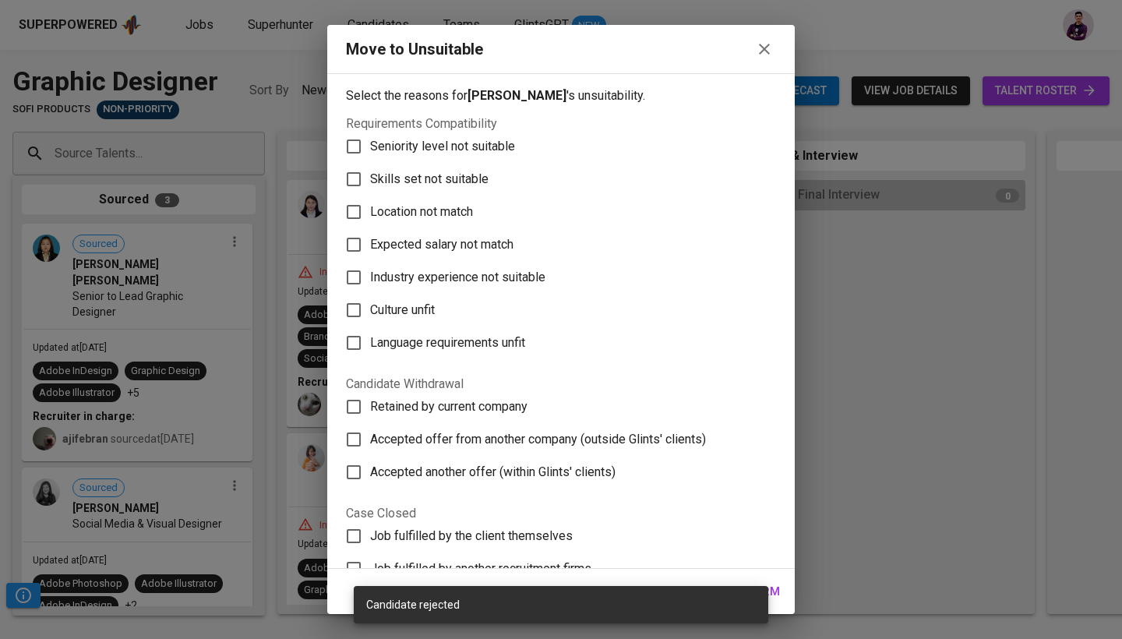
click at [446, 143] on span "Seniority level not suitable" at bounding box center [442, 146] width 145 height 19
click at [370, 143] on input "Seniority level not suitable" at bounding box center [353, 146] width 33 height 33
checkbox input "true"
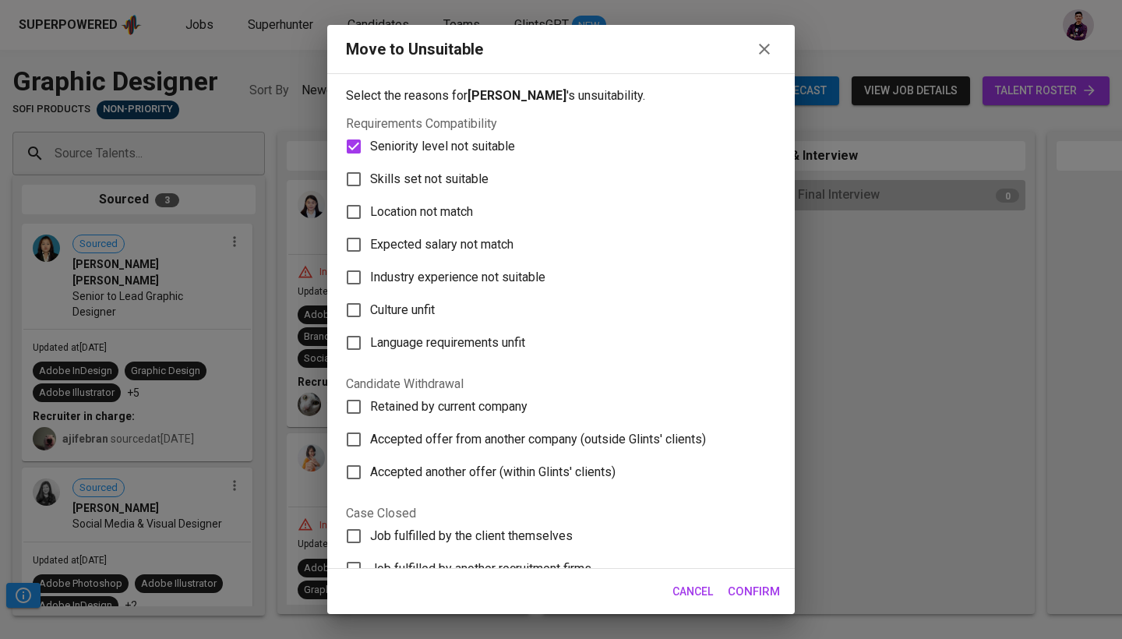
click at [551, 517] on span "Confirm" at bounding box center [754, 591] width 52 height 20
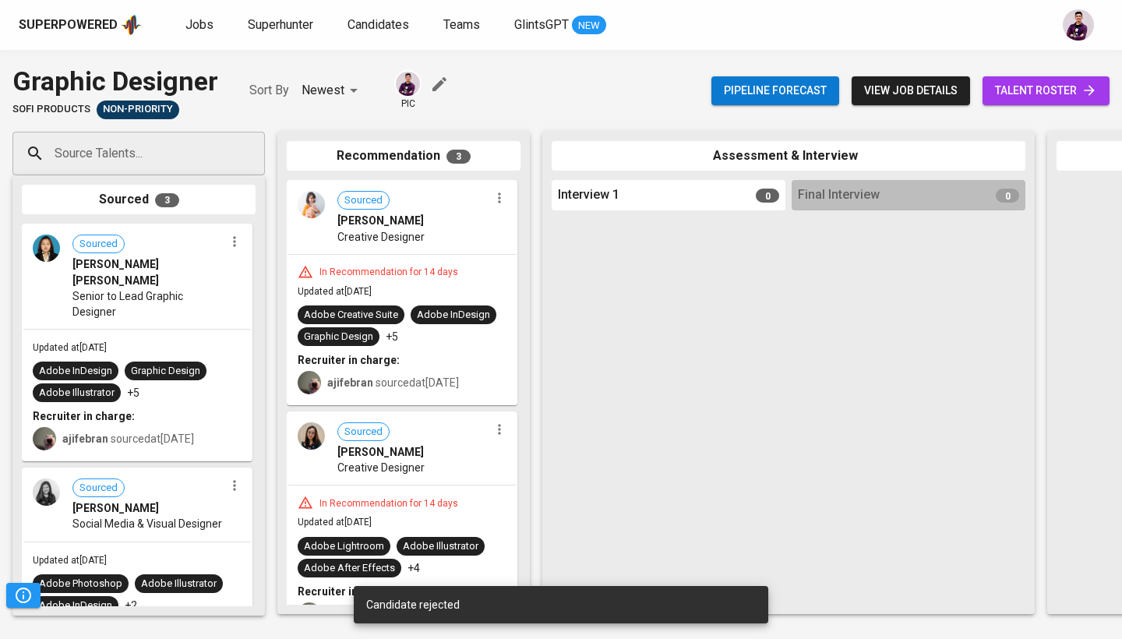
click at [492, 197] on icon "button" at bounding box center [500, 198] width 16 height 16
click at [535, 284] on ul "View profile Undo Recommendation Move to unsuitable" at bounding box center [553, 248] width 140 height 83
click at [534, 280] on li "Move to unsuitable" at bounding box center [553, 271] width 140 height 23
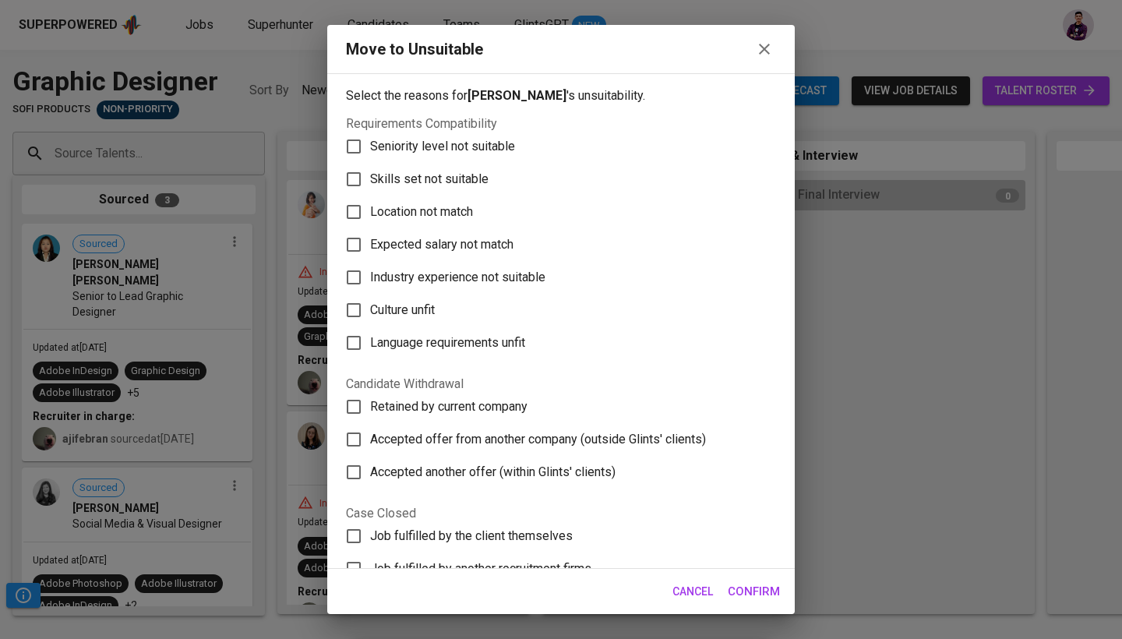
click at [463, 148] on span "Seniority level not suitable" at bounding box center [442, 146] width 145 height 19
click at [370, 148] on input "Seniority level not suitable" at bounding box center [353, 146] width 33 height 33
checkbox input "true"
click at [551, 517] on span "Confirm" at bounding box center [754, 591] width 52 height 20
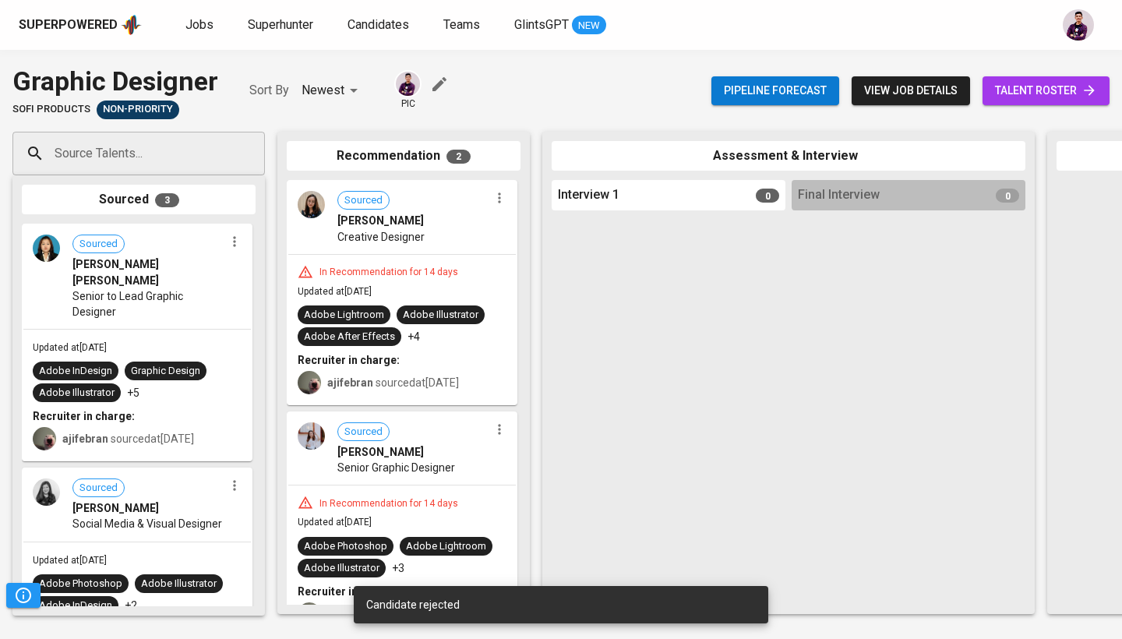
click at [498, 197] on icon "button" at bounding box center [499, 198] width 2 height 10
click at [523, 278] on span "Move to unsuitable" at bounding box center [536, 272] width 82 height 14
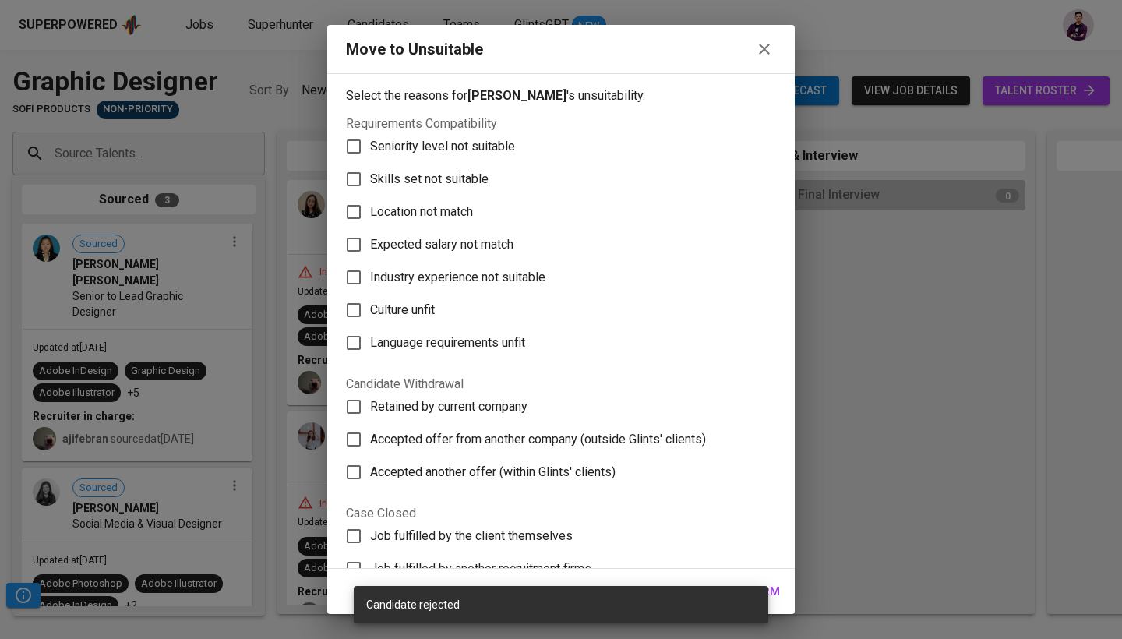
click at [481, 144] on span "Seniority level not suitable" at bounding box center [442, 146] width 145 height 19
click at [370, 144] on input "Seniority level not suitable" at bounding box center [353, 146] width 33 height 33
checkbox input "true"
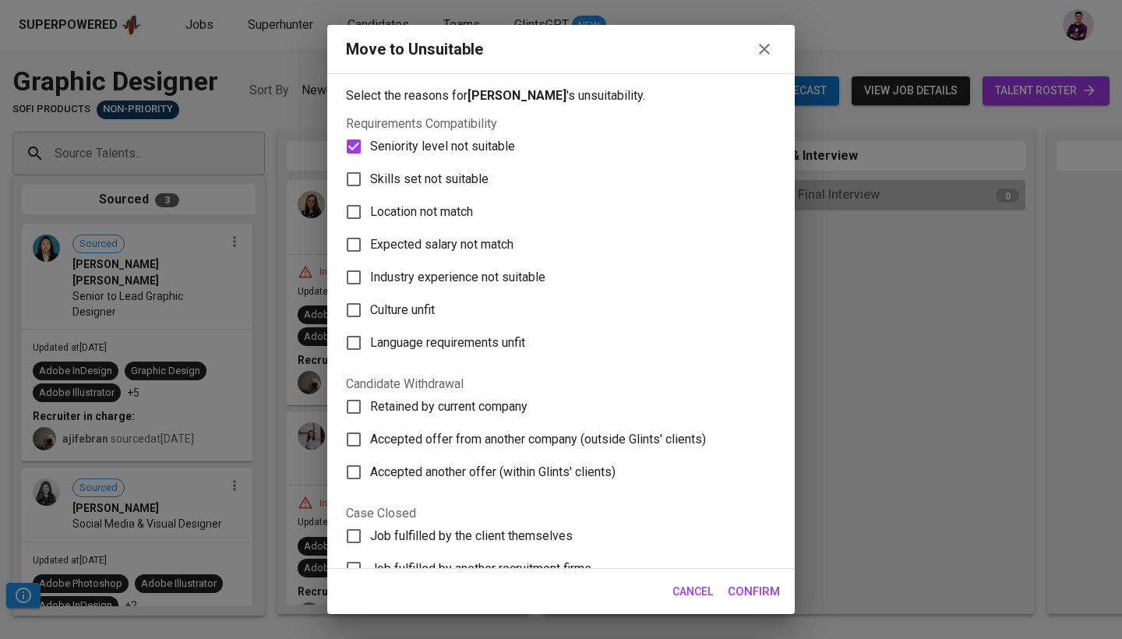
click at [551, 517] on span "Confirm" at bounding box center [754, 591] width 52 height 20
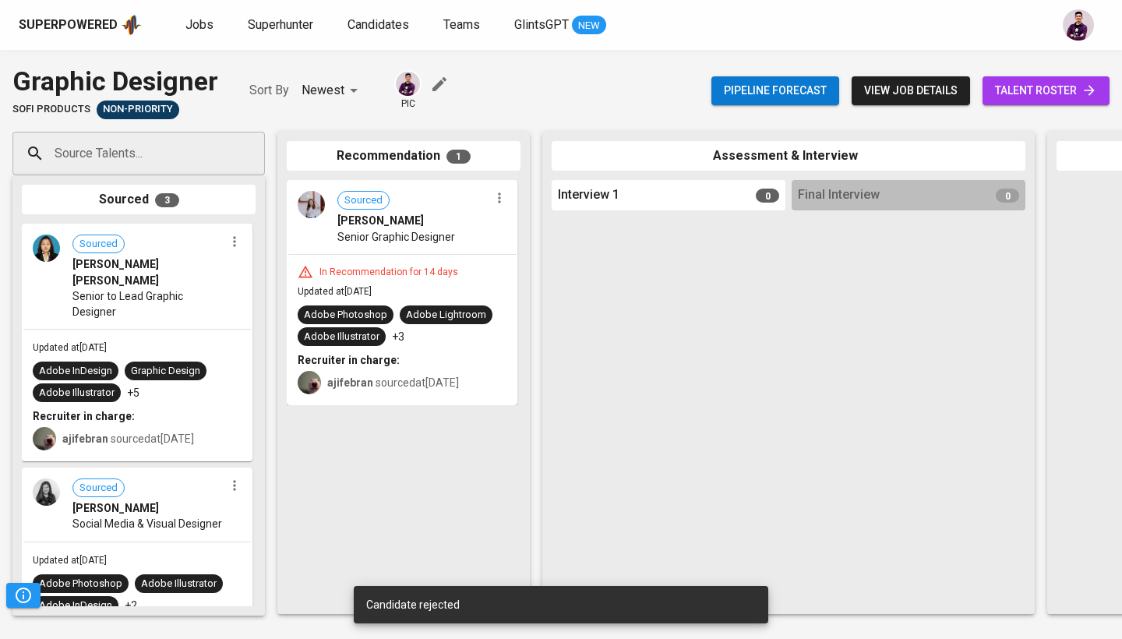
click at [495, 200] on icon "button" at bounding box center [500, 198] width 16 height 16
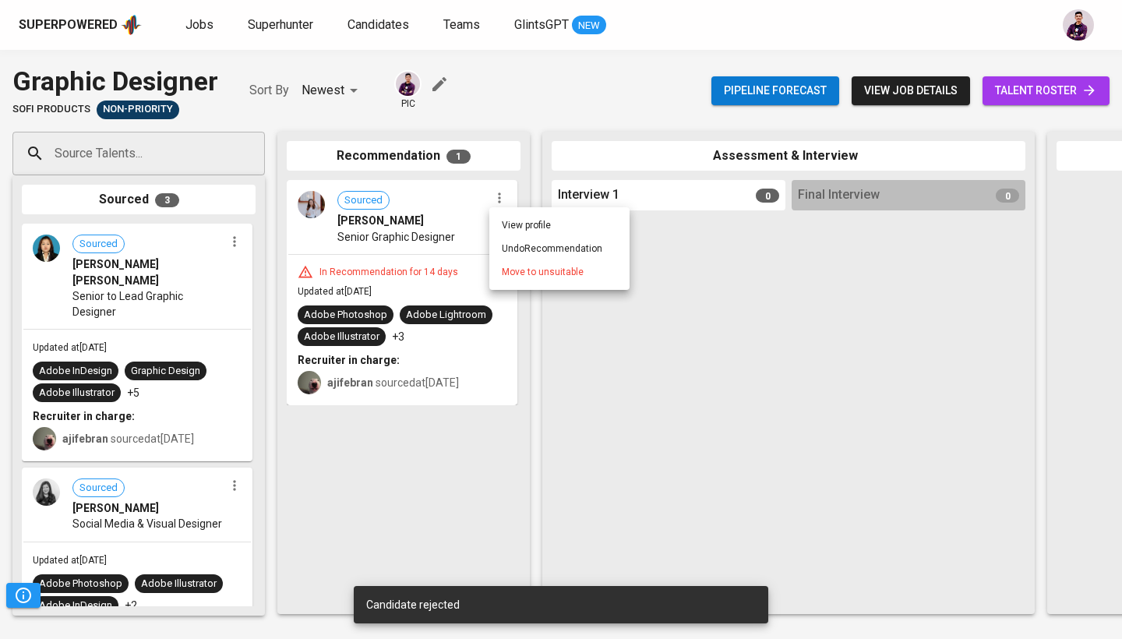
click at [524, 267] on span "Move to unsuitable" at bounding box center [543, 272] width 82 height 14
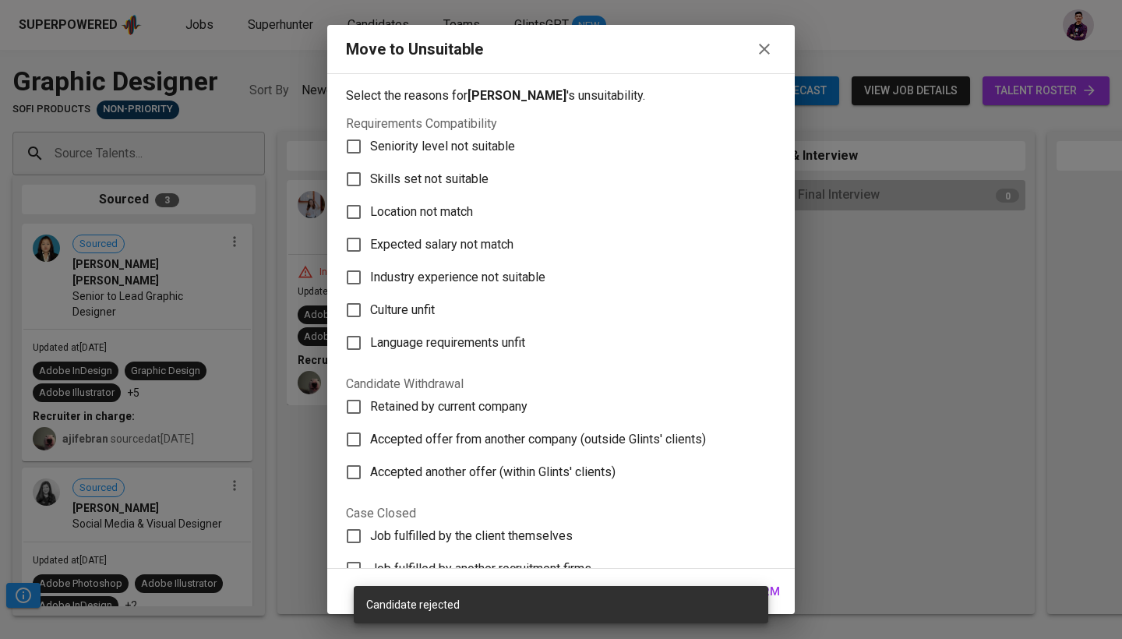
click at [481, 153] on span "Seniority level not suitable" at bounding box center [442, 146] width 145 height 19
click at [370, 153] on input "Seniority level not suitable" at bounding box center [353, 146] width 33 height 33
checkbox input "true"
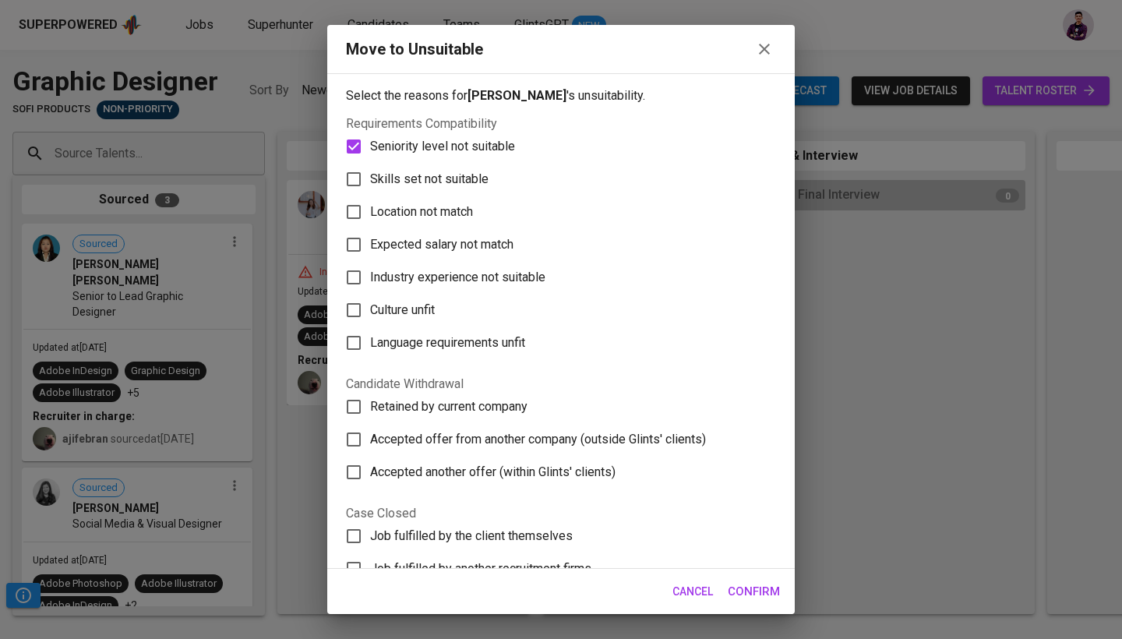
click at [551, 517] on span "Confirm" at bounding box center [754, 591] width 52 height 20
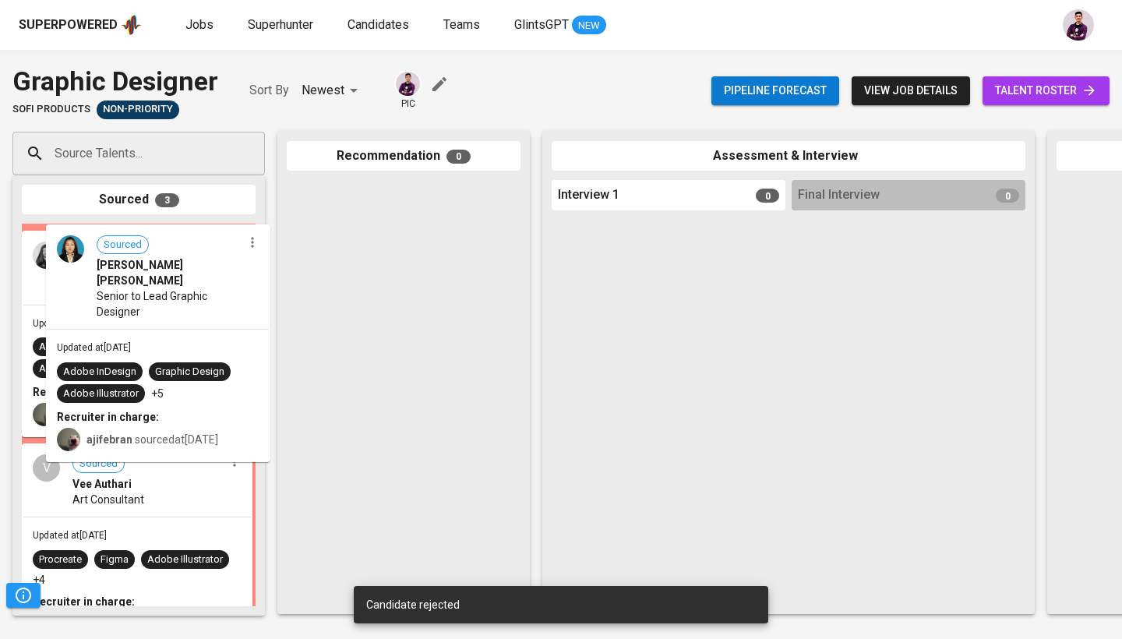
drag, startPoint x: 80, startPoint y: 285, endPoint x: 264, endPoint y: 337, distance: 191.1
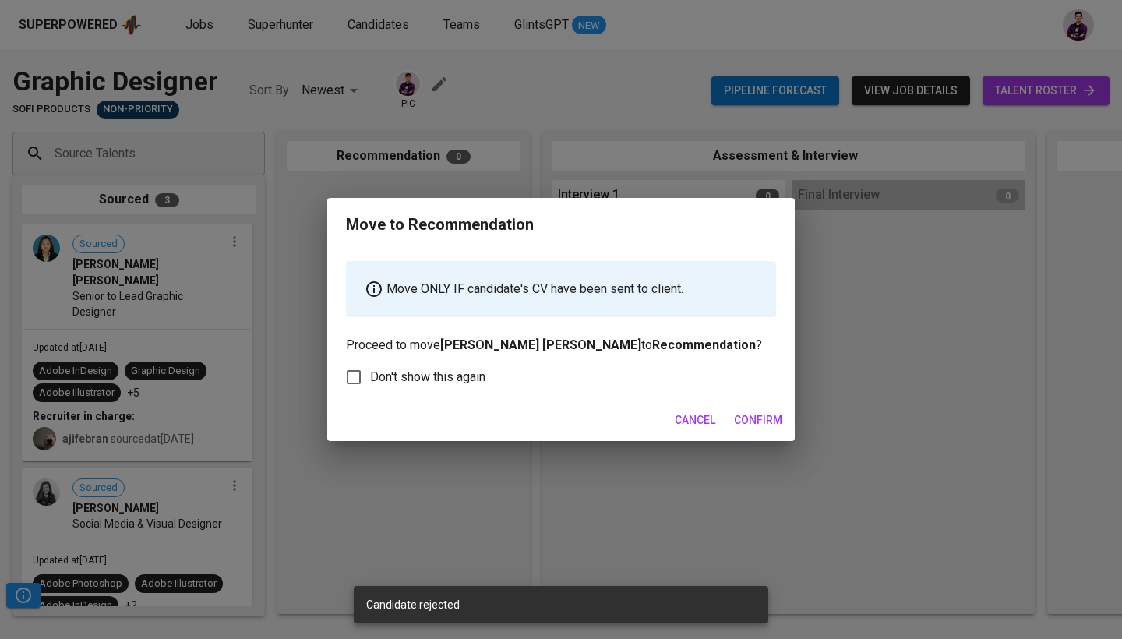
click at [551, 422] on span "Confirm" at bounding box center [758, 419] width 48 height 19
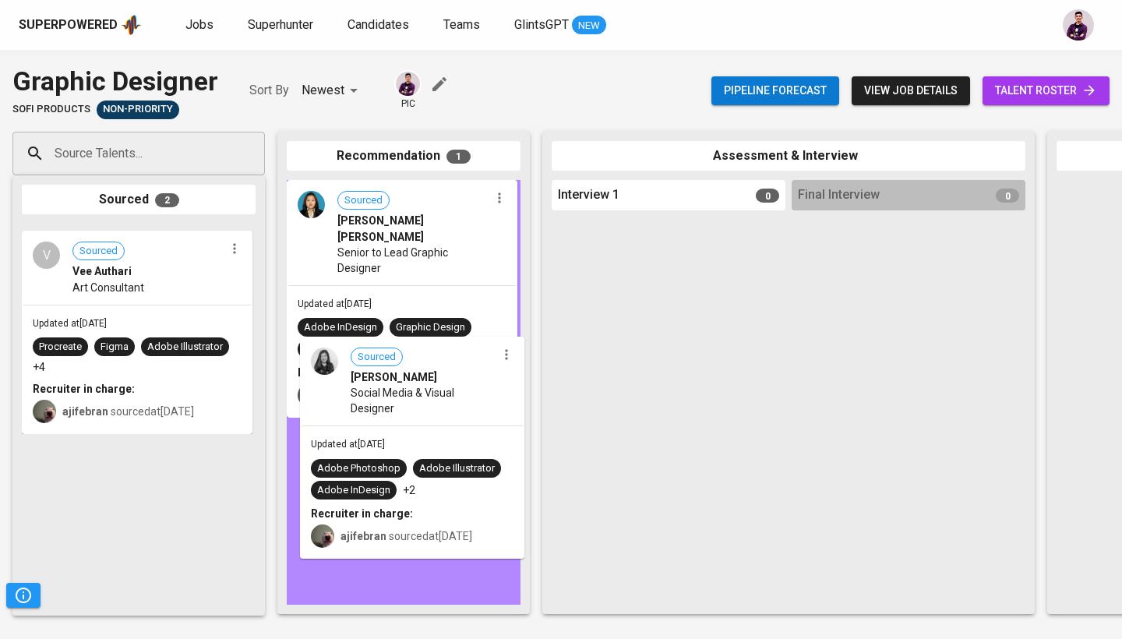
drag, startPoint x: 136, startPoint y: 256, endPoint x: 423, endPoint y: 371, distance: 308.7
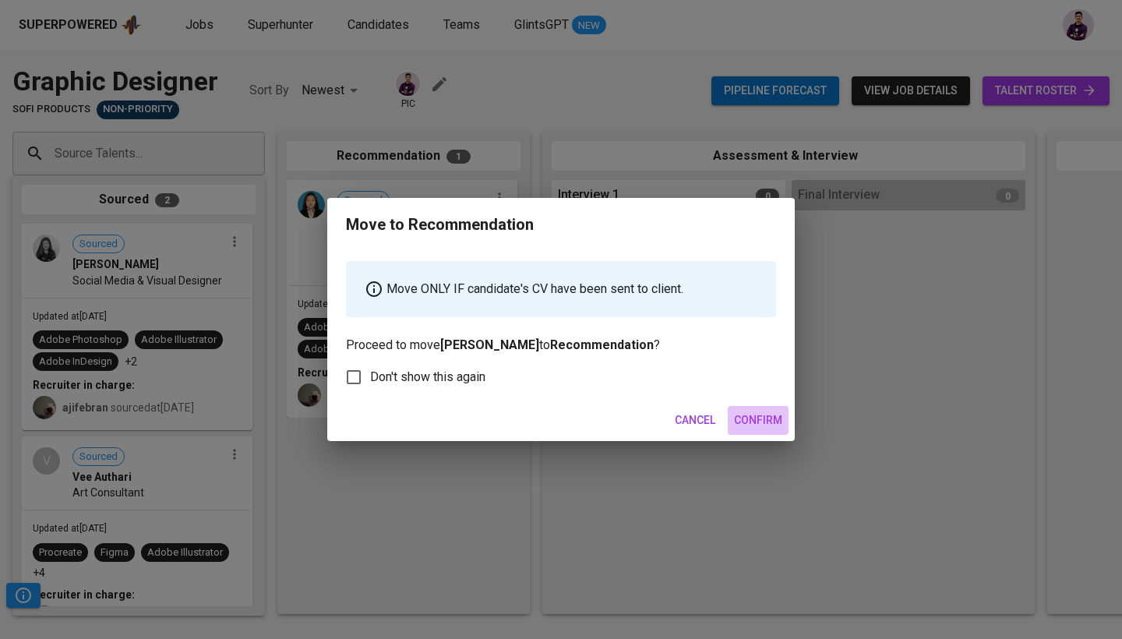
click at [551, 414] on button "Confirm" at bounding box center [758, 420] width 61 height 29
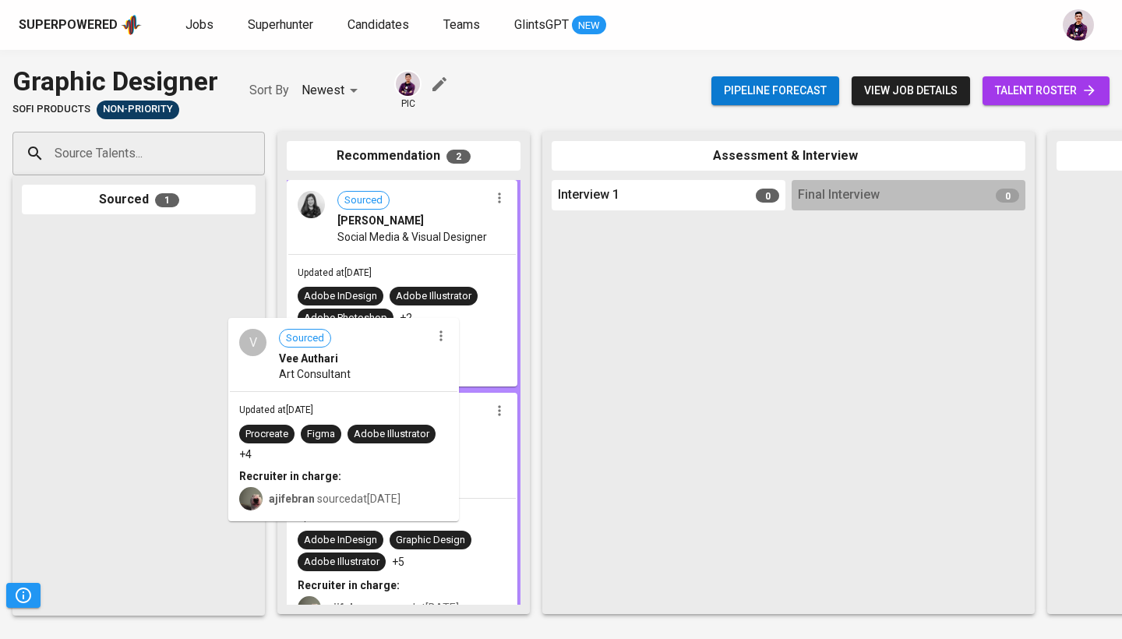
drag, startPoint x: 196, startPoint y: 258, endPoint x: 414, endPoint y: 353, distance: 238.6
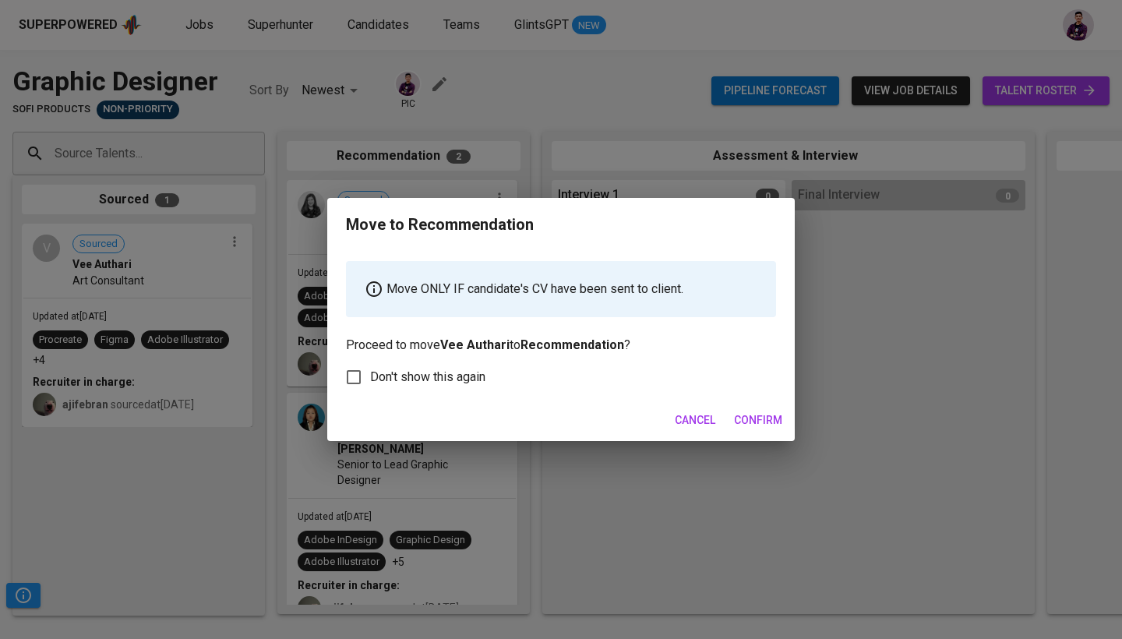
click at [551, 405] on div "Cancel Confirm" at bounding box center [560, 420] width 467 height 41
click at [551, 423] on span "Confirm" at bounding box center [758, 419] width 48 height 19
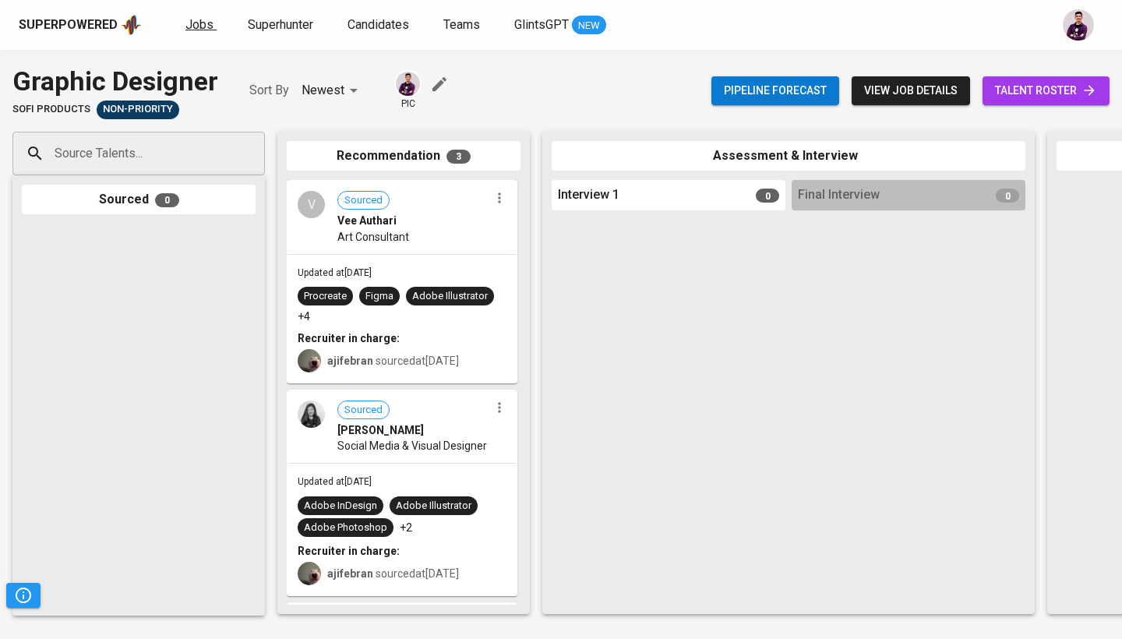
click at [192, 26] on span "Jobs" at bounding box center [199, 24] width 28 height 15
